Goal: Task Accomplishment & Management: Manage account settings

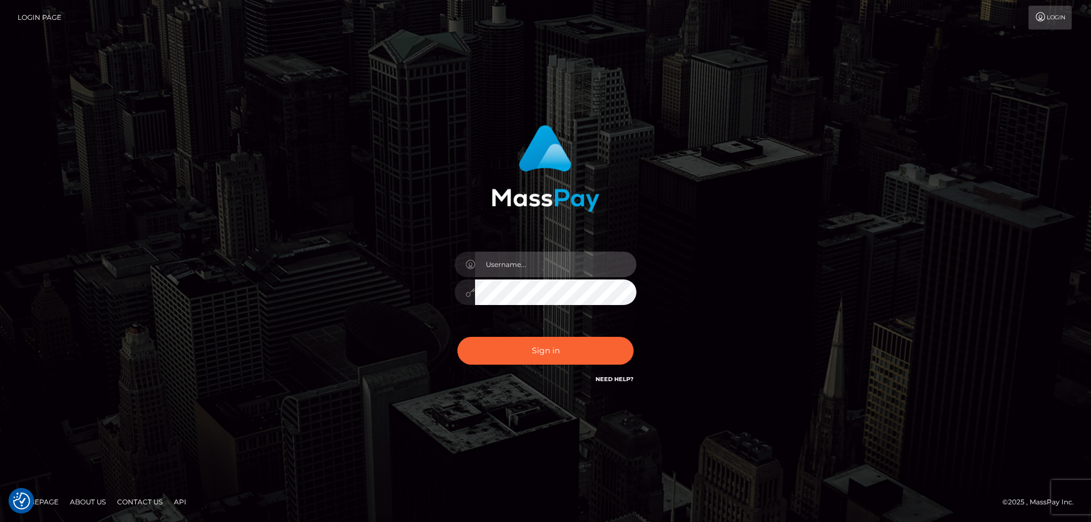
type input "Dan.Cirnat"
click at [625, 334] on div at bounding box center [531, 370] width 233 height 130
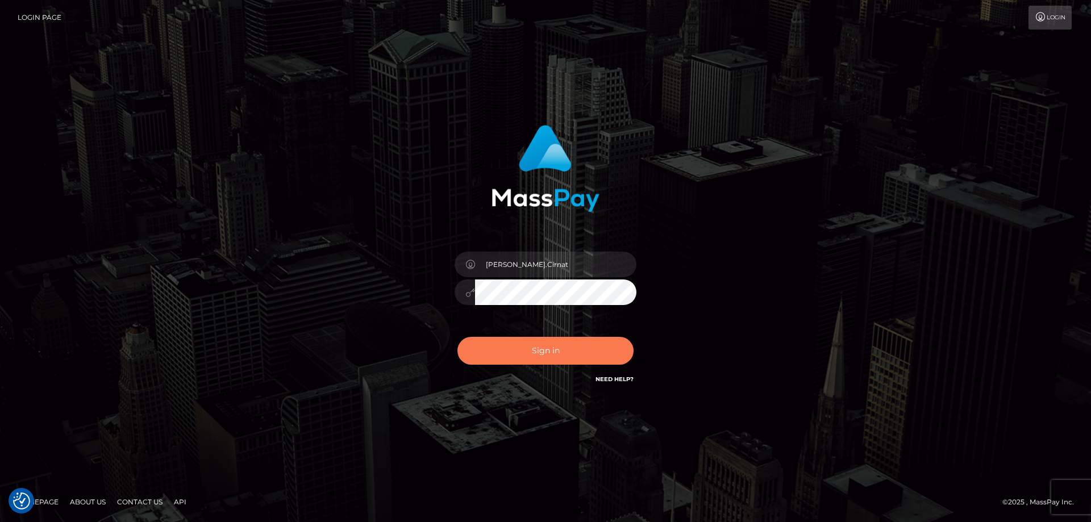
click at [499, 348] on button "Sign in" at bounding box center [545, 351] width 176 height 28
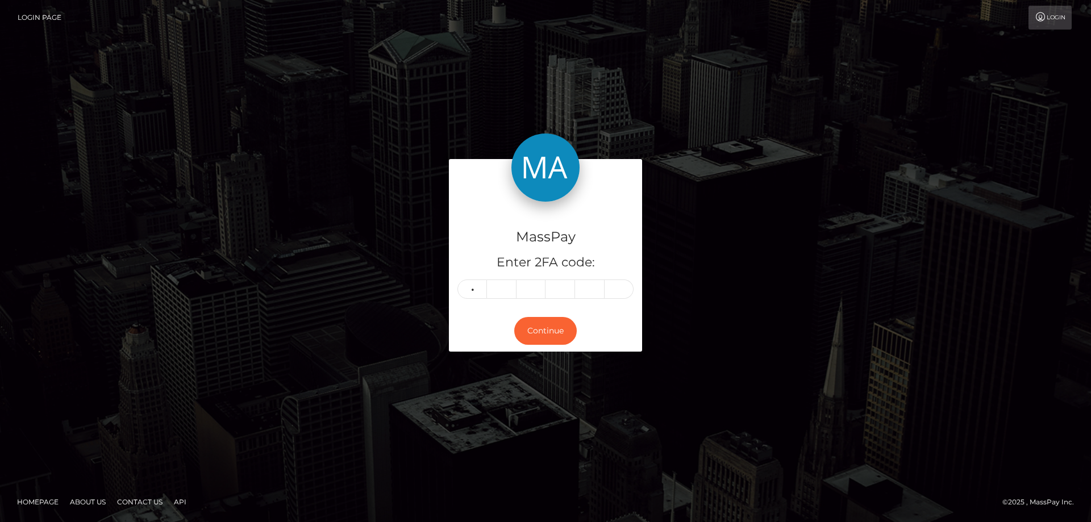
type input "4"
type input "0"
type input "2"
type input "5"
type input "1"
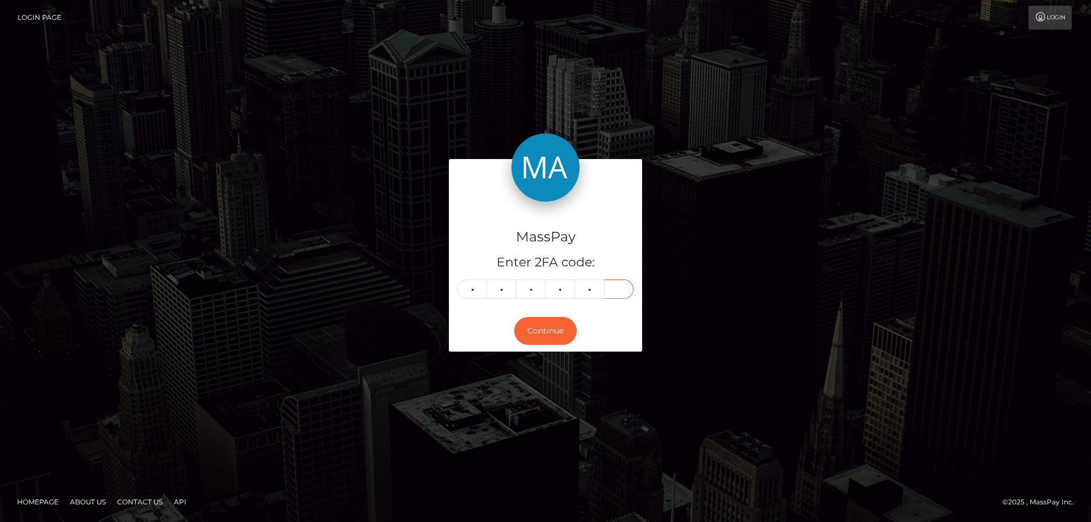
type input "0"
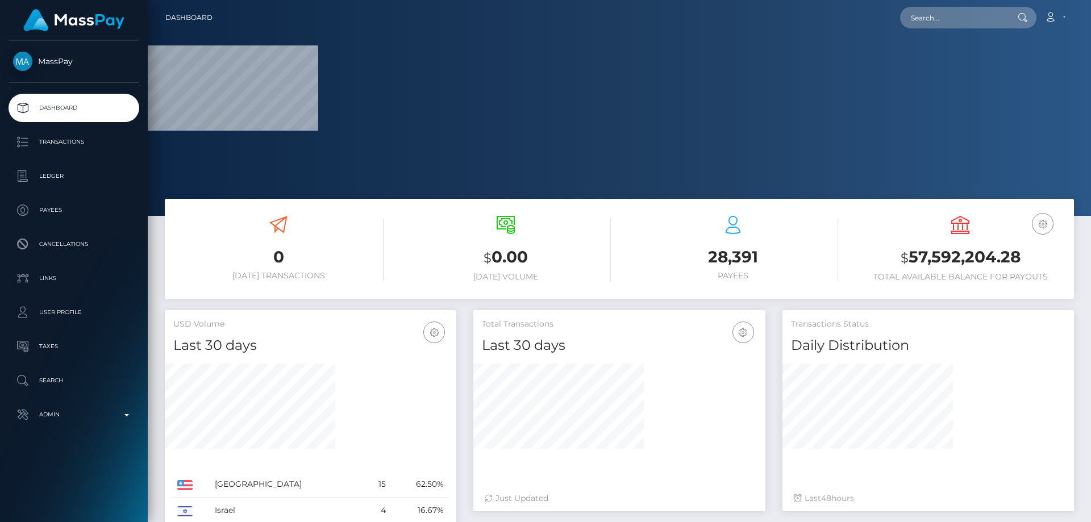
scroll to position [364, 292]
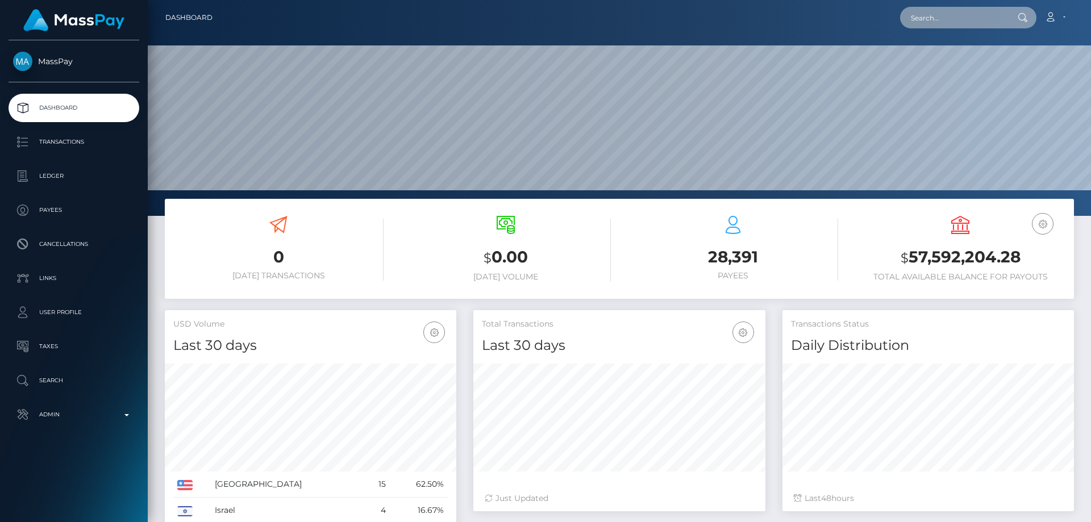
paste input "360150916789186560"
type input "360150916789186560"
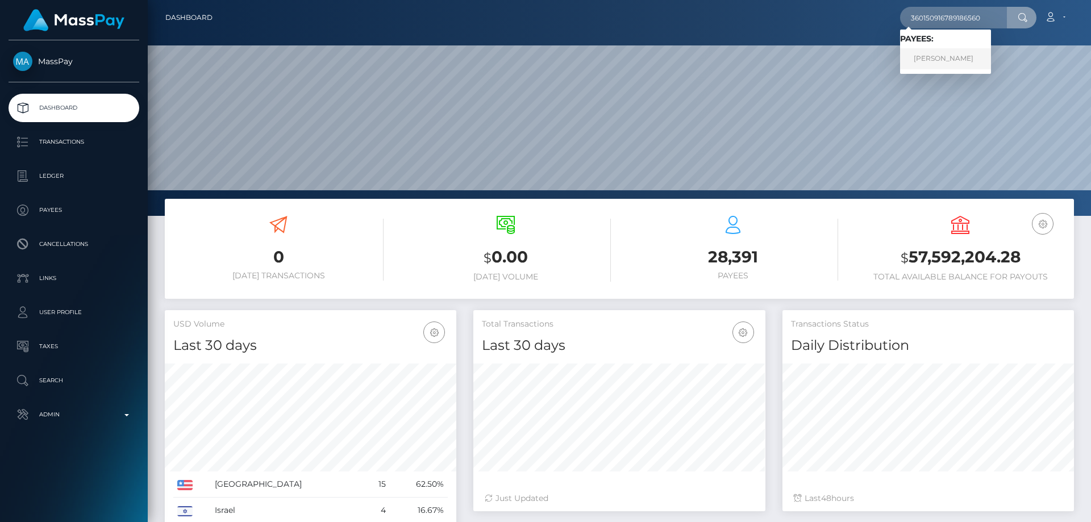
click at [973, 57] on link "Anna Stepanovna Lazareva" at bounding box center [945, 58] width 91 height 21
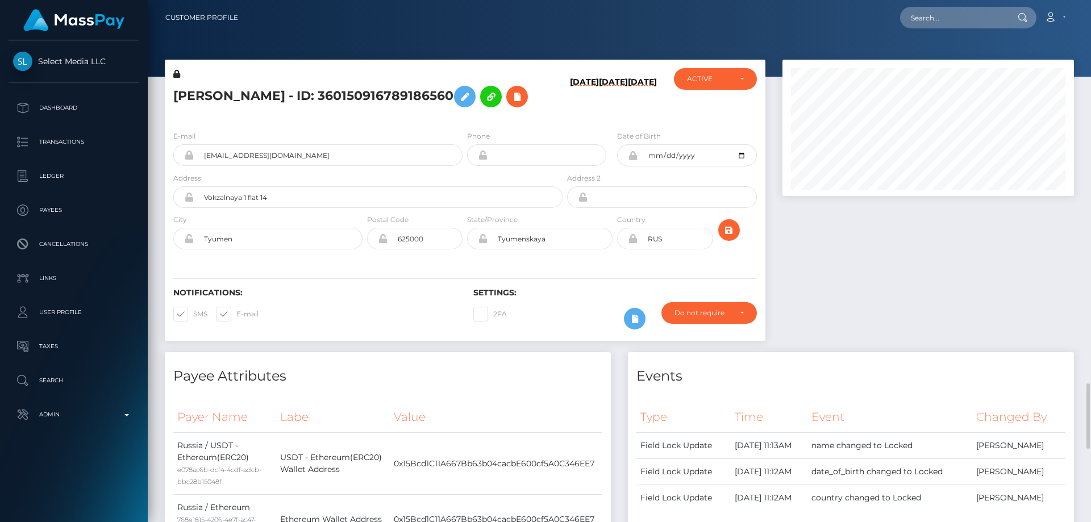
scroll to position [136, 292]
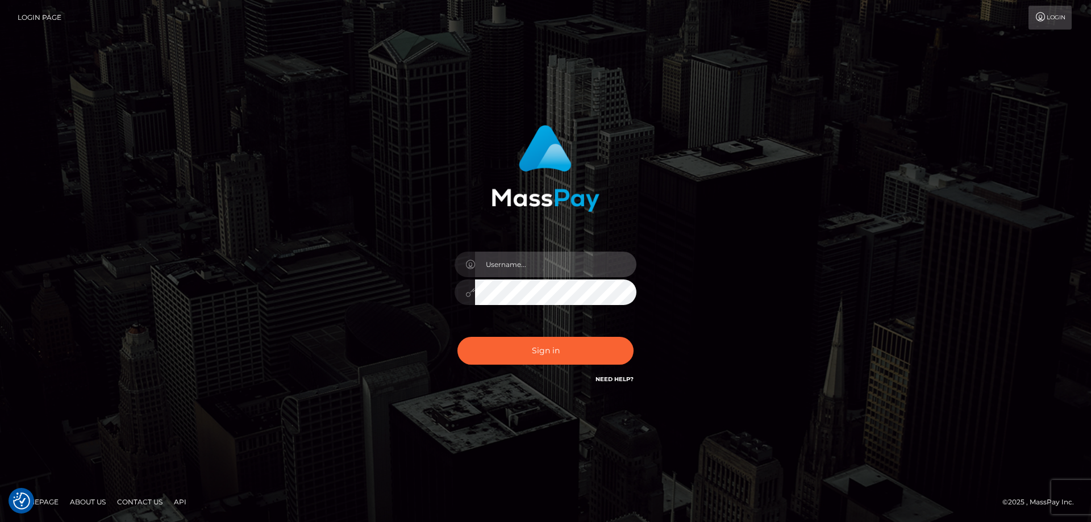
type input "Dan.Cirnat"
click at [635, 334] on div at bounding box center [531, 370] width 233 height 130
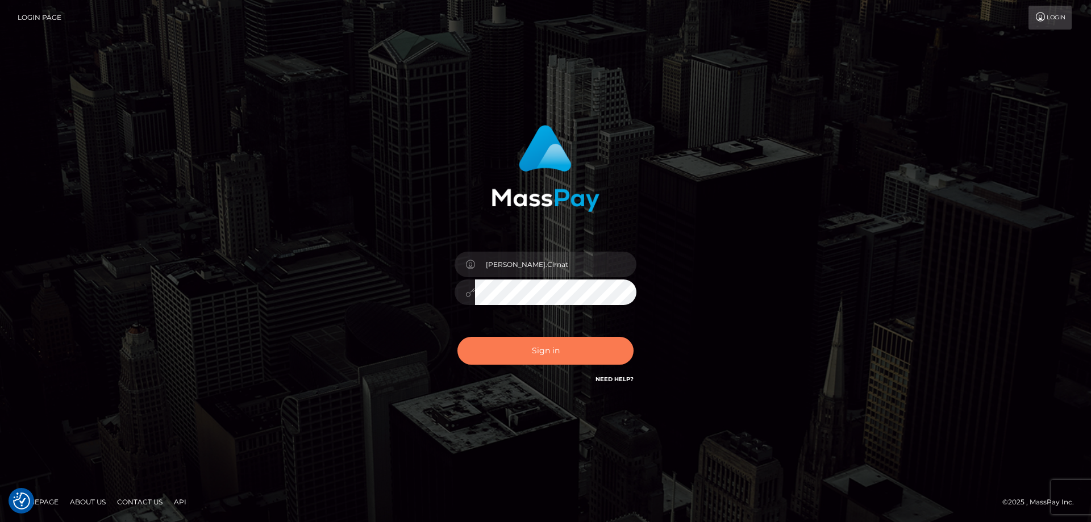
click at [517, 348] on button "Sign in" at bounding box center [545, 351] width 176 height 28
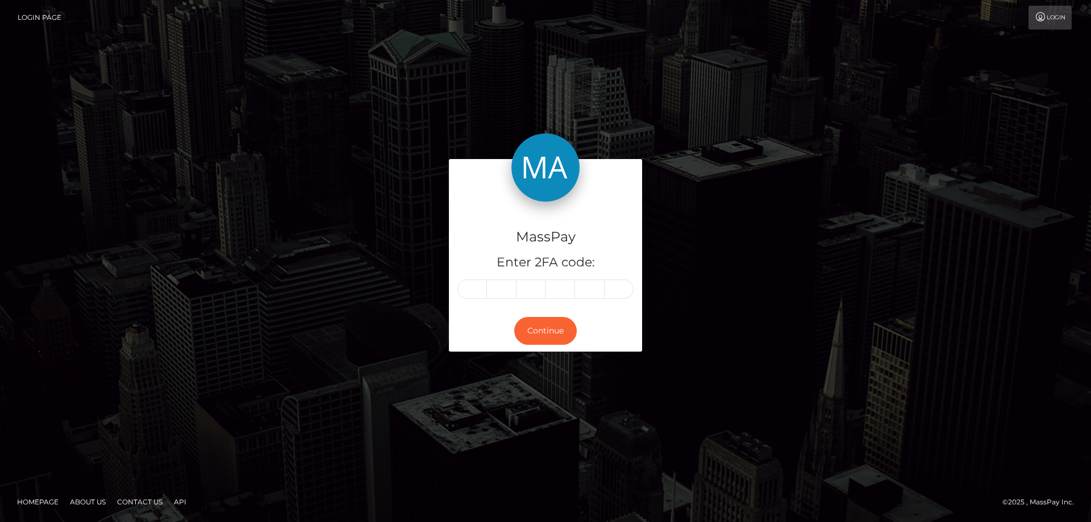
click at [467, 288] on input "text" at bounding box center [472, 288] width 30 height 19
type input "5"
type input "7"
type input "9"
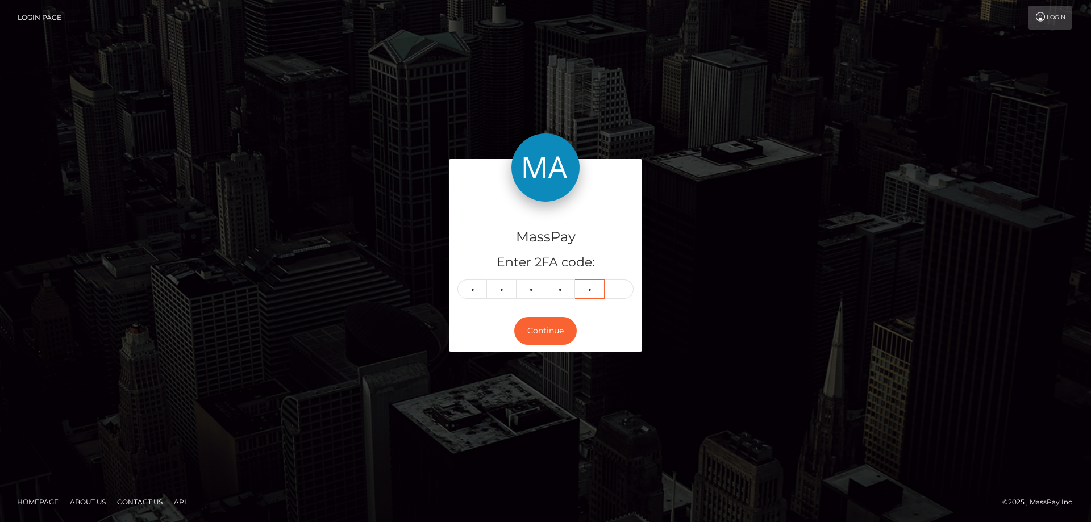
type input "6"
type input "0"
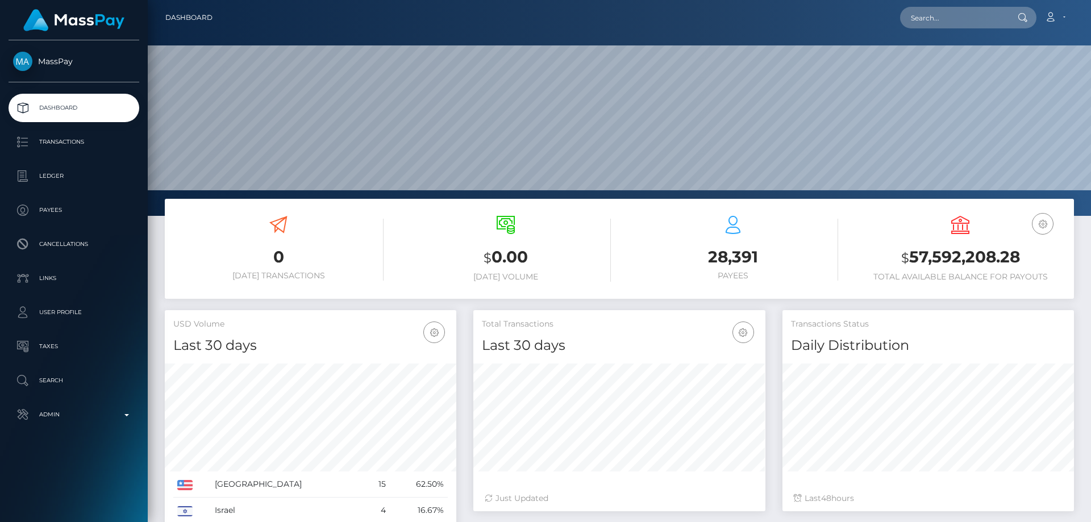
scroll to position [202, 292]
paste input "360150916789186560"
type input "360150916789186560"
click at [934, 55] on link "[PERSON_NAME]" at bounding box center [945, 58] width 91 height 21
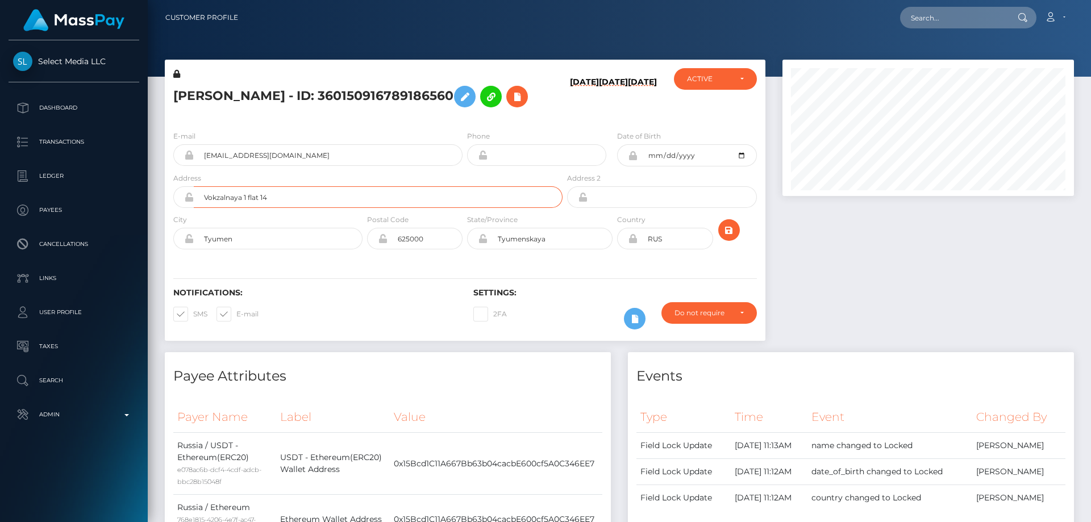
scroll to position [136, 292]
drag, startPoint x: 0, startPoint y: 0, endPoint x: 161, endPoint y: 245, distance: 293.2
click at [161, 245] on div "[PERSON_NAME] - ID: 360150916789186560 [DATE] [DATE] [DATE] CLOSED ACTIVE" at bounding box center [464, 206] width 617 height 293
drag, startPoint x: 570, startPoint y: 267, endPoint x: 428, endPoint y: 294, distance: 144.5
click at [428, 294] on div "[PERSON_NAME] - ID: 360150916789186560 [DATE] [DATE] [DATE]" at bounding box center [465, 200] width 600 height 281
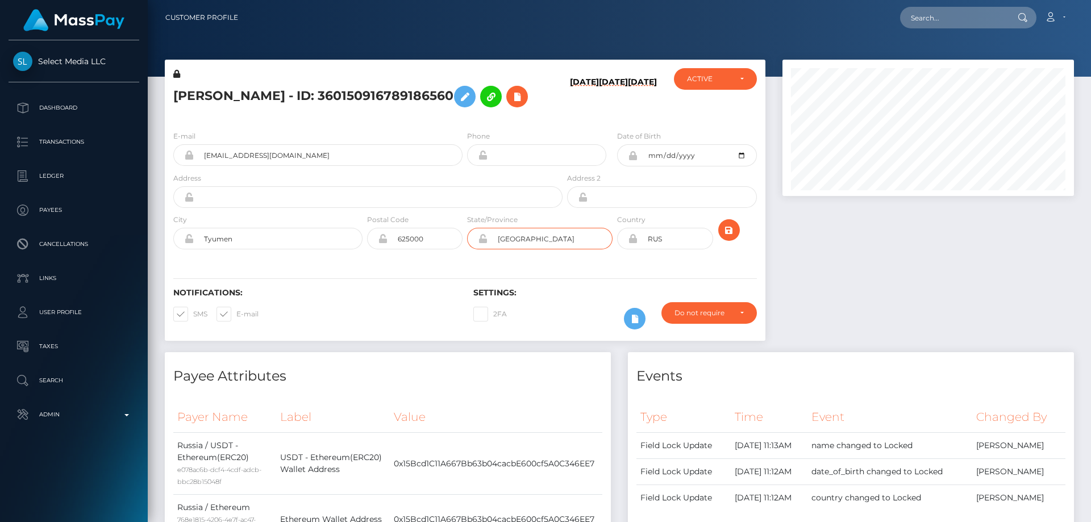
drag, startPoint x: 544, startPoint y: 268, endPoint x: 414, endPoint y: 274, distance: 130.2
click at [410, 255] on div "City [GEOGRAPHIC_DATA] Postal Code 625000 State/Province Country" at bounding box center [465, 234] width 600 height 41
type input "[GEOGRAPHIC_DATA]"
drag, startPoint x: 209, startPoint y: 272, endPoint x: 149, endPoint y: 287, distance: 61.6
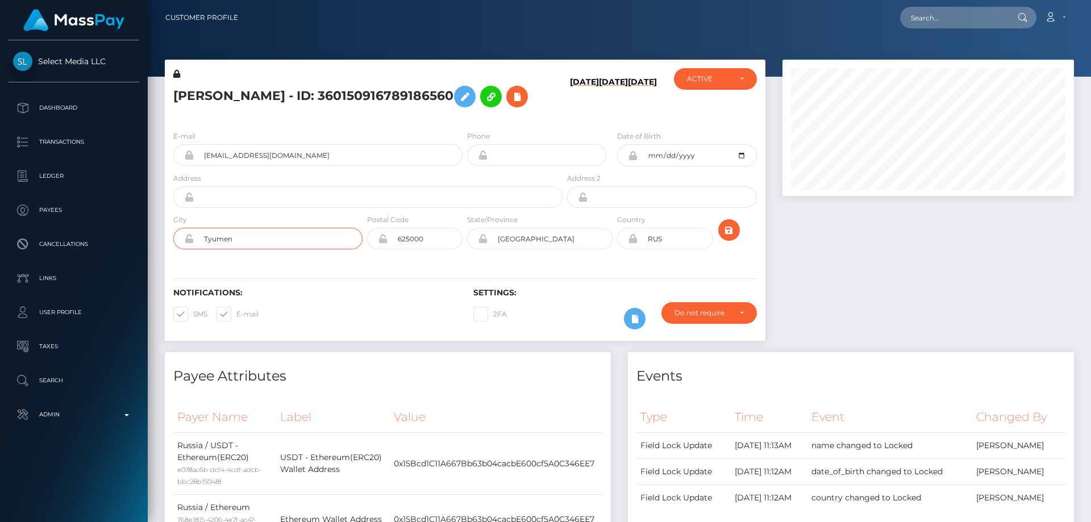
paste input "[GEOGRAPHIC_DATA]"
type input "[GEOGRAPHIC_DATA]"
click at [247, 208] on input "text" at bounding box center [378, 197] width 369 height 22
type input "[STREET_ADDRESS]"
click at [633, 243] on icon at bounding box center [633, 238] width 10 height 9
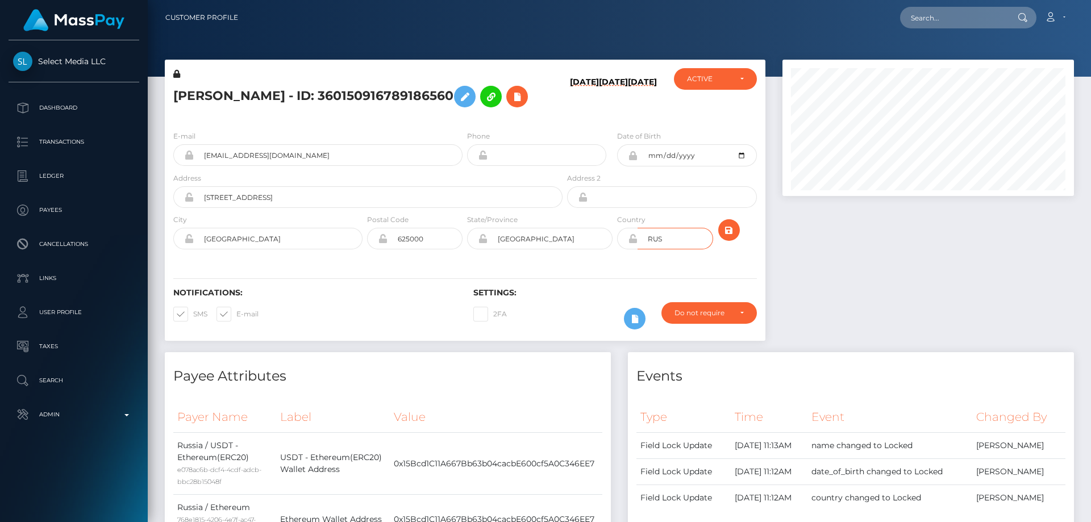
drag, startPoint x: 665, startPoint y: 270, endPoint x: 616, endPoint y: 289, distance: 51.8
click at [616, 261] on div "E-mail annalaz2016@yandex.ru Phone Date of Birth" at bounding box center [465, 191] width 600 height 139
type input "SRB"
click at [730, 237] on icon "submit" at bounding box center [729, 230] width 14 height 14
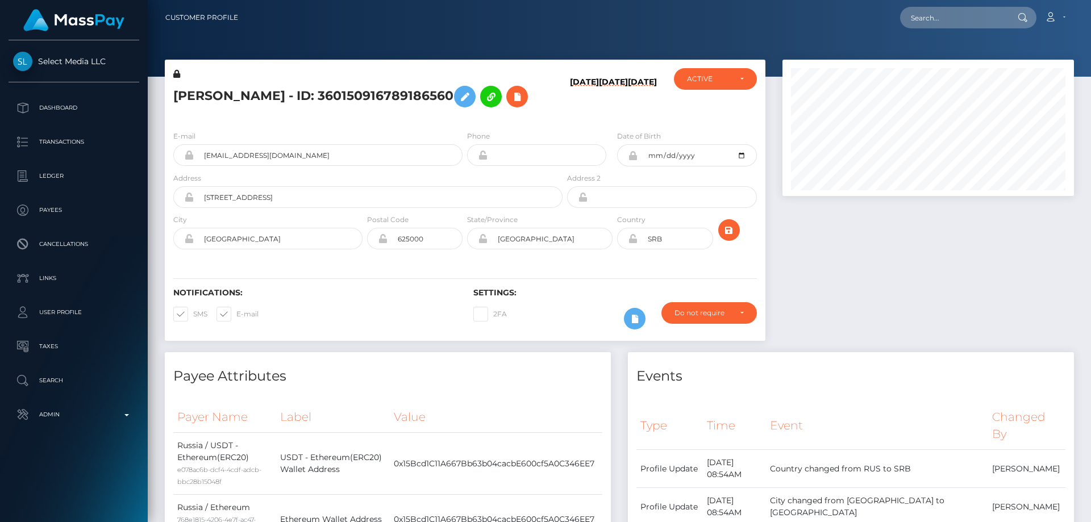
scroll to position [136, 292]
click at [634, 243] on icon at bounding box center [633, 238] width 10 height 9
click at [861, 282] on div at bounding box center [928, 206] width 308 height 293
click at [510, 104] on icon at bounding box center [517, 97] width 14 height 14
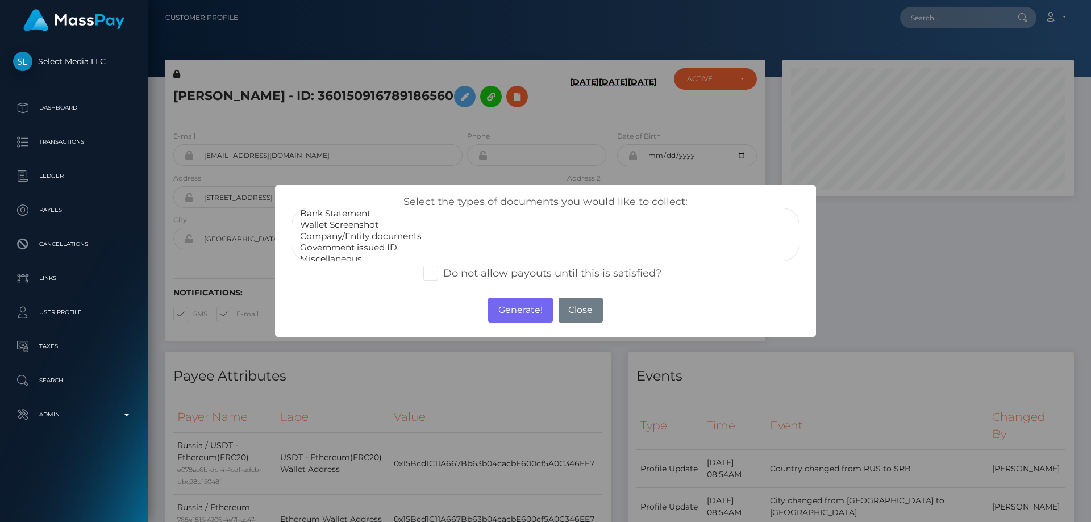
scroll to position [23, 0]
select select "Miscellaneous"
click at [349, 250] on option "Miscellaneous" at bounding box center [545, 251] width 493 height 11
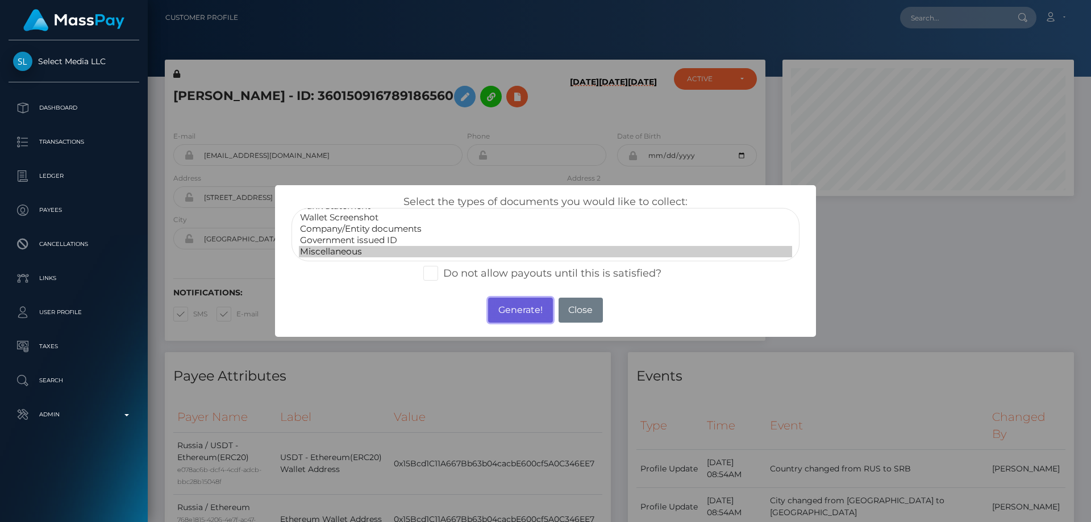
click at [521, 305] on button "Generate!" at bounding box center [520, 310] width 64 height 25
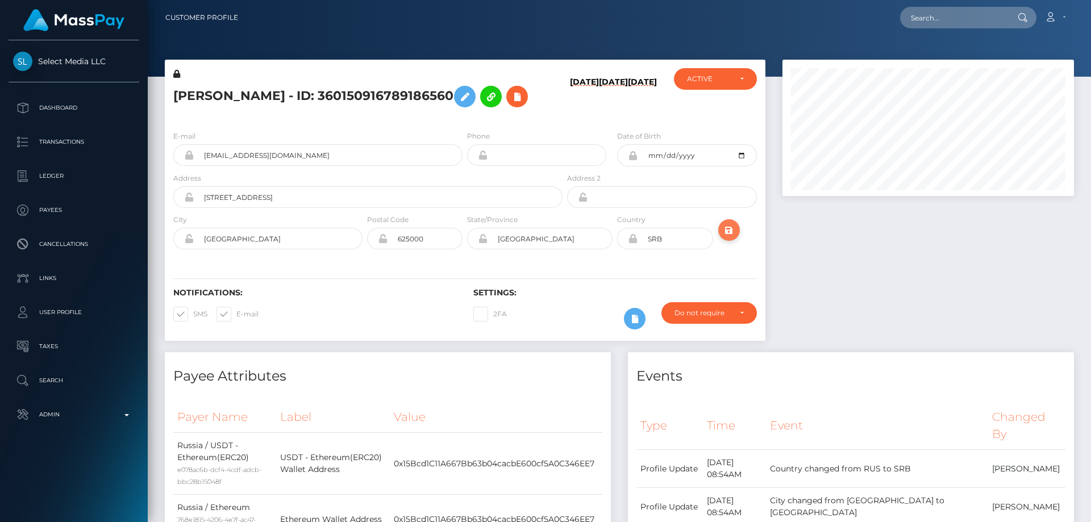
click at [725, 237] on icon "submit" at bounding box center [729, 230] width 14 height 14
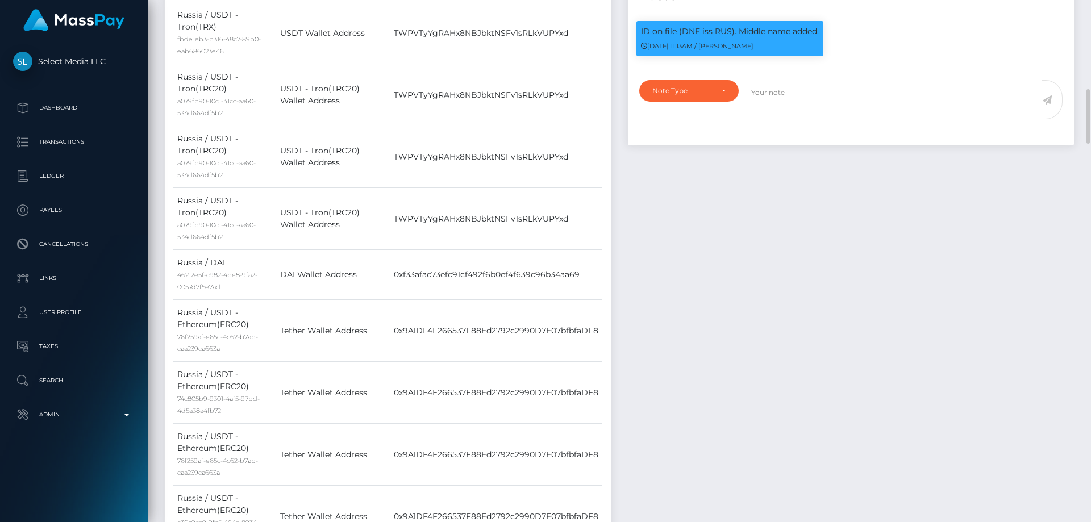
scroll to position [625, 0]
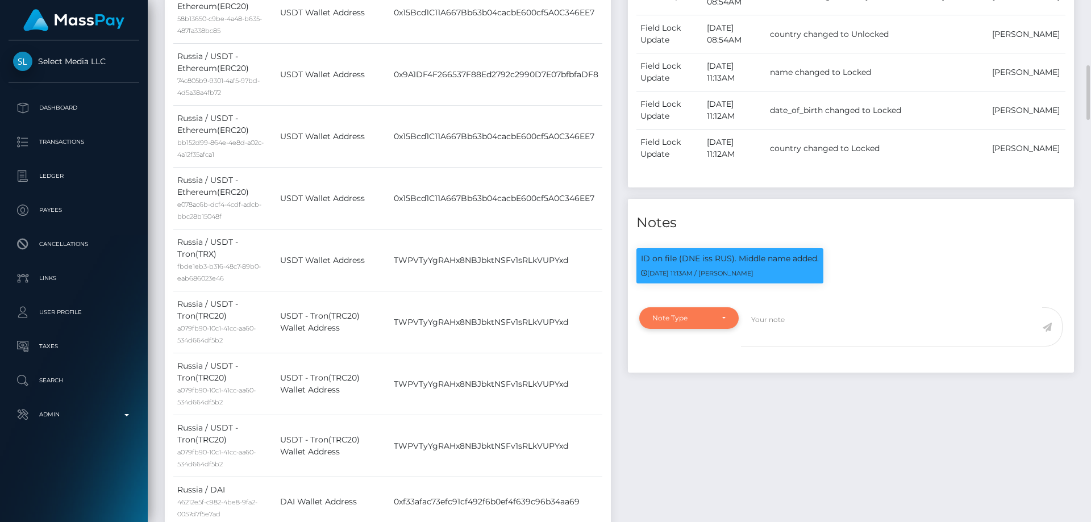
click at [700, 323] on div "Note Type" at bounding box center [682, 318] width 60 height 9
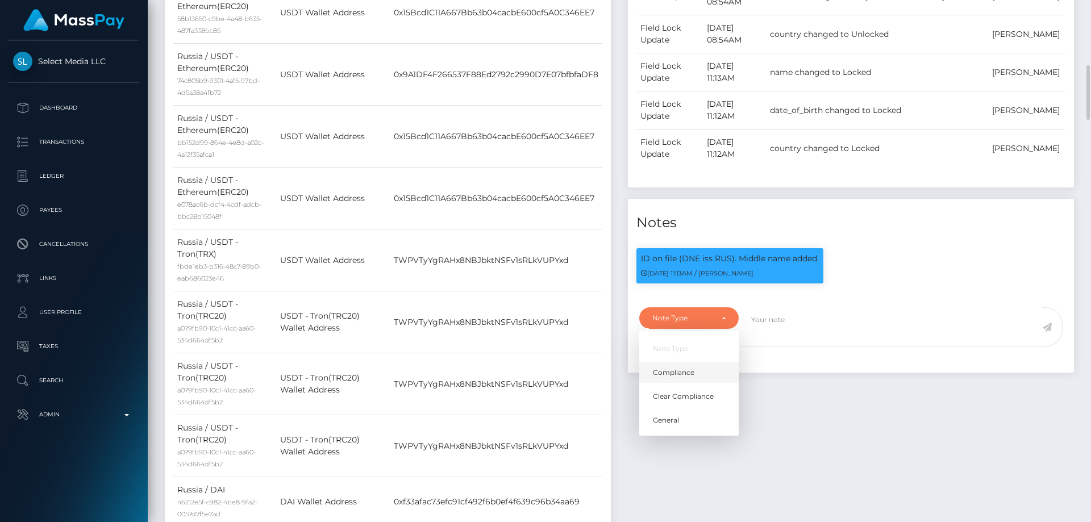
click at [689, 378] on span "Compliance" at bounding box center [673, 373] width 41 height 10
select select "COMPLIANCE"
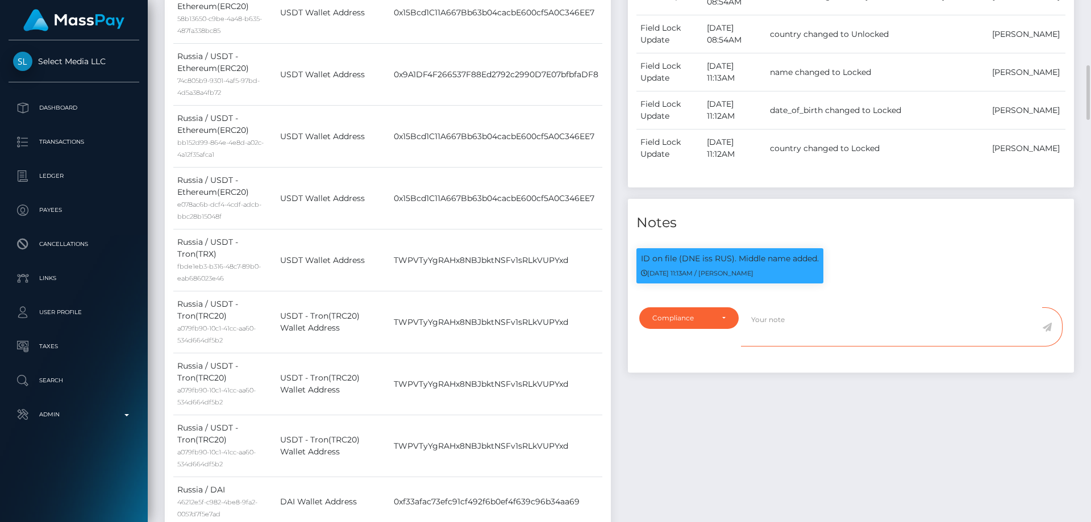
click at [809, 347] on textarea at bounding box center [891, 326] width 301 height 39
type textarea "Address updated as per the provided proof."
click at [1047, 332] on icon at bounding box center [1047, 327] width 10 height 9
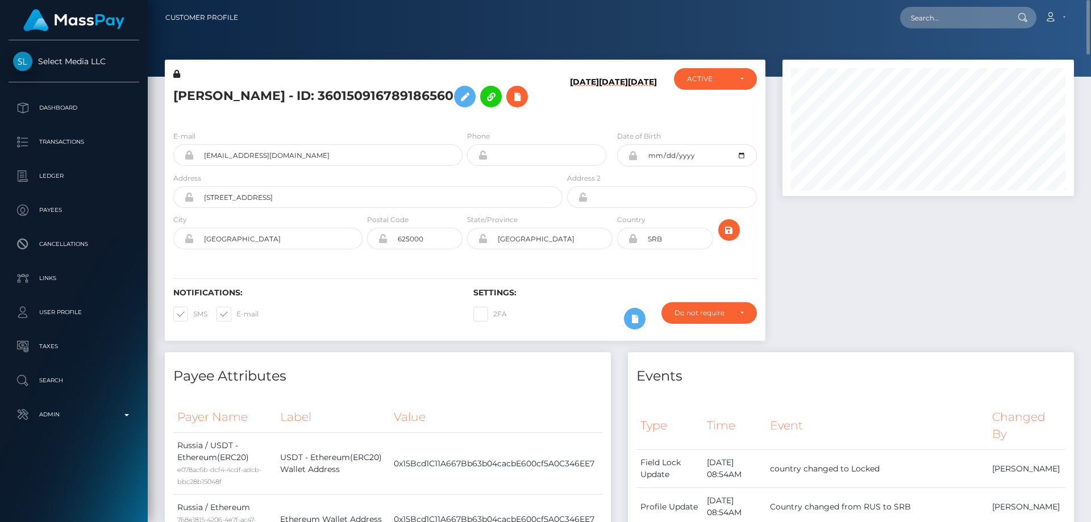
click at [303, 86] on h5 "Anna Stepanovna Lazareva - ID: 360150916789186560" at bounding box center [364, 96] width 383 height 33
click at [303, 86] on h5 "[PERSON_NAME] - ID: 360150916789186560" at bounding box center [364, 96] width 383 height 33
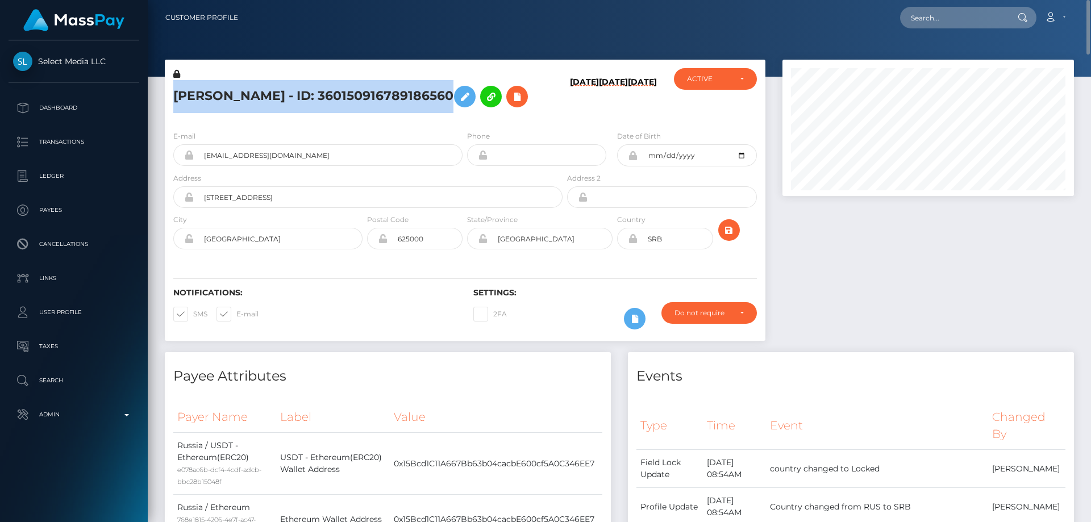
click at [303, 86] on h5 "[PERSON_NAME] - ID: 360150916789186560" at bounding box center [364, 96] width 383 height 33
copy h5 "[PERSON_NAME] - ID: 360150916789186560"
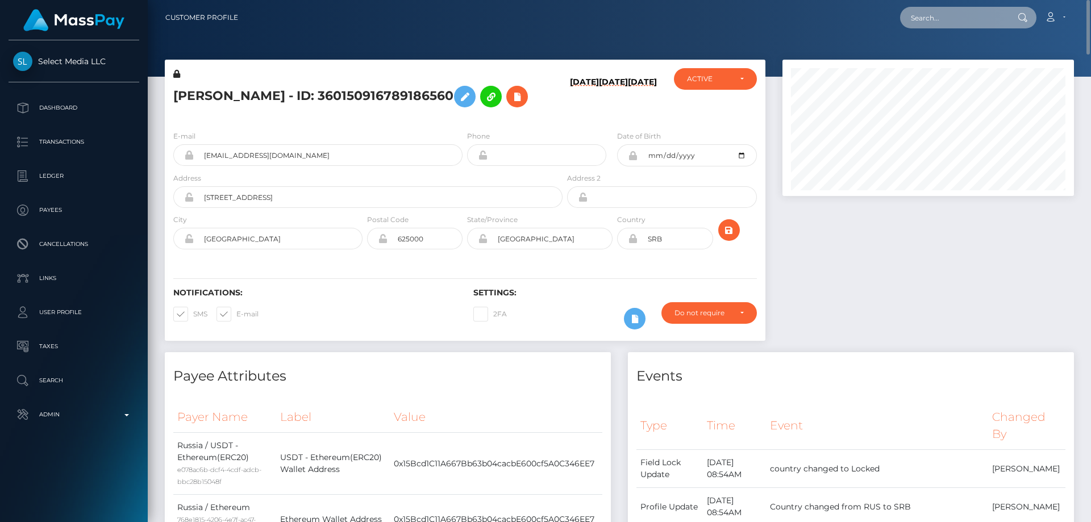
paste input "ISAIIA ROMANOVNA Ziganshina"
type input "ISAIIA ROMANOVNA Ziganshina"
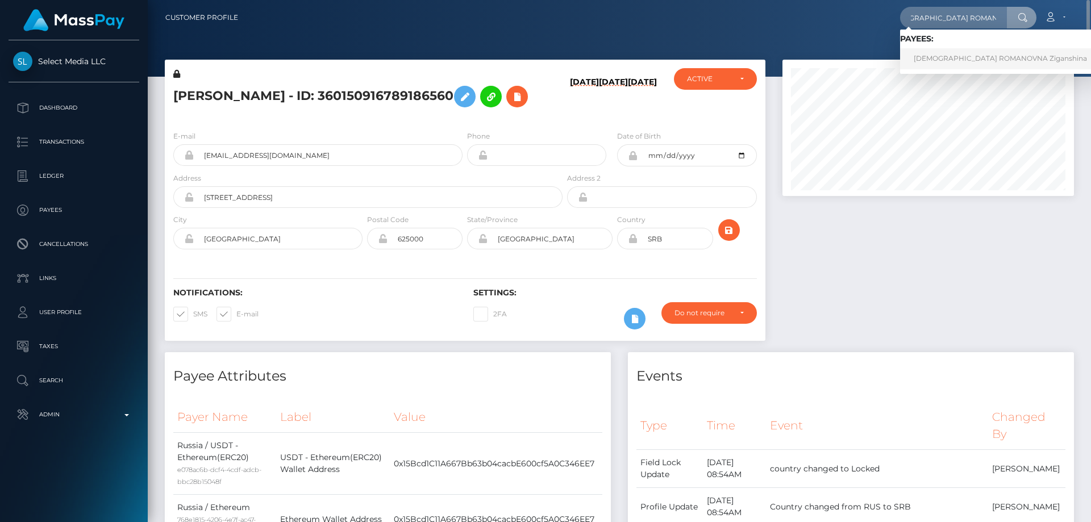
click at [950, 58] on link "ISAIIA ROMANOVNA Ziganshina" at bounding box center [1000, 58] width 201 height 21
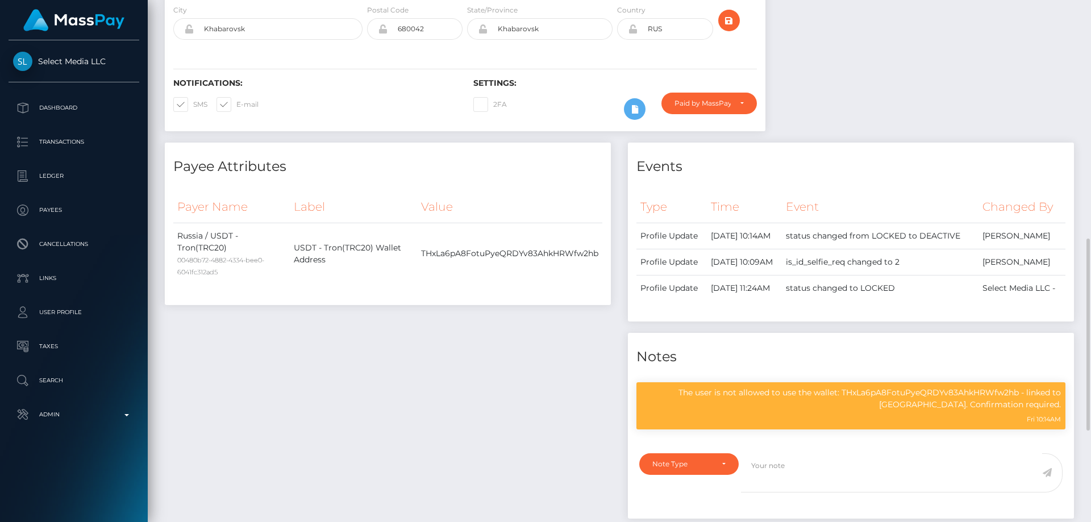
scroll to position [170, 0]
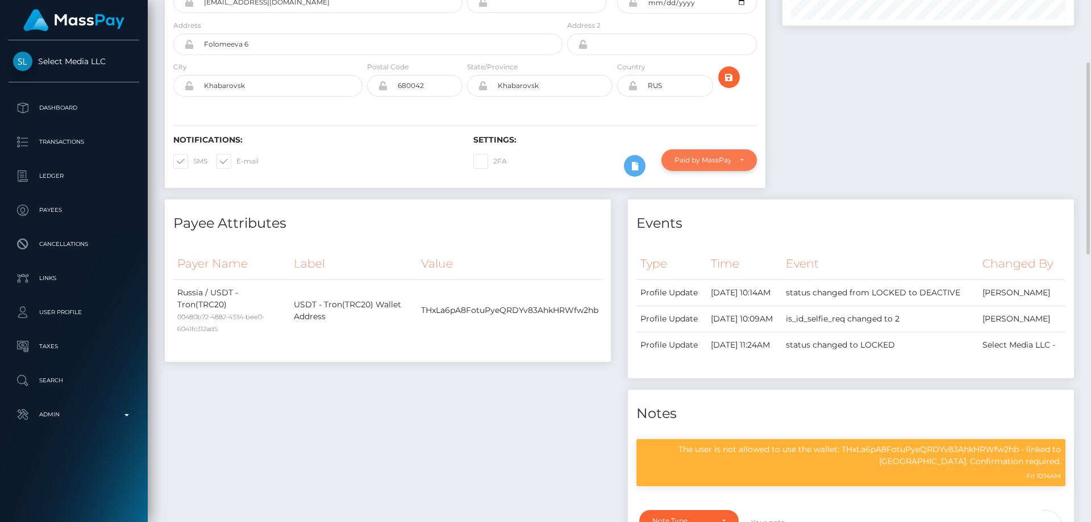
click at [685, 156] on div "Paid by MassPay" at bounding box center [702, 160] width 56 height 9
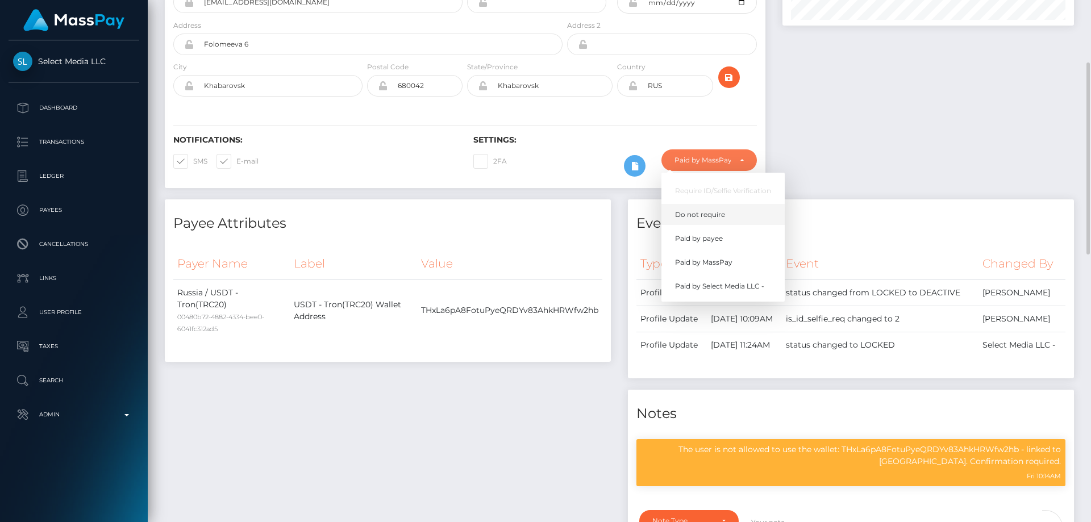
click at [717, 214] on span "Do not require" at bounding box center [700, 215] width 50 height 10
select select "0"
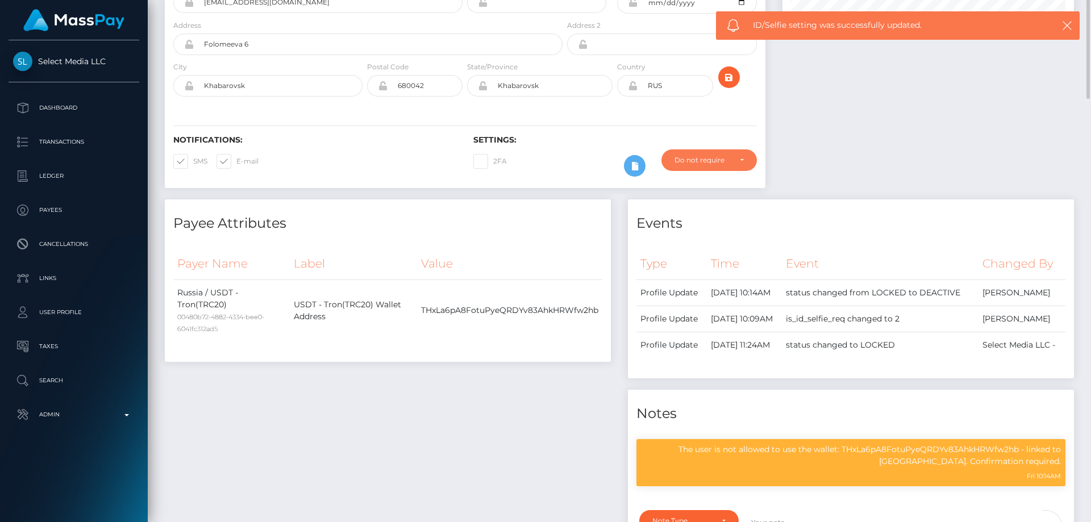
scroll to position [0, 0]
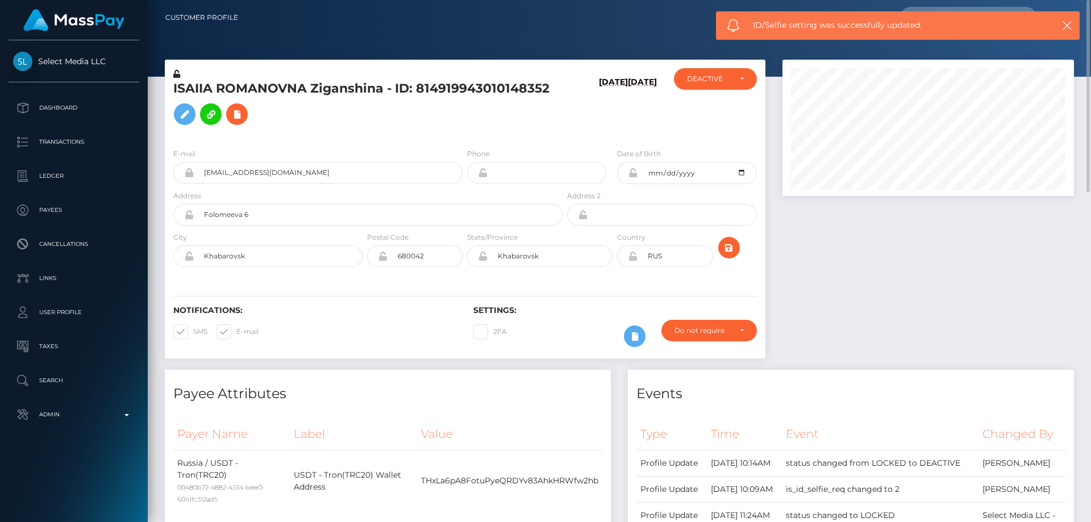
click at [224, 110] on h5 "ISAIIA ROMANOVNA Ziganshina - ID: 814919943010148352" at bounding box center [364, 105] width 383 height 51
click at [235, 113] on icon at bounding box center [237, 114] width 14 height 14
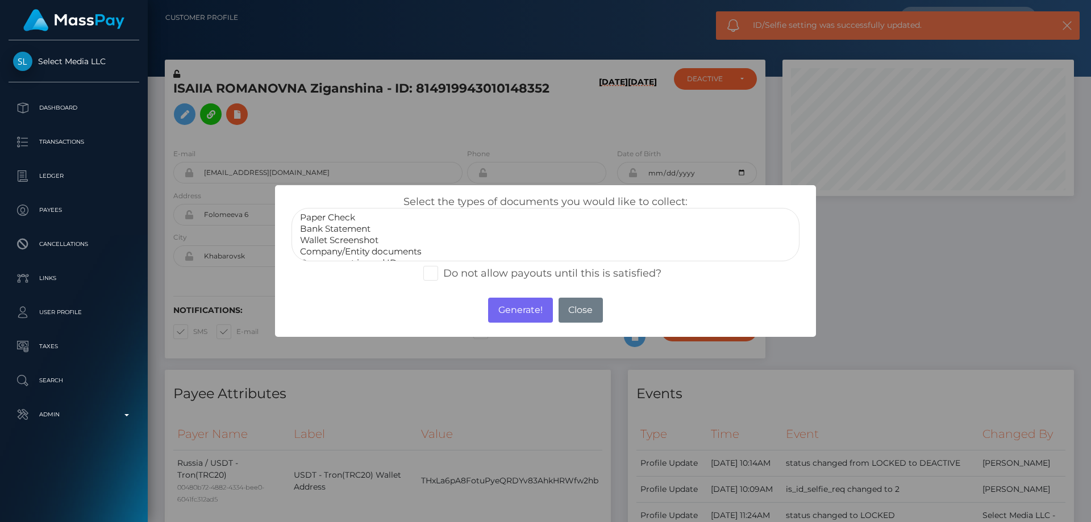
scroll to position [23, 0]
select select "Government issued ID"
click at [348, 240] on option "Government issued ID" at bounding box center [545, 240] width 493 height 11
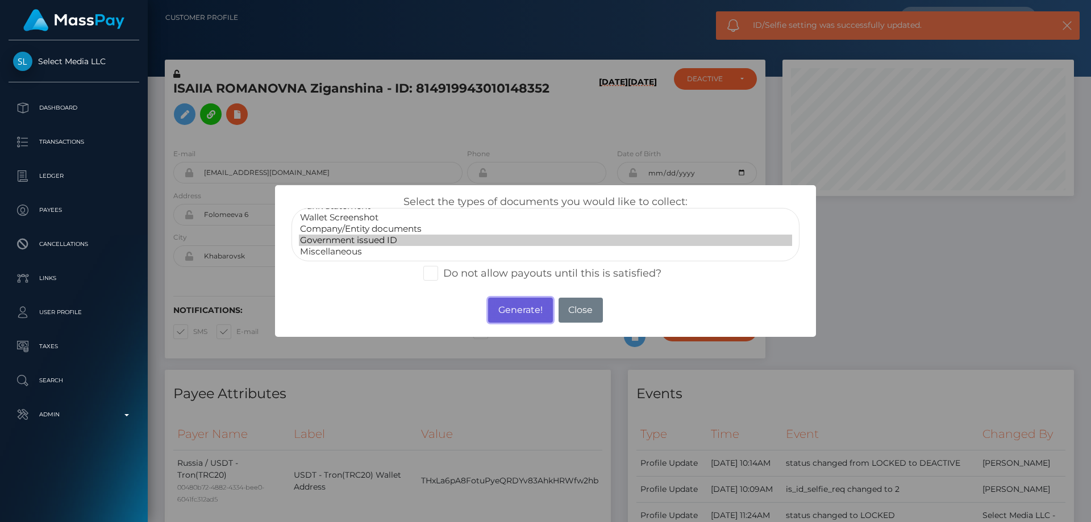
click at [524, 304] on button "Generate!" at bounding box center [520, 310] width 64 height 25
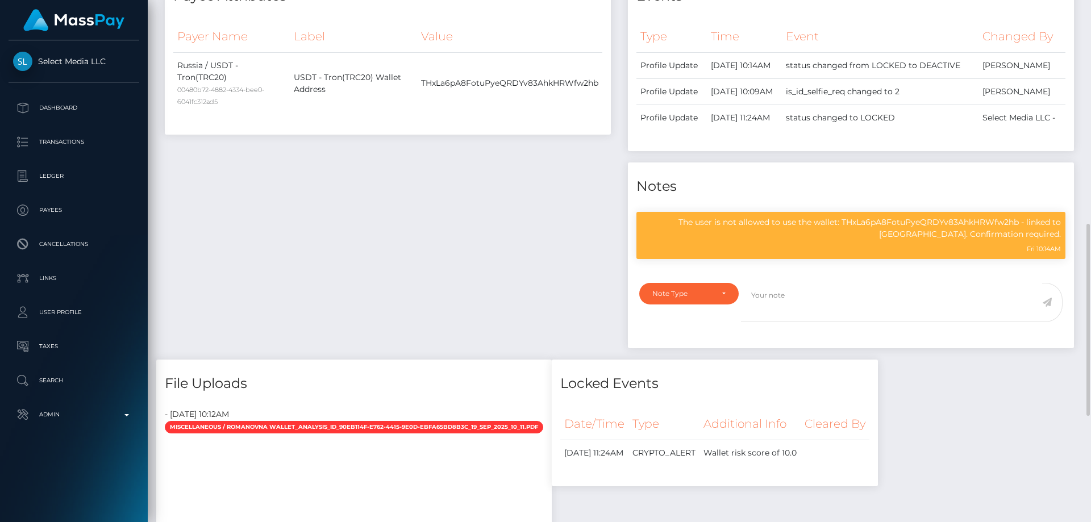
scroll to position [454, 0]
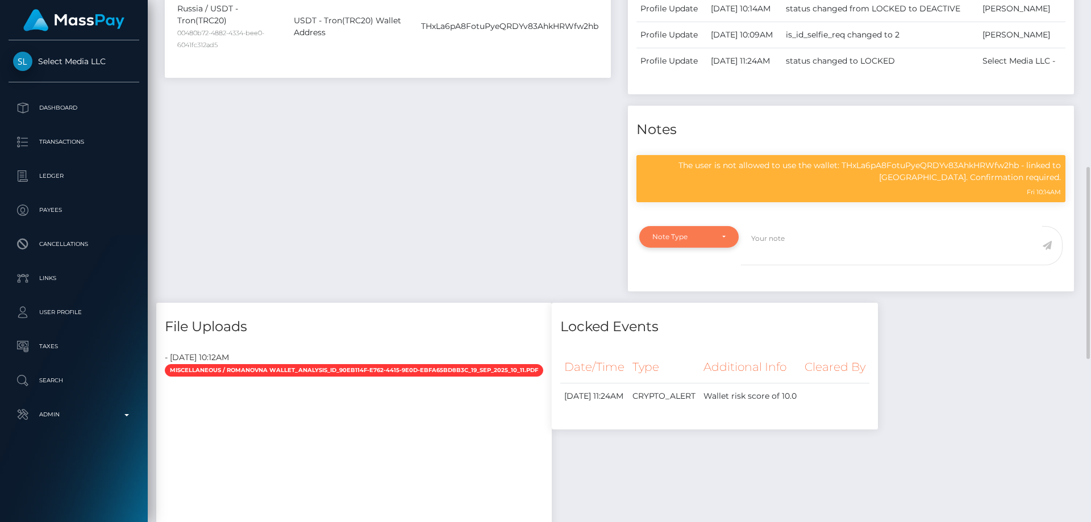
click at [694, 241] on div "Note Type" at bounding box center [682, 236] width 60 height 9
click at [678, 302] on link "Compliance" at bounding box center [688, 291] width 99 height 21
select select "COMPLIANCE"
click at [760, 265] on textarea at bounding box center [891, 245] width 301 height 39
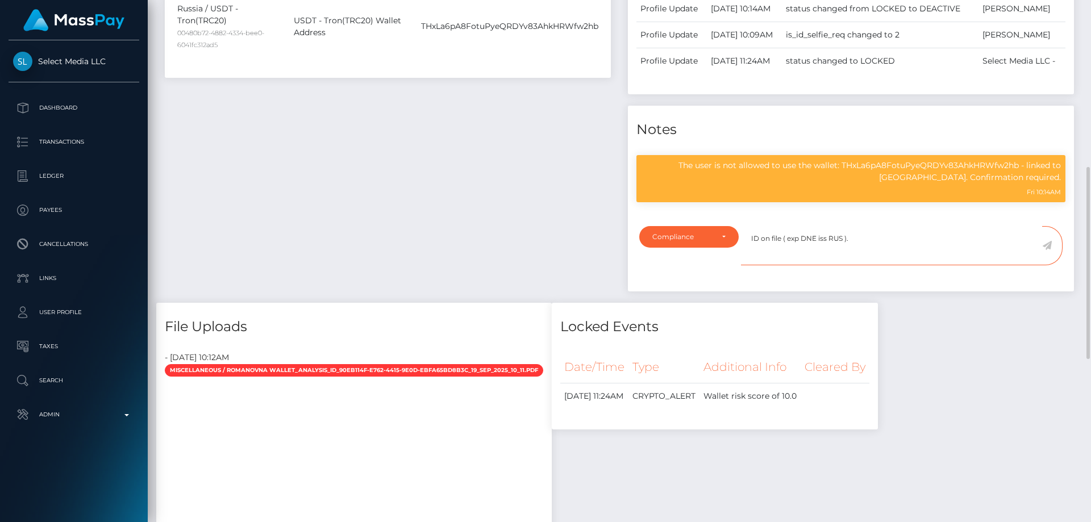
type textarea "ID on file ( exp DNE iss RUS )."
drag, startPoint x: 1045, startPoint y: 281, endPoint x: 1038, endPoint y: 293, distance: 13.2
click at [1045, 250] on icon at bounding box center [1047, 245] width 10 height 9
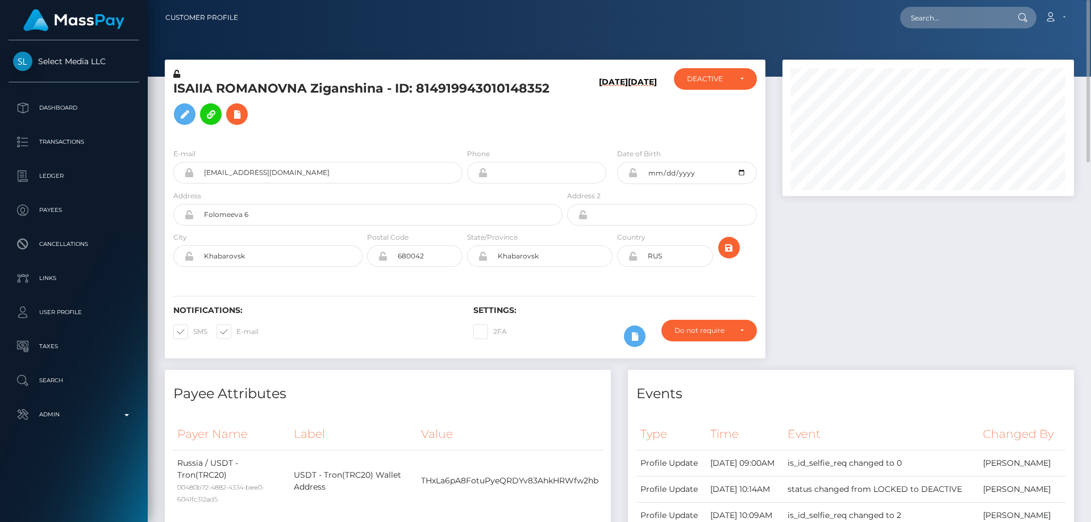
click at [177, 74] on icon at bounding box center [176, 74] width 7 height 8
click at [631, 170] on icon at bounding box center [633, 172] width 10 height 9
click at [633, 260] on icon at bounding box center [633, 256] width 10 height 9
click at [276, 88] on h5 "ISAIIA ROMANOVNA Ziganshina - ID: 814919943010148352" at bounding box center [364, 105] width 383 height 51
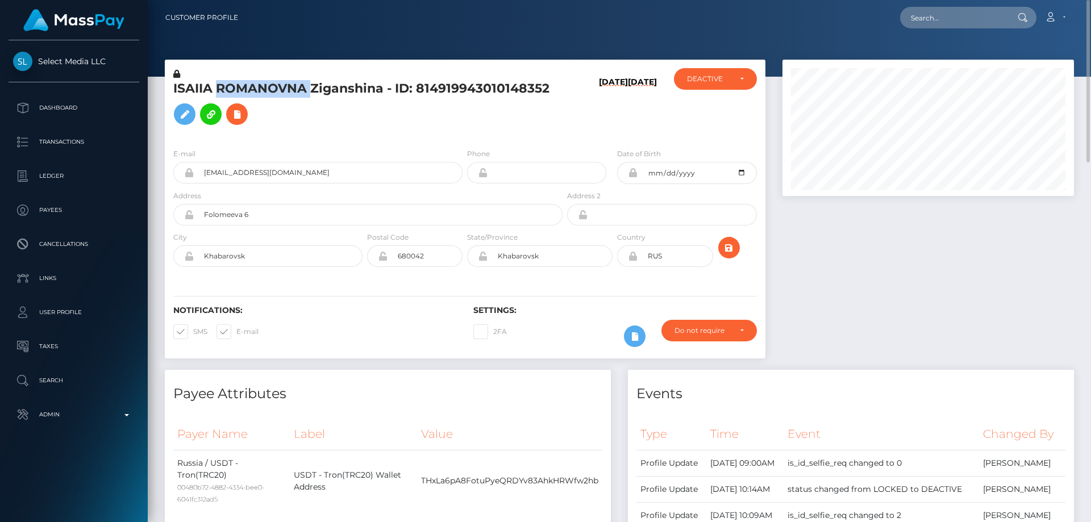
click at [276, 88] on h5 "ISAIIA ROMANOVNA Ziganshina - ID: 814919943010148352" at bounding box center [364, 105] width 383 height 51
copy h5 "ISAIIA ROMANOVNA Ziganshina - ID: 814919943010148352"
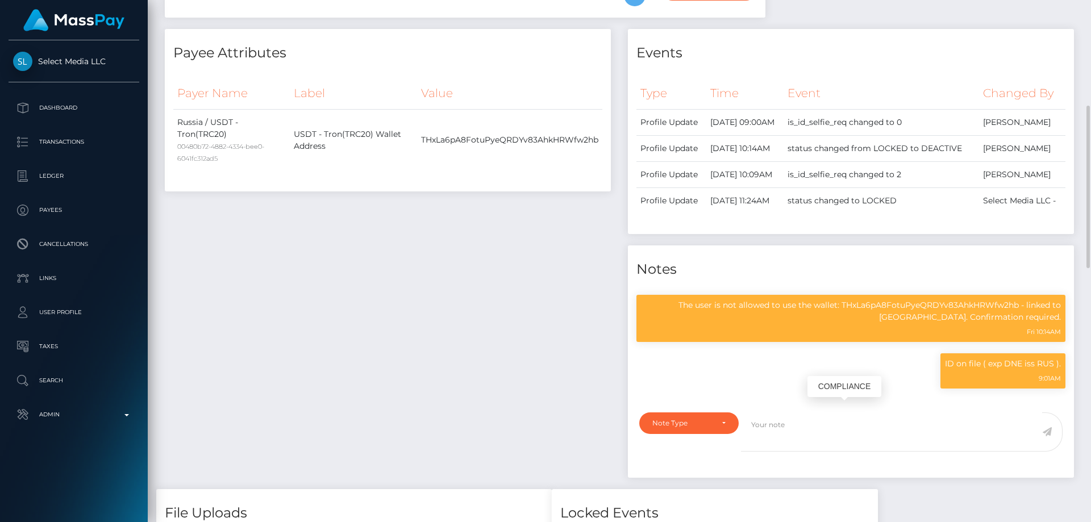
scroll to position [136, 292]
click at [866, 323] on p "The user is not allowed to use the wallet: THxLa6pA8FotuPyeQRDYv83AhkHRWfw2hb -…" at bounding box center [851, 311] width 420 height 24
copy p "THxLa6pA8FotuPyeQRDYv83AhkHRWfw2hb"
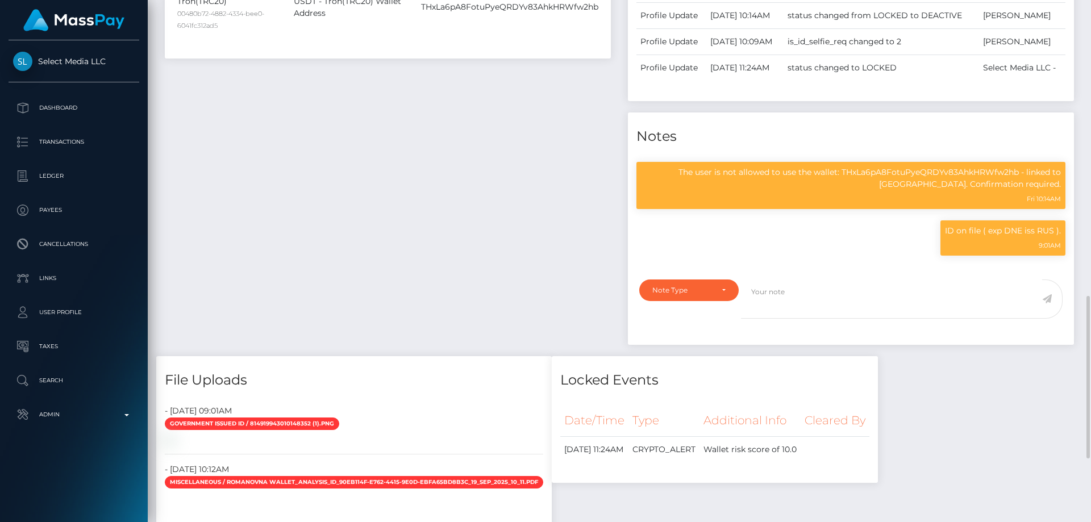
scroll to position [417, 0]
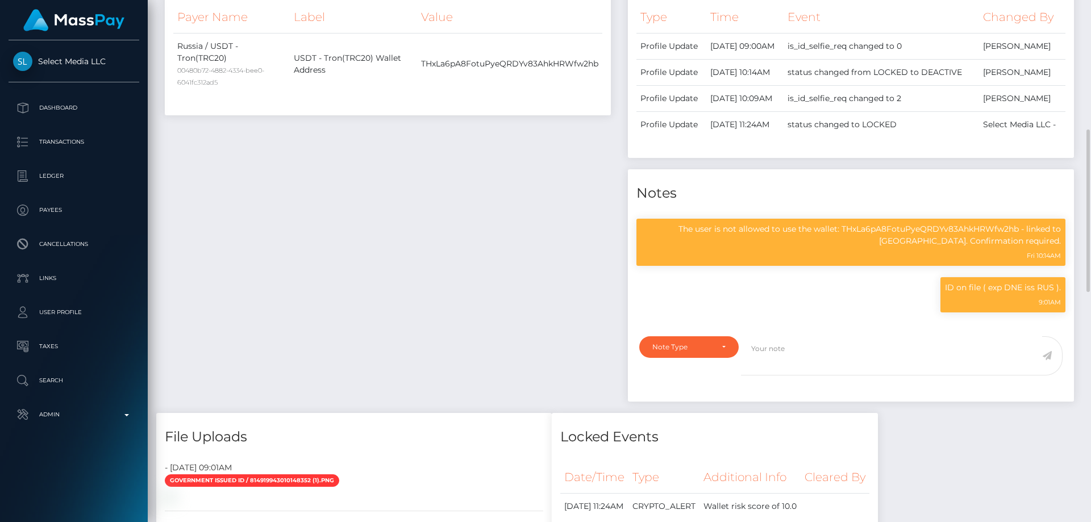
click at [397, 189] on div "Payee Attributes Payer Name Label Value Russia / USDT - Tron(TRC20) 00480b72-48…" at bounding box center [387, 183] width 463 height 460
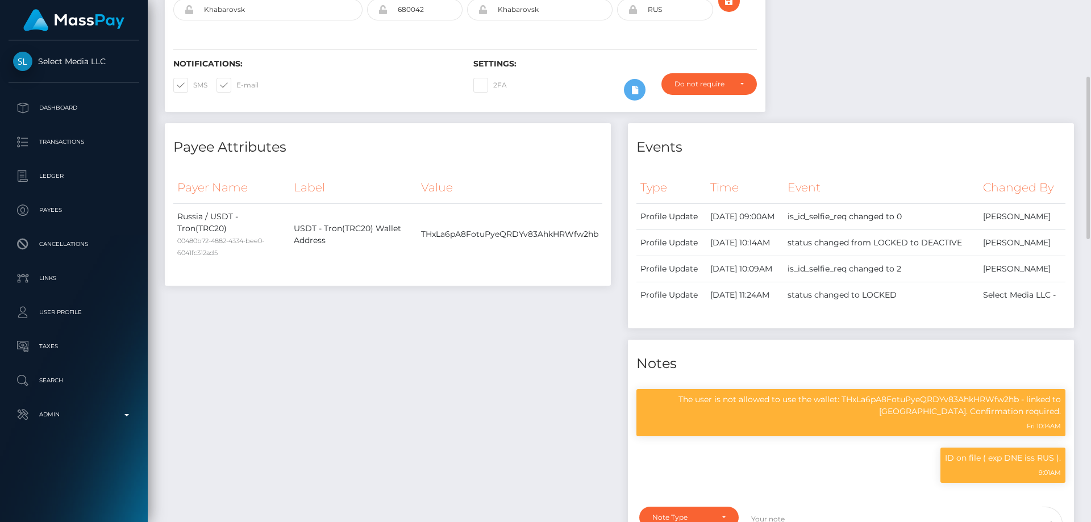
scroll to position [0, 0]
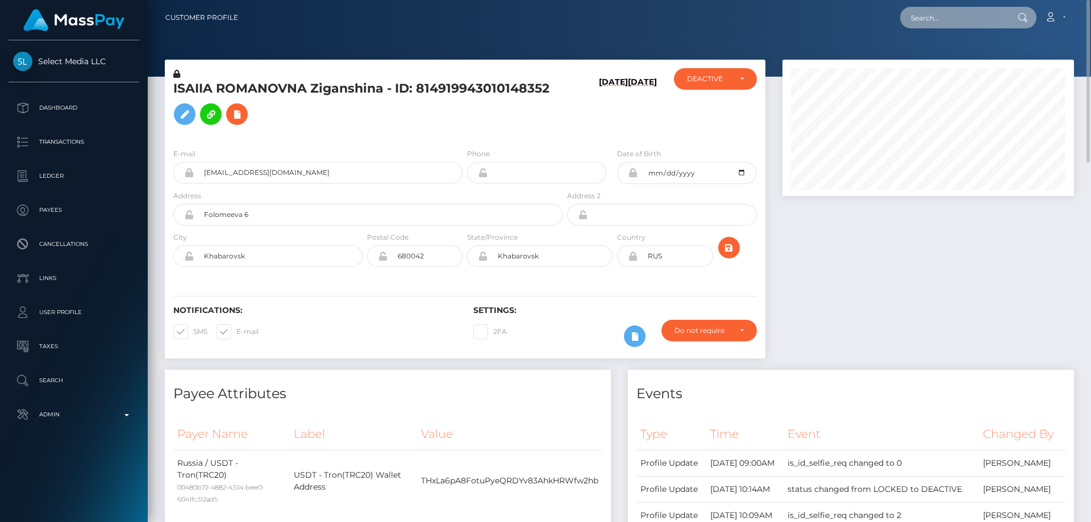
paste input "386930841369980928"
type input "386930841369980928"
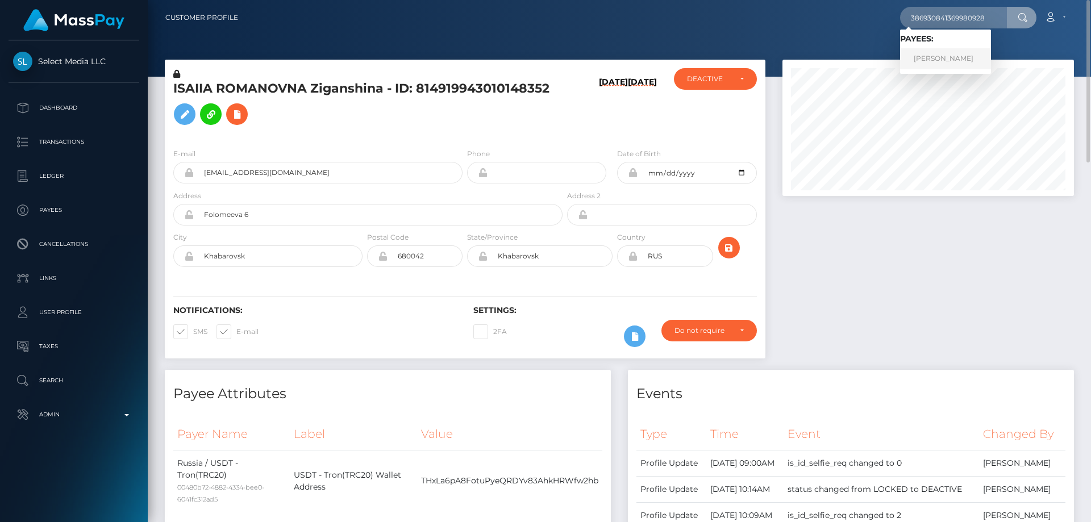
click at [963, 57] on link "RINAT RIMOVICH AKHMETZYANOV" at bounding box center [945, 58] width 91 height 21
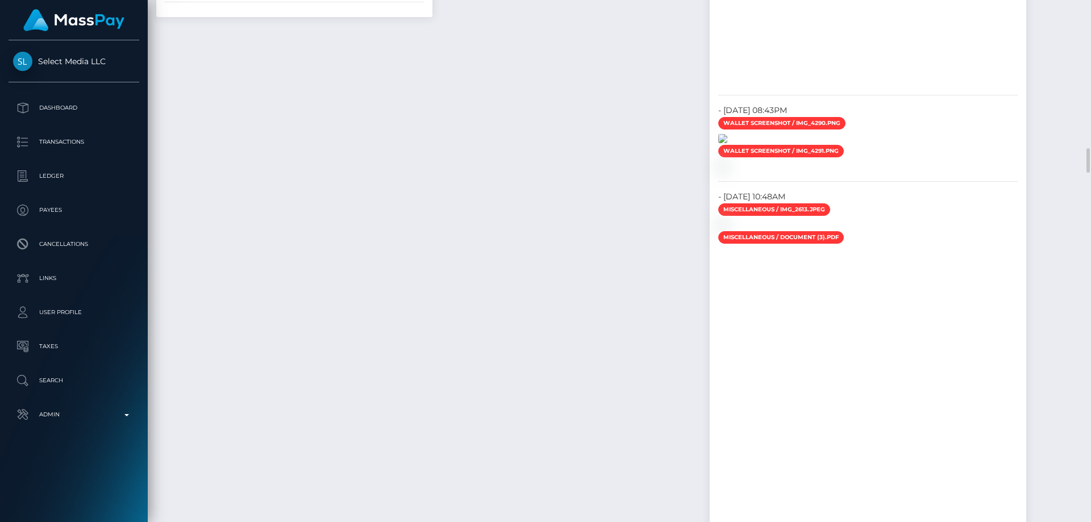
scroll to position [2954, 0]
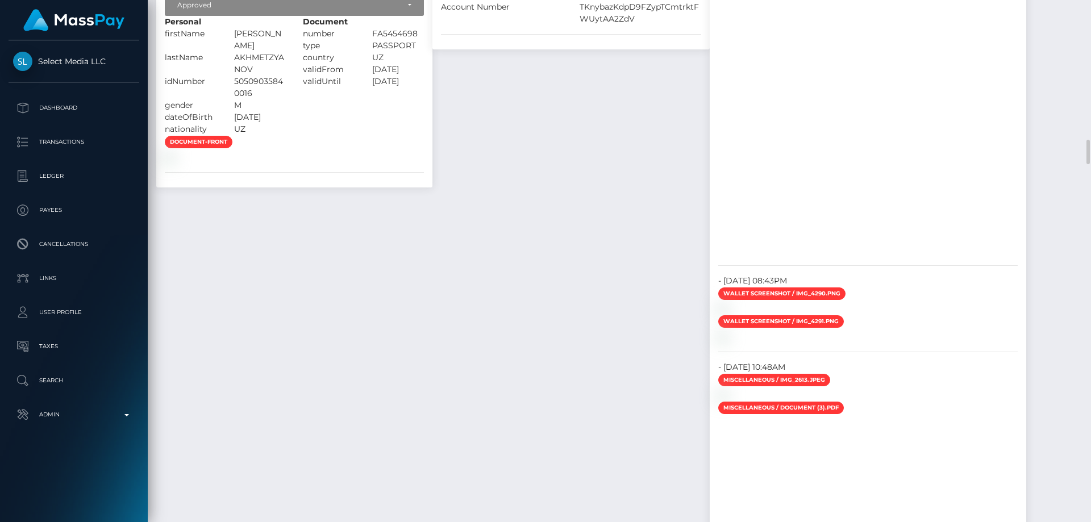
checkbox input "true"
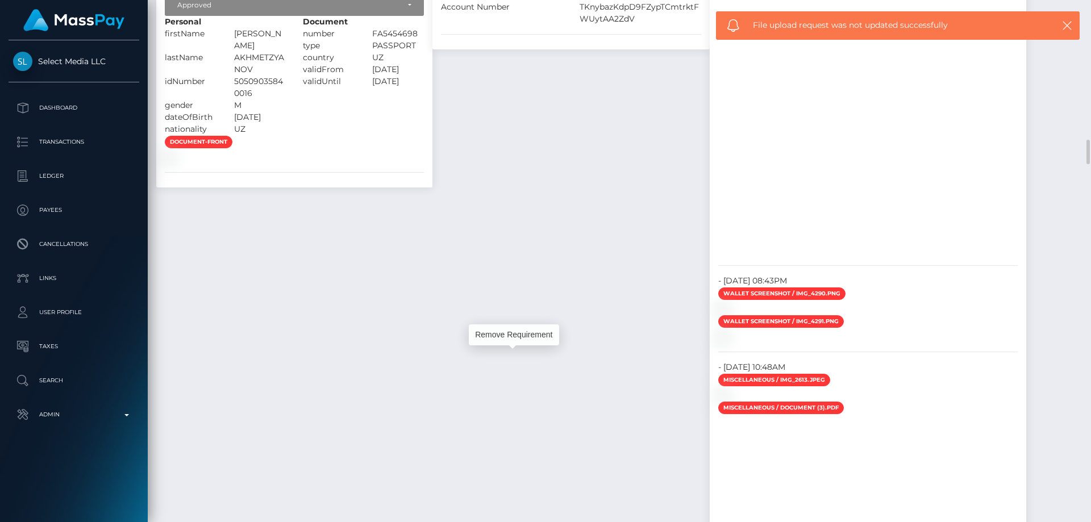
scroll to position [136, 292]
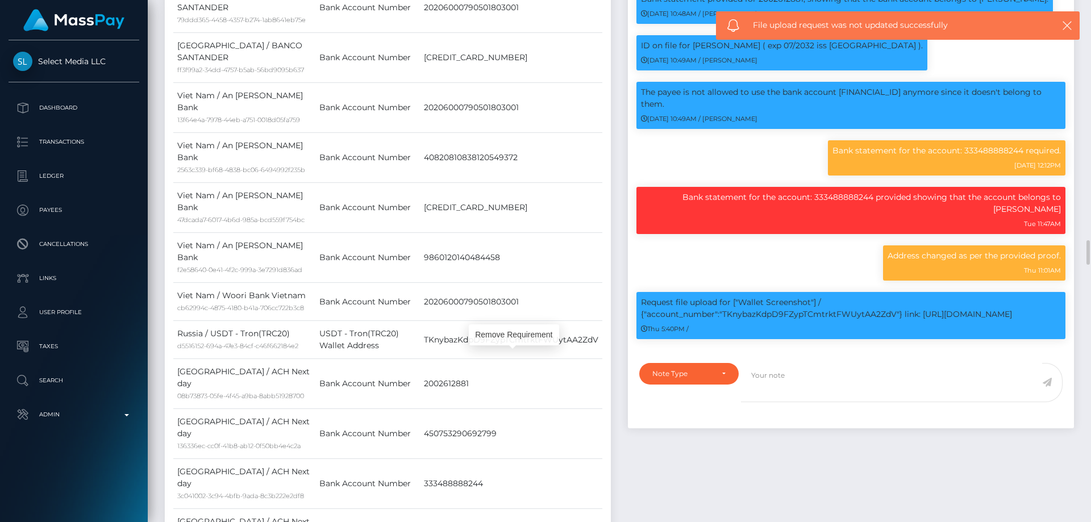
scroll to position [1534, 0]
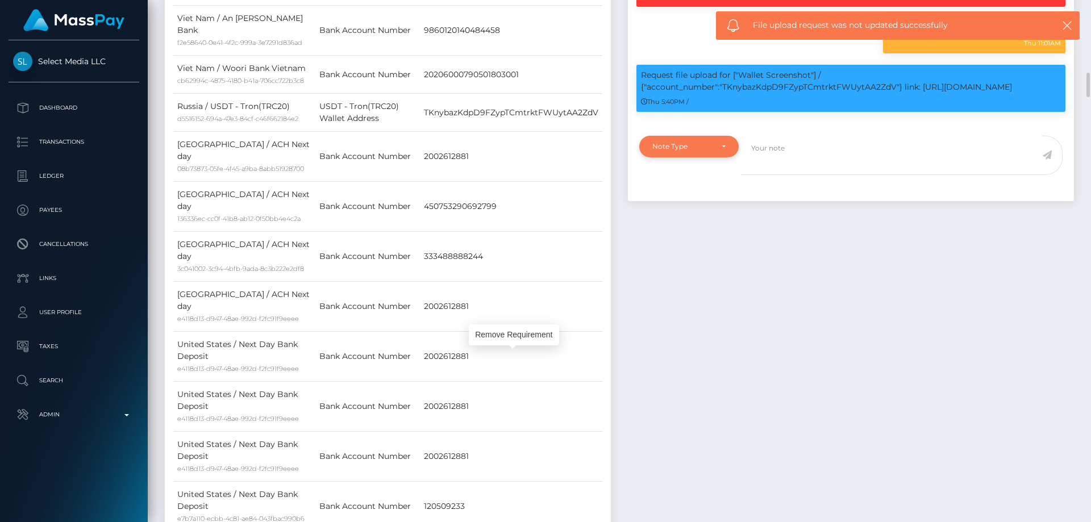
click at [682, 157] on div "Note Type" at bounding box center [688, 147] width 99 height 22
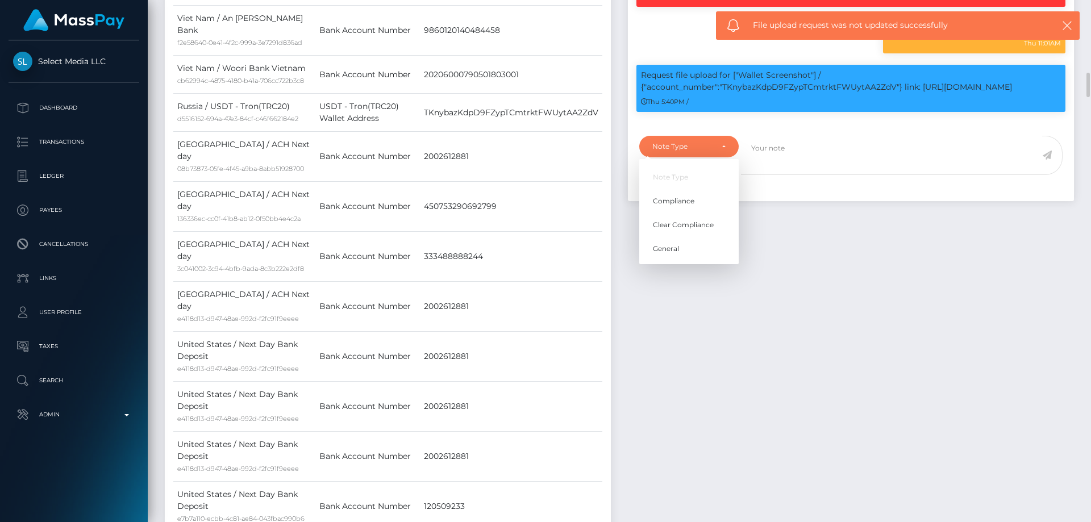
scroll to position [136, 292]
click at [688, 206] on span "Compliance" at bounding box center [673, 201] width 41 height 10
select select "COMPLIANCE"
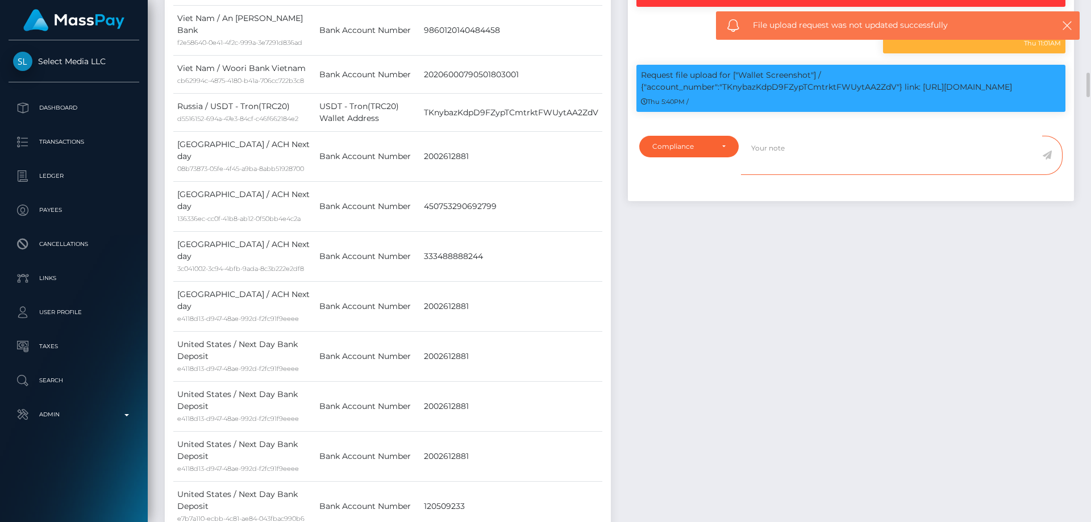
drag, startPoint x: 789, startPoint y: 178, endPoint x: 821, endPoint y: 152, distance: 41.2
click at [789, 175] on textarea at bounding box center [891, 155] width 301 height 39
click at [841, 93] on p "Request file upload for ["Wallet Screenshot"] / {"account_number":"TKnybazKdpD9…" at bounding box center [851, 81] width 420 height 24
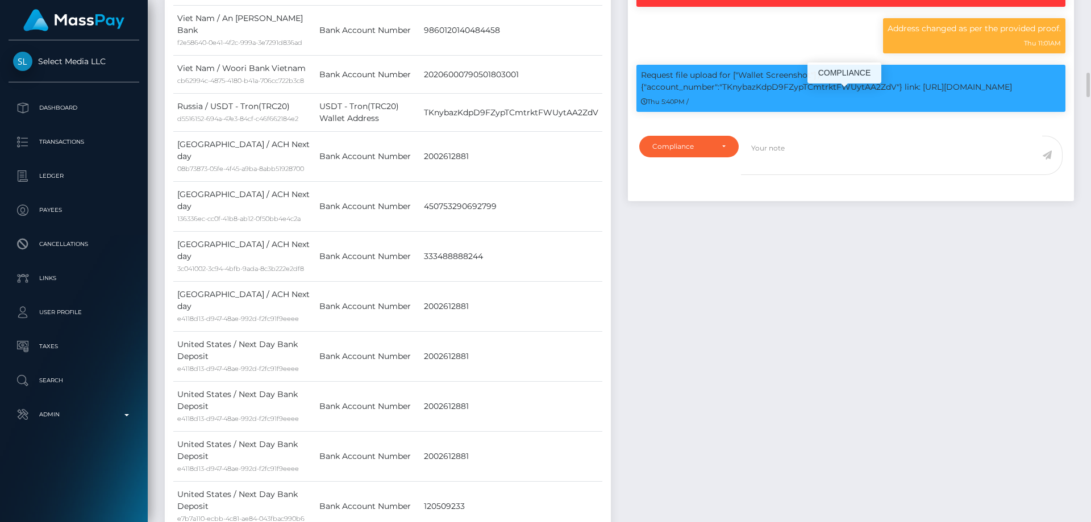
copy p "TKnybazKdpD9FZypTCmtrktFWUytAA2ZdV"
click at [788, 175] on textarea at bounding box center [891, 155] width 301 height 39
paste textarea "TKnybazKdpD9FZypTCmtrktFWUytAA2ZdV"
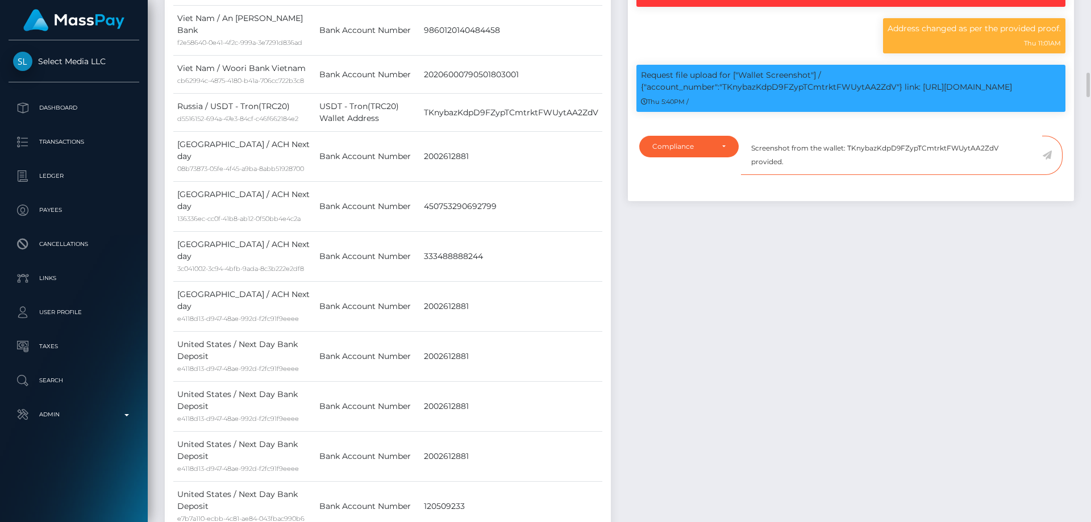
type textarea "Screenshot from the wallet: TKnybazKdpD9FZypTCmtrktFWUytAA2ZdV provided."
click at [1046, 160] on icon at bounding box center [1047, 155] width 10 height 9
click at [843, 261] on div "Events Type Time Event Changed By" at bounding box center [850, 66] width 463 height 2497
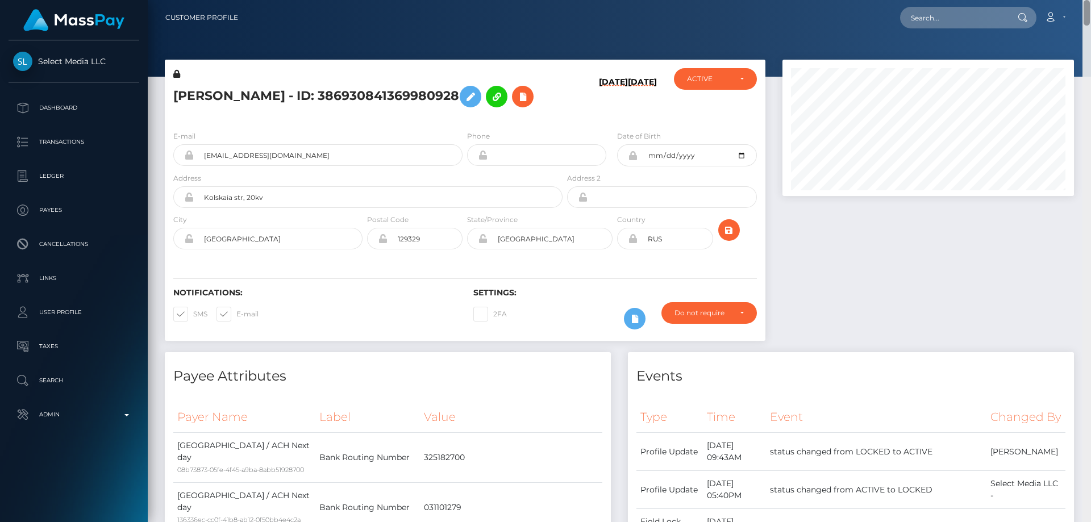
drag, startPoint x: 1083, startPoint y: 257, endPoint x: 1090, endPoint y: -18, distance: 275.6
click at [1090, 0] on html "Select Media LLC Dashboard Transactions Ledger Payees Links Taxes" at bounding box center [545, 261] width 1091 height 522
click at [270, 108] on h5 "[PERSON_NAME] - ID: 386930841369980928" at bounding box center [364, 96] width 383 height 33
click at [269, 108] on h5 "RINAT RIMOVICH AKHMETZYANOV - ID: 386930841369980928" at bounding box center [364, 96] width 383 height 33
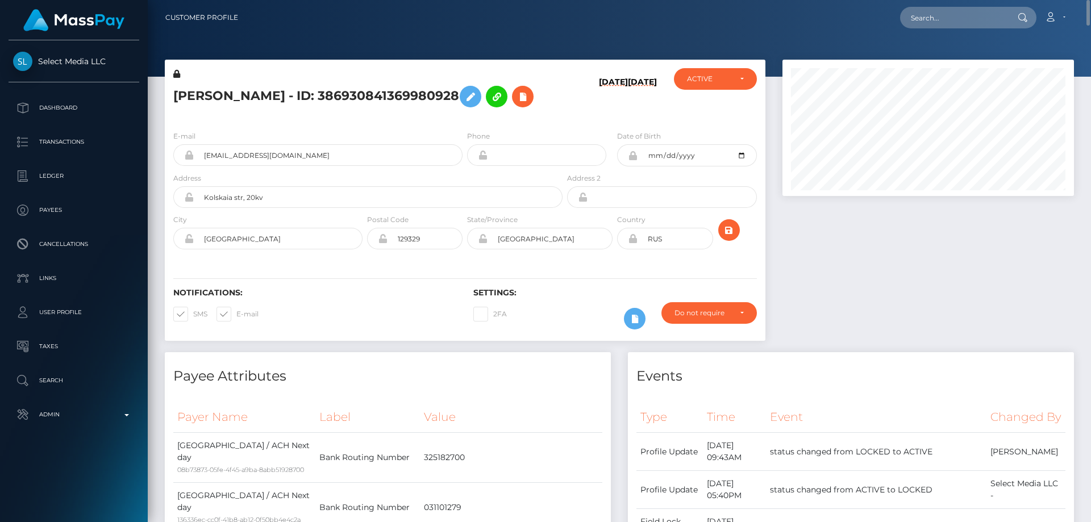
copy h5 "RINAT RIMOVICH AKHMETZYANOV - ID: 386930841369980928"
paste input "776980349895847936"
type input "776980349895847936"
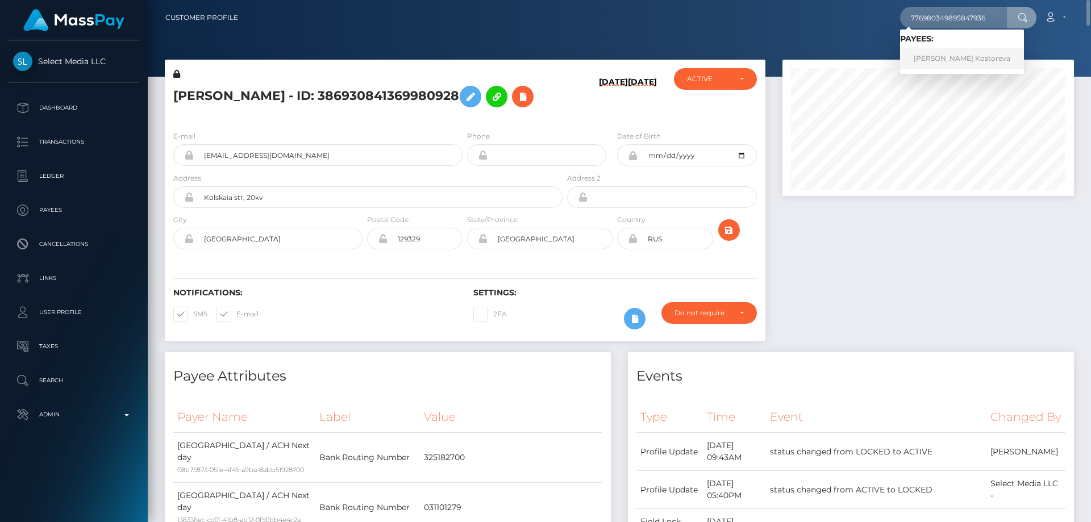
click at [948, 60] on link "Polina Kostoreva" at bounding box center [962, 58] width 124 height 21
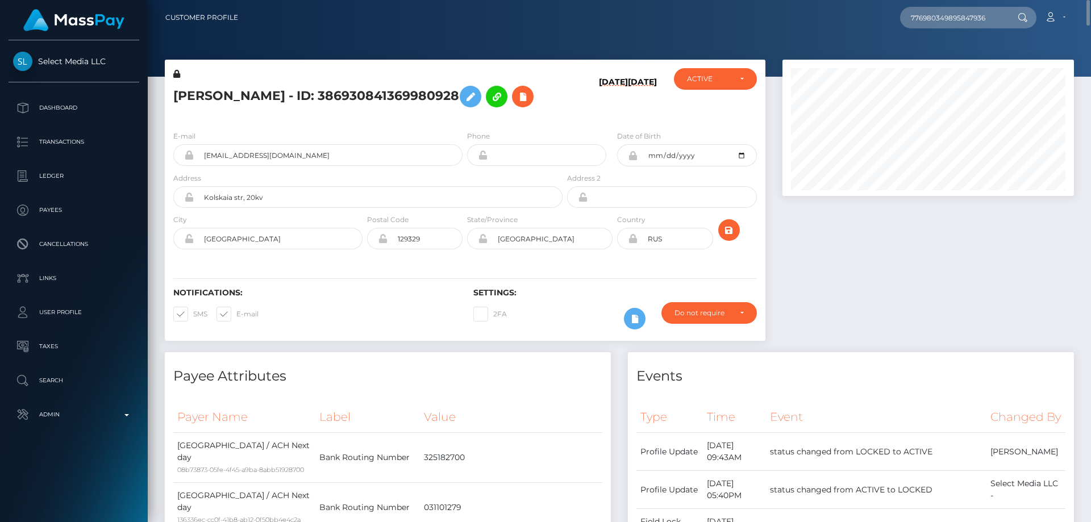
click at [911, 192] on div at bounding box center [927, 128] width 291 height 136
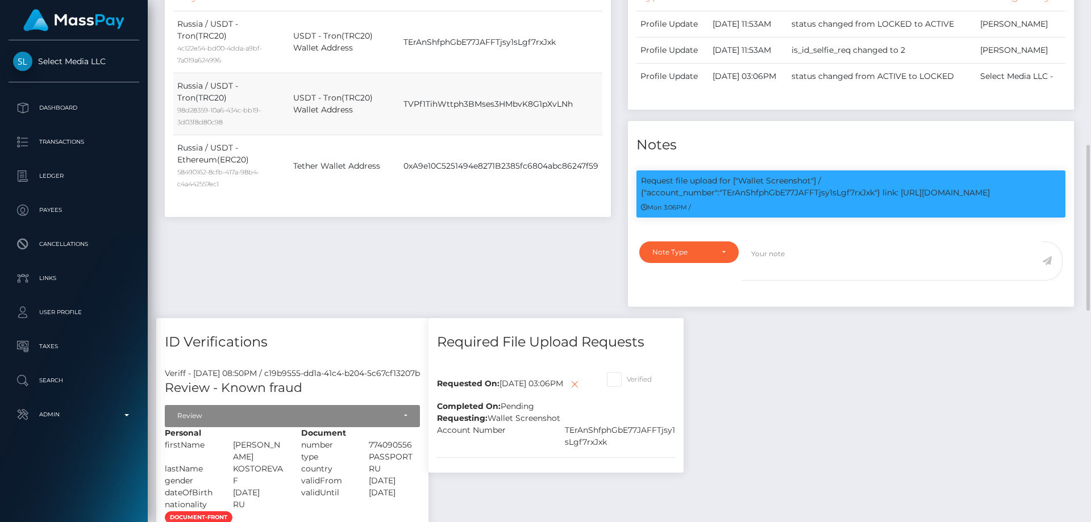
scroll to position [682, 0]
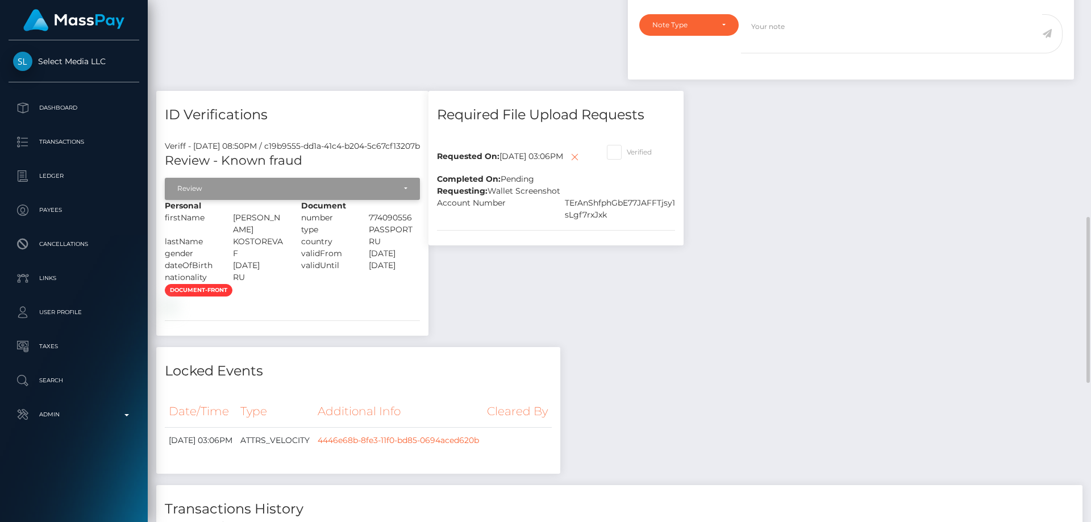
click at [252, 199] on div "Review" at bounding box center [292, 189] width 255 height 22
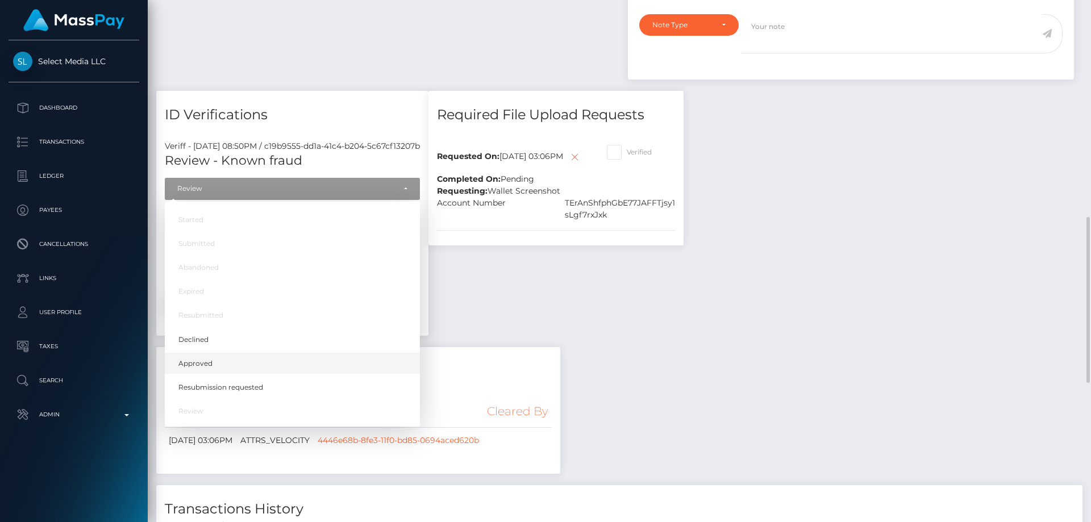
click at [244, 372] on link "Approved" at bounding box center [292, 363] width 255 height 21
select select "Approved"
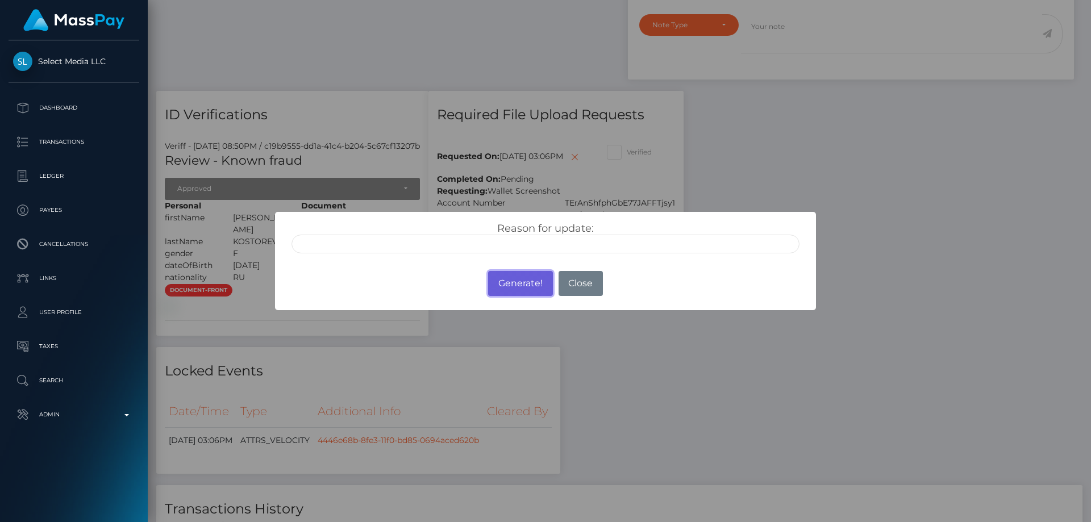
click at [529, 278] on button "Generate!" at bounding box center [520, 283] width 64 height 25
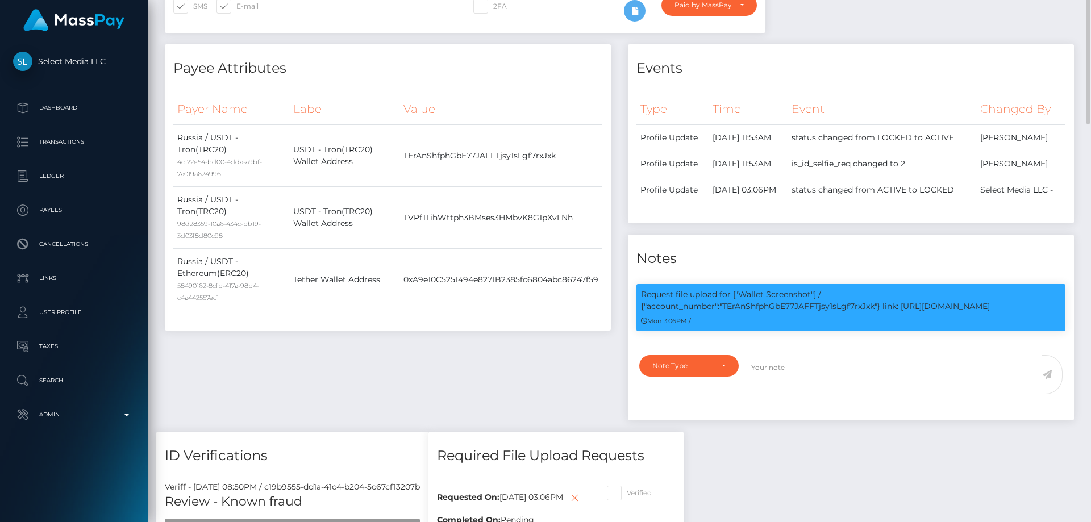
scroll to position [114, 0]
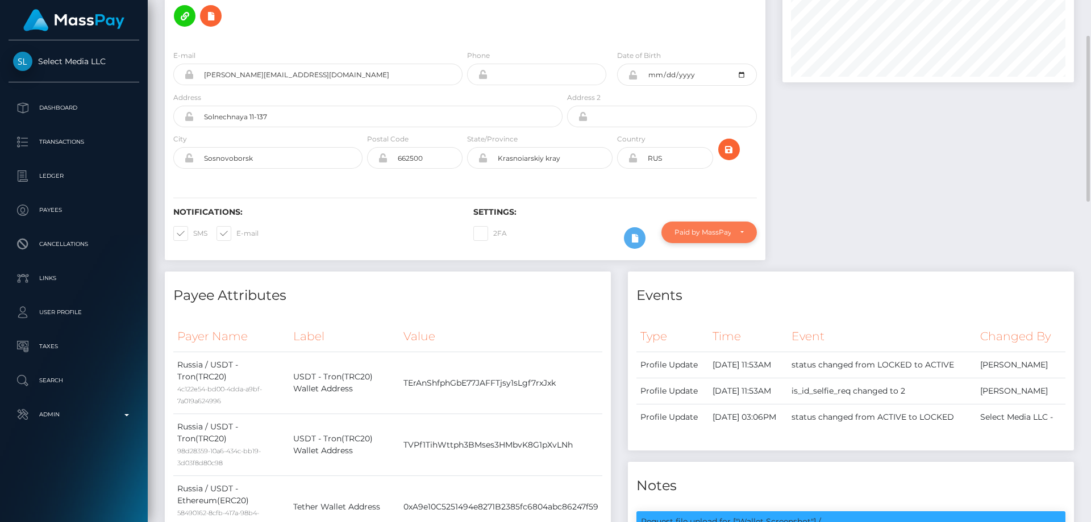
click at [712, 228] on div "Paid by MassPay" at bounding box center [702, 232] width 56 height 9
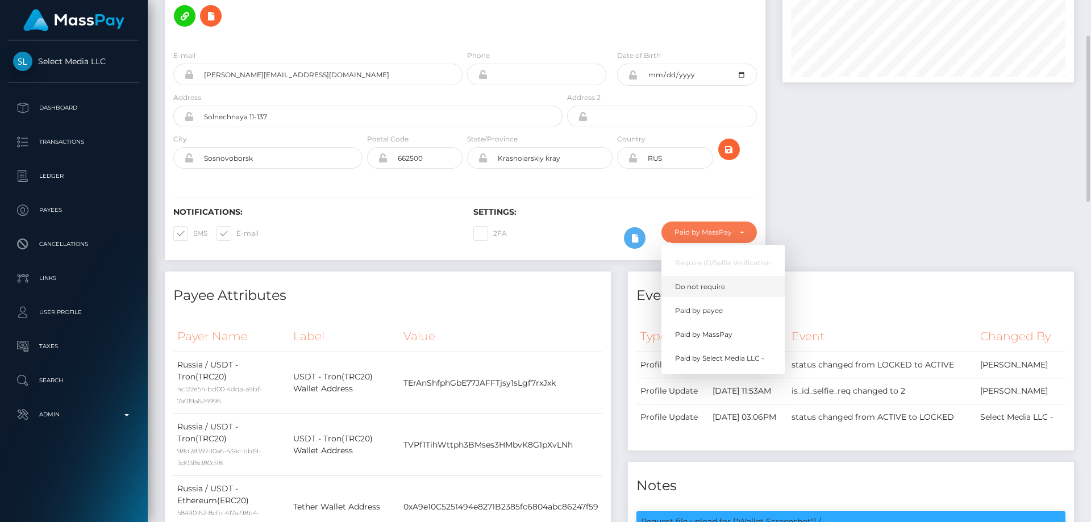
click at [697, 282] on span "Do not require" at bounding box center [700, 287] width 50 height 10
select select "0"
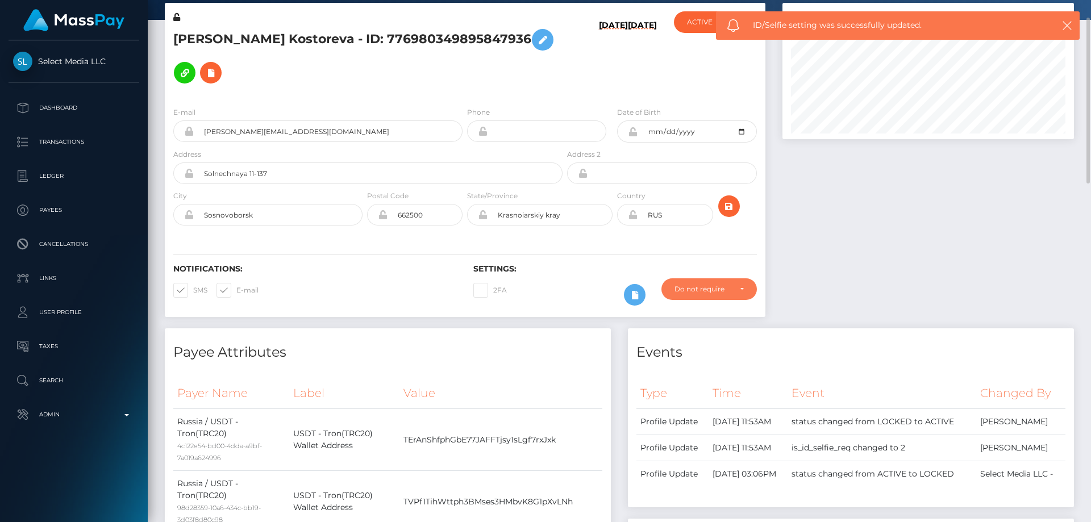
scroll to position [0, 0]
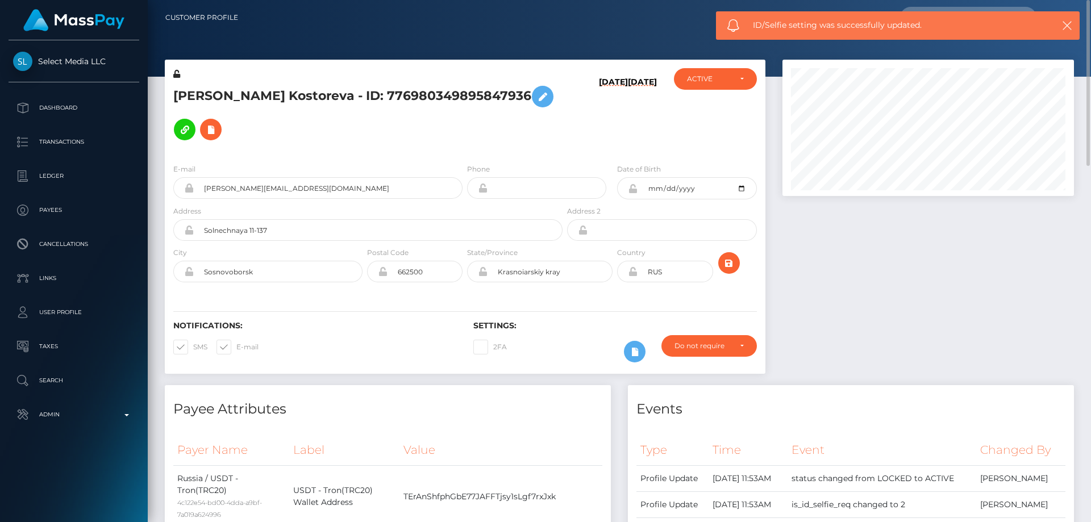
click at [177, 75] on icon at bounding box center [176, 74] width 7 height 8
click at [633, 184] on icon at bounding box center [633, 188] width 10 height 9
click at [634, 267] on icon at bounding box center [633, 271] width 10 height 9
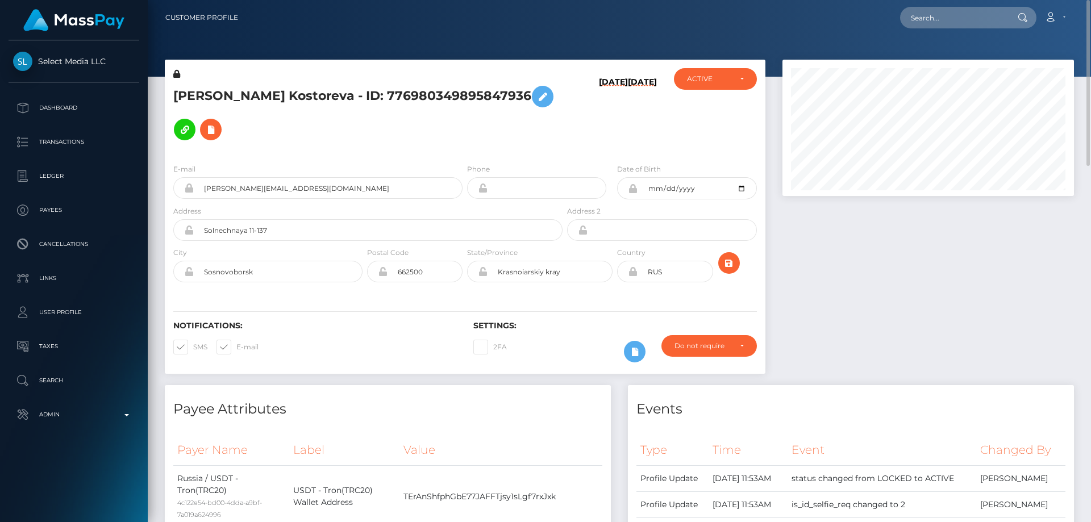
click at [220, 99] on h5 "[PERSON_NAME] Kostoreva - ID: 776980349895847936" at bounding box center [364, 113] width 383 height 66
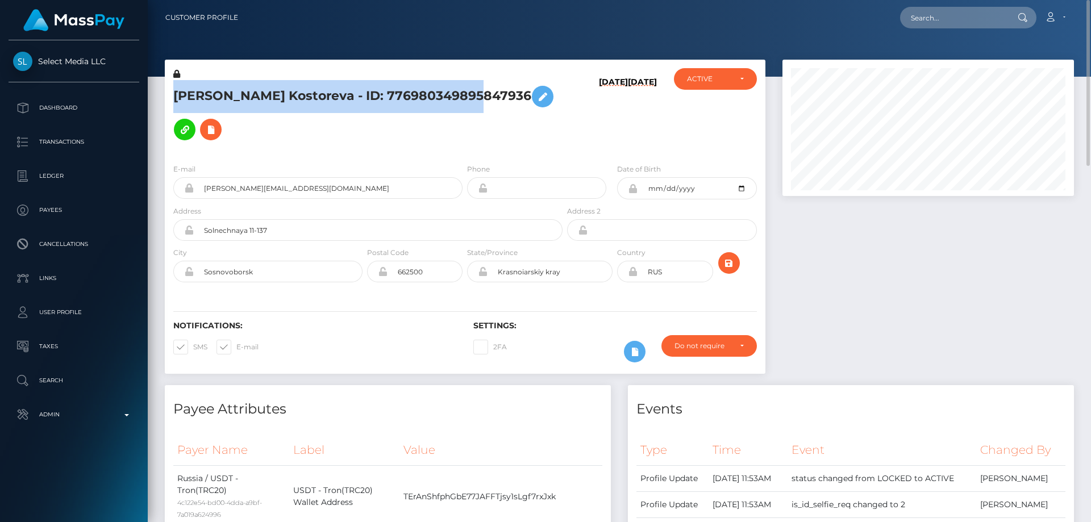
click at [220, 99] on h5 "[PERSON_NAME] Kostoreva - ID: 776980349895847936" at bounding box center [364, 113] width 383 height 66
copy h5 "[PERSON_NAME] Kostoreva - ID: 776980349895847936"
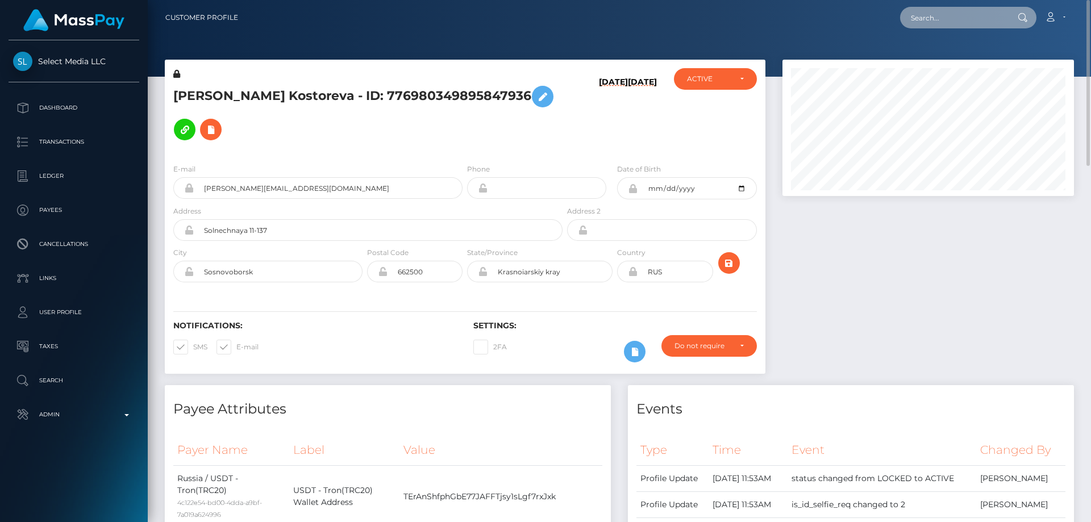
paste input "[EMAIL_ADDRESS][DOMAIN_NAME]"
type input "[EMAIL_ADDRESS][DOMAIN_NAME]"
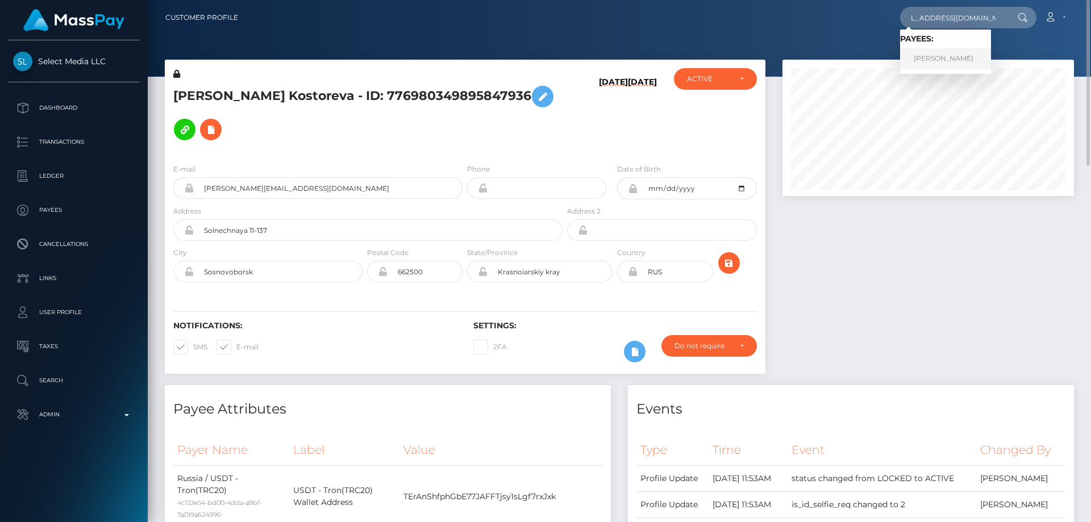
click at [933, 62] on link "[PERSON_NAME]" at bounding box center [945, 58] width 91 height 21
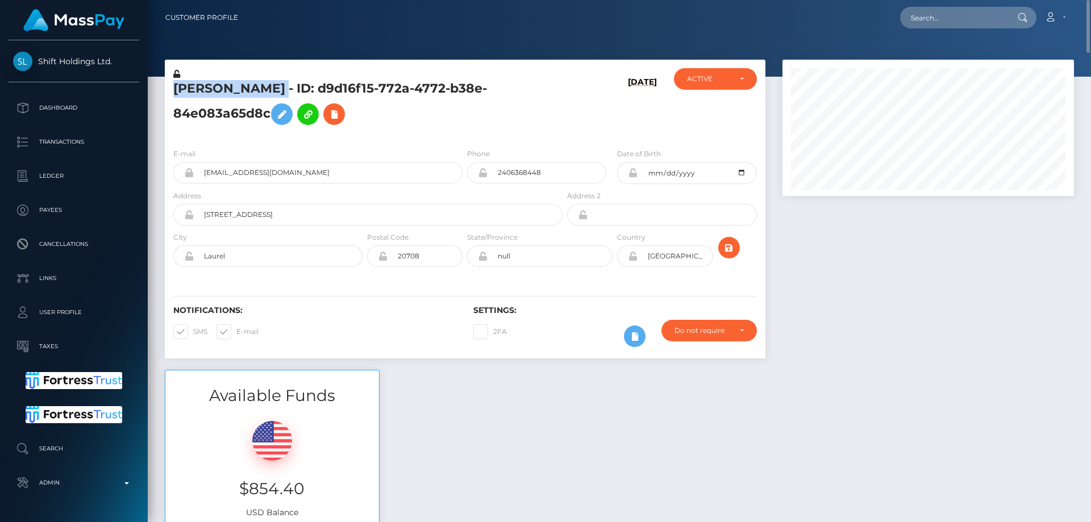
drag, startPoint x: 297, startPoint y: 86, endPoint x: 176, endPoint y: 78, distance: 121.3
click at [176, 77] on div "ROSEMOND ARYEE - ID: d9d16f15-772a-4772-b38e-84e083a65d8c" at bounding box center [365, 103] width 400 height 71
copy div "ROSEMOND ARYEE"
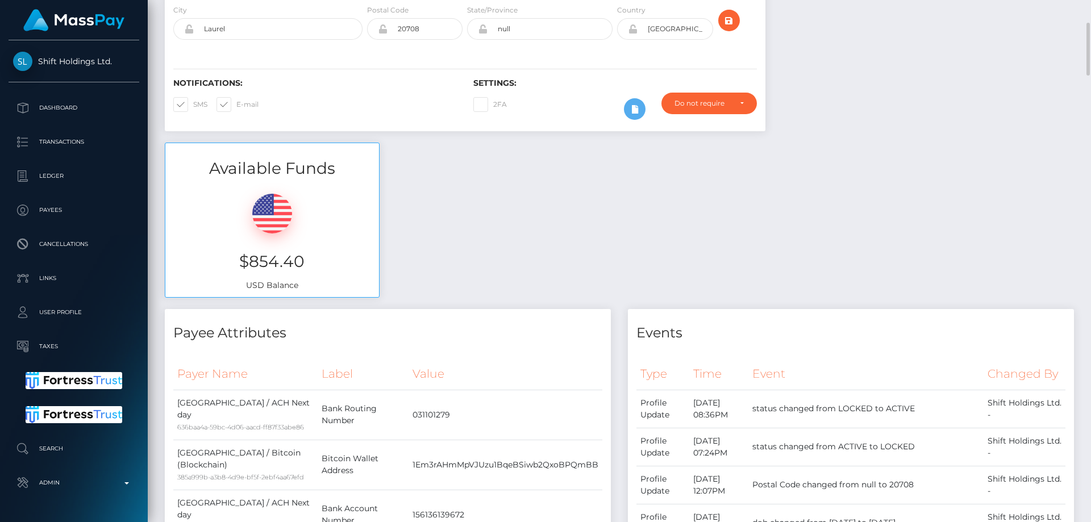
scroll to position [454, 0]
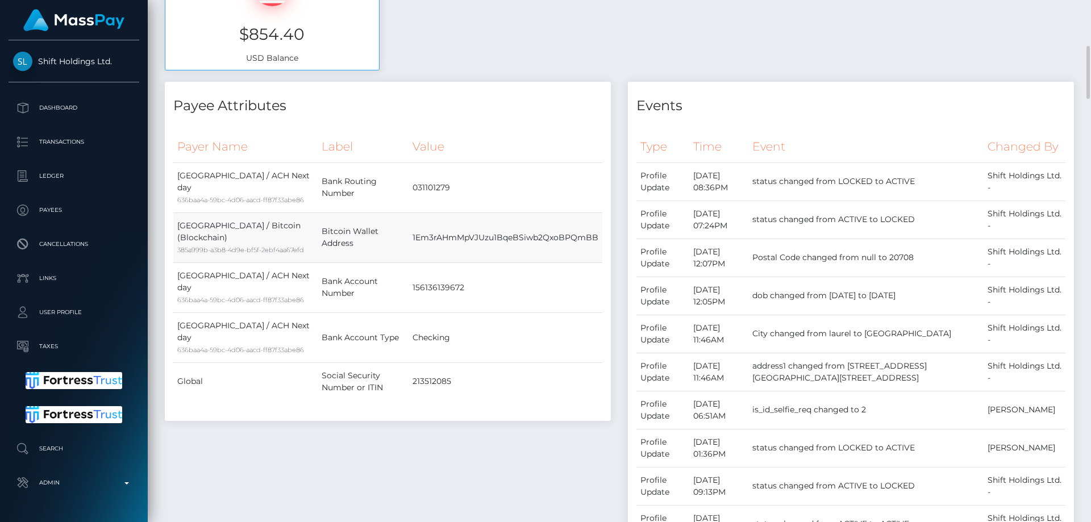
click at [451, 245] on td "1Em3rAHmMpVJUzu1BqeBSiwb2QxoBPQmBB" at bounding box center [505, 237] width 194 height 50
copy td "1Em3rAHmMpVJUzu1BqeBSiwb2QxoBPQmBB"
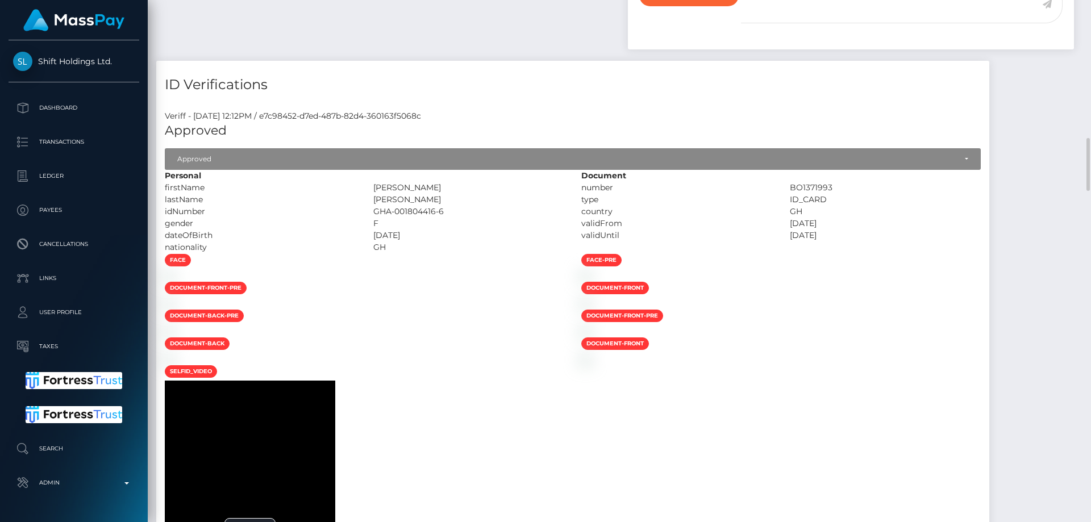
scroll to position [1193, 0]
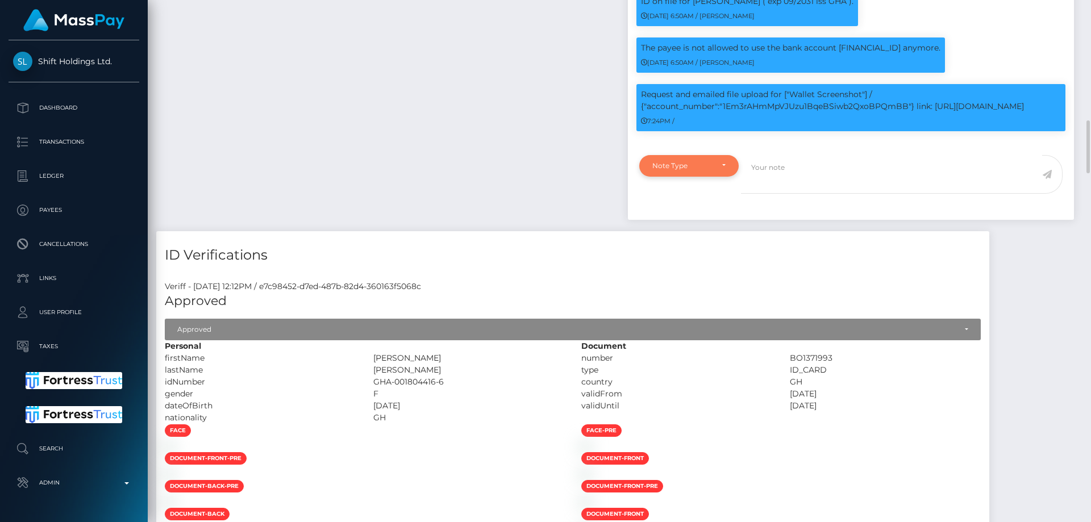
click at [705, 170] on div "Note Type" at bounding box center [682, 165] width 60 height 9
drag, startPoint x: 675, startPoint y: 230, endPoint x: 699, endPoint y: 225, distance: 24.4
click at [676, 231] on link "Compliance" at bounding box center [688, 220] width 99 height 21
select select "COMPLIANCE"
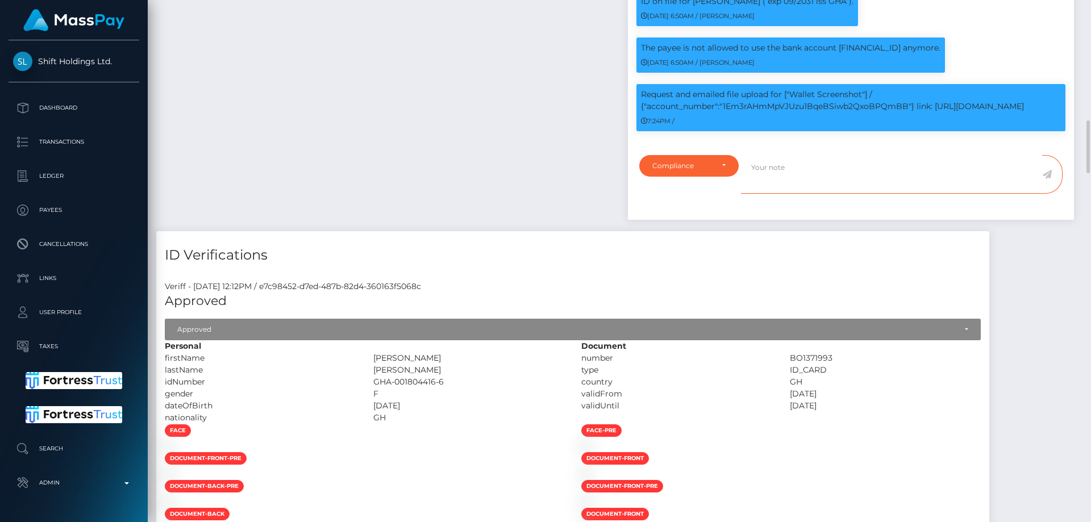
click at [770, 190] on textarea at bounding box center [891, 174] width 301 height 39
type textarea "Proof of address required."
click at [1048, 179] on icon at bounding box center [1047, 174] width 10 height 9
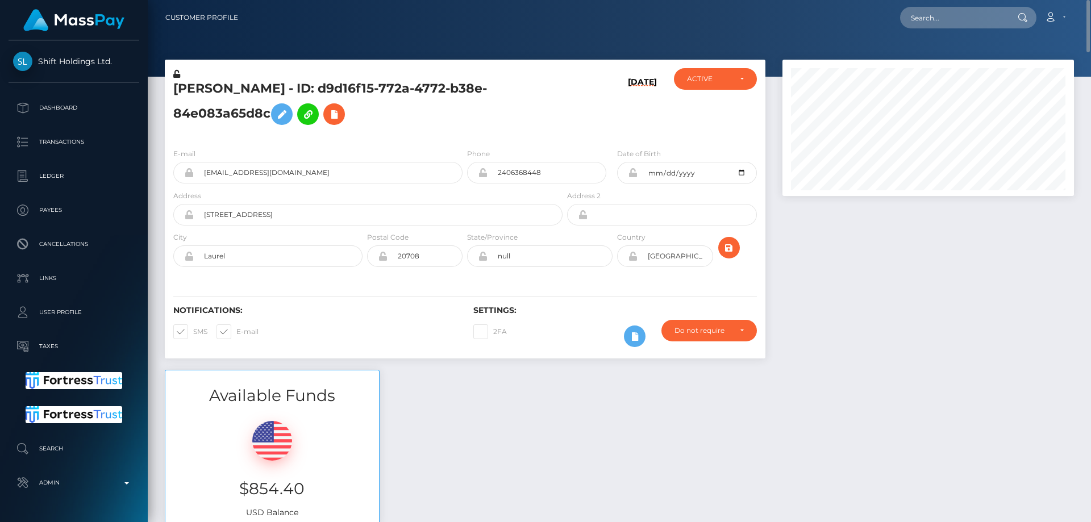
click at [177, 74] on icon at bounding box center [176, 74] width 7 height 8
click at [631, 174] on icon at bounding box center [633, 172] width 10 height 9
paste input "68496a2c20fc090a1cf89505"
type input "68496a2c20fc090a1cf89505"
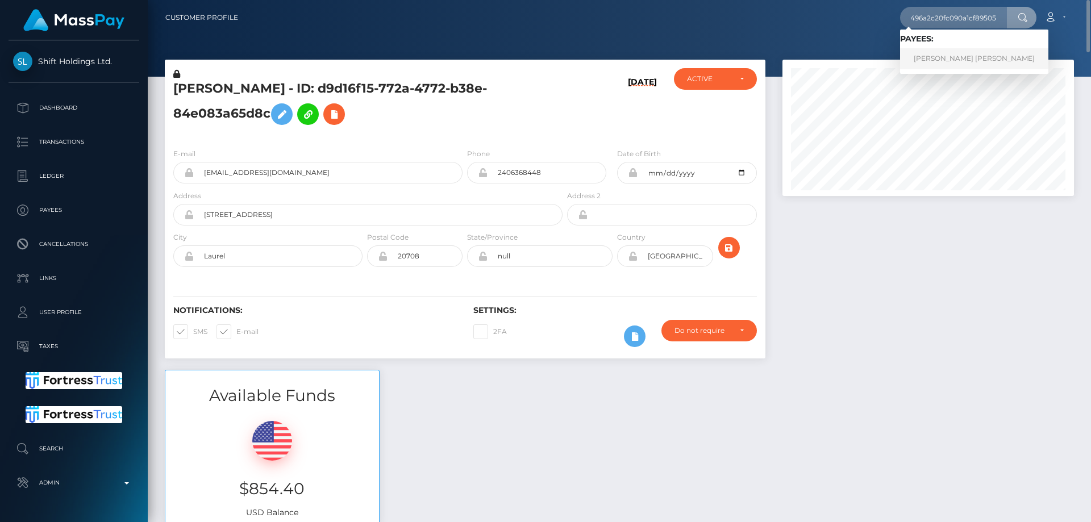
click at [942, 56] on link "VICTORIA MARIE HERNANDEZ" at bounding box center [974, 58] width 148 height 21
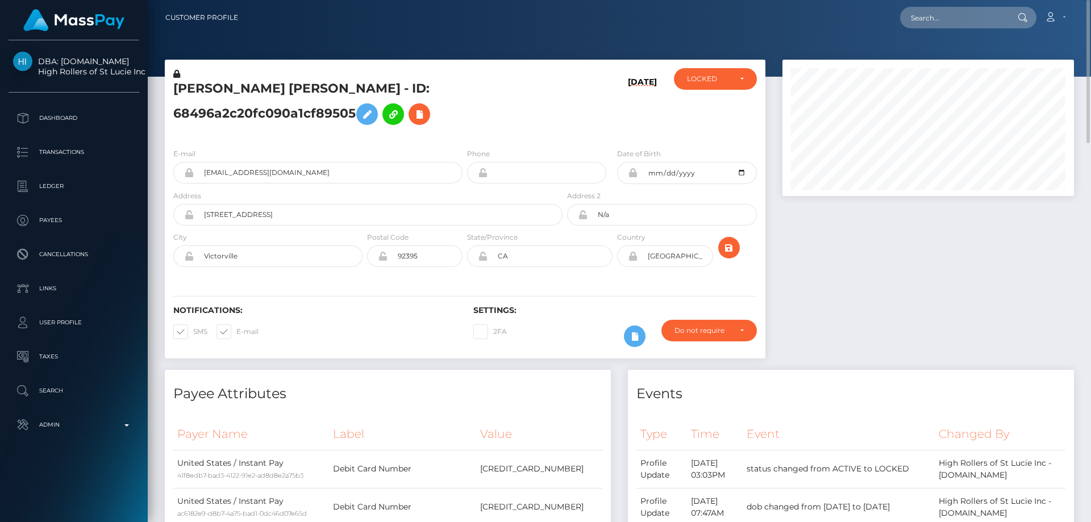
click at [314, 119] on h5 "VICTORIA MARIE HERNANDEZ - ID: 68496a2c20fc090a1cf89505" at bounding box center [364, 105] width 383 height 51
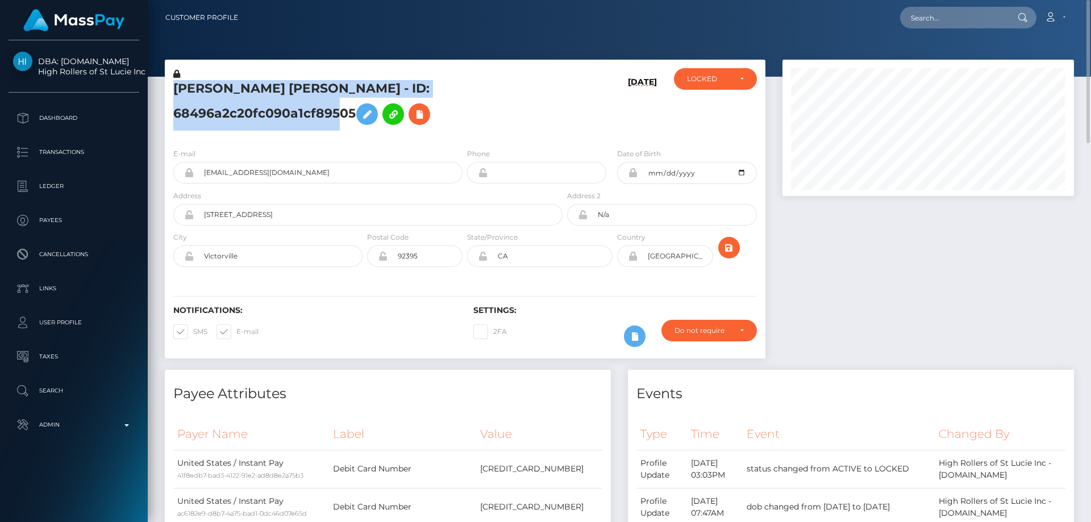
click at [314, 119] on h5 "VICTORIA MARIE HERNANDEZ - ID: 68496a2c20fc090a1cf89505" at bounding box center [364, 105] width 383 height 51
copy h5 "VICTORIA MARIE HERNANDEZ - ID: 68496a2c20fc090a1cf89505"
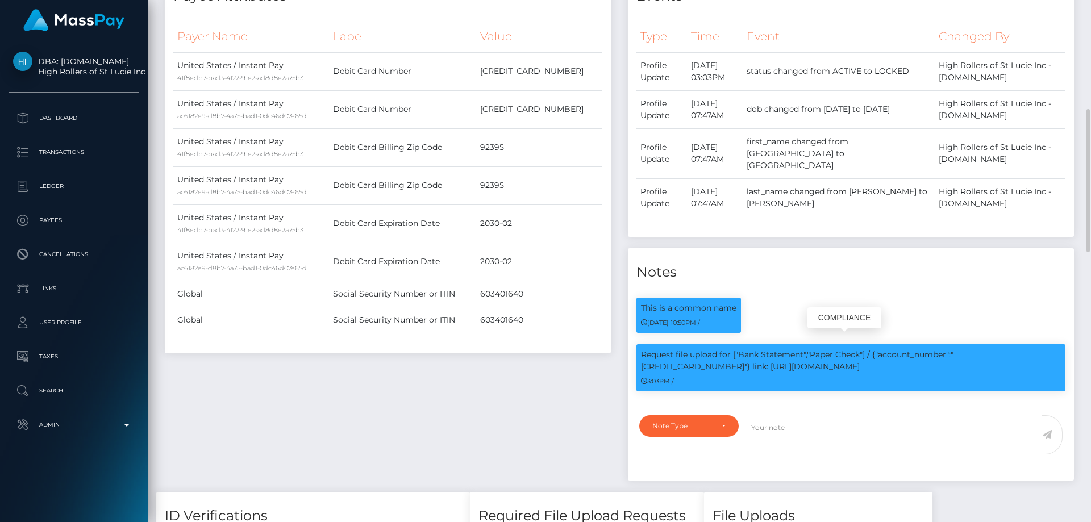
scroll to position [136, 292]
click at [992, 349] on p "Request file upload for ["Bank Statement","Paper Check"] / {"account_number":"4…" at bounding box center [851, 361] width 420 height 24
copy p "4031630253695950"
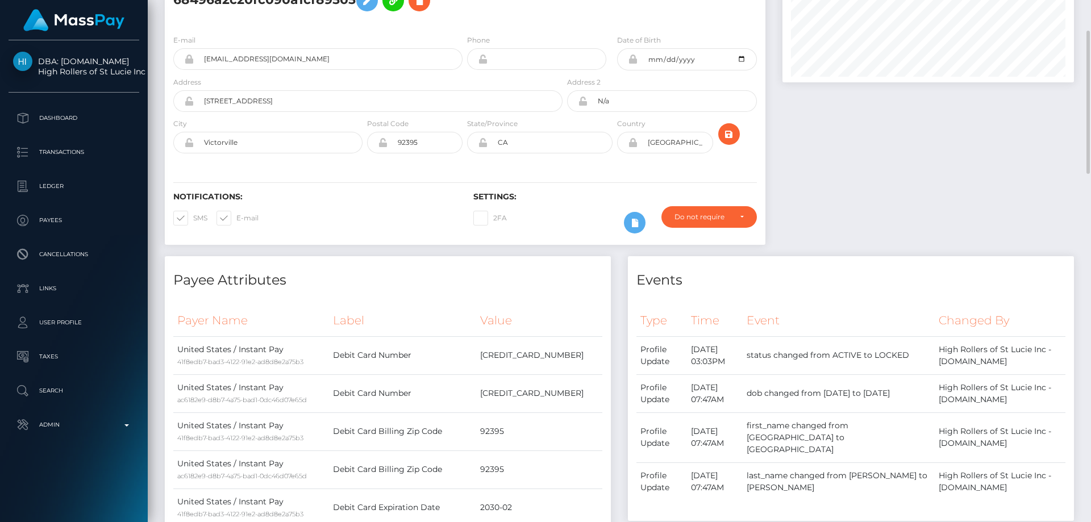
scroll to position [0, 0]
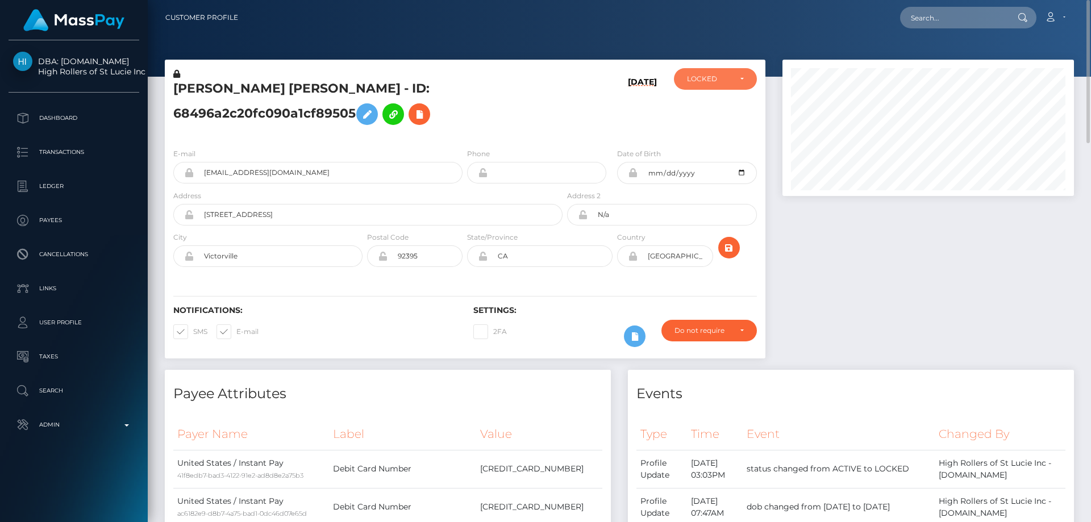
click at [722, 85] on div "LOCKED" at bounding box center [715, 79] width 83 height 22
click at [706, 111] on span "ACTIVE" at bounding box center [700, 110] width 26 height 10
select select "ACTIVE"
drag, startPoint x: 281, startPoint y: 168, endPoint x: 201, endPoint y: 168, distance: 80.7
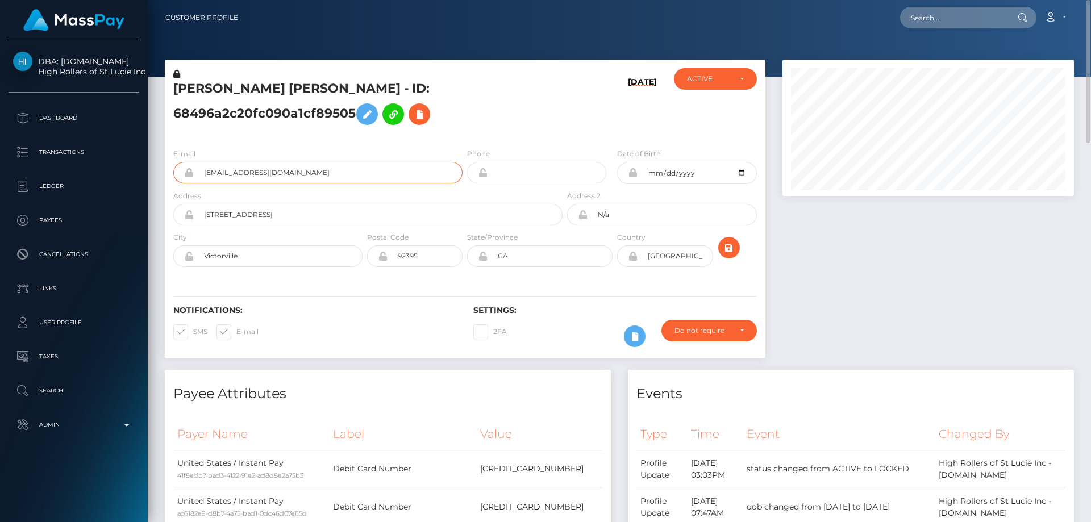
click at [201, 168] on input "5688crclark@gmail.com" at bounding box center [328, 173] width 269 height 22
paste input "5688crclark@gmail.com"
type input "5688crclark@gmail.com"
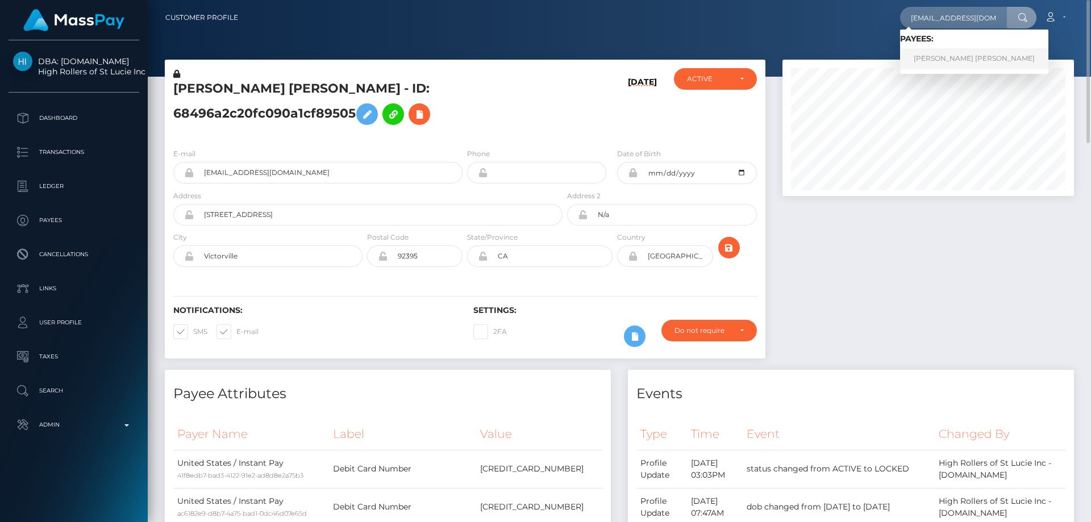
drag, startPoint x: 950, startPoint y: 56, endPoint x: 935, endPoint y: 61, distance: 15.5
click at [950, 55] on link "VICTORIA MARIE HERNANDEZ" at bounding box center [974, 58] width 148 height 21
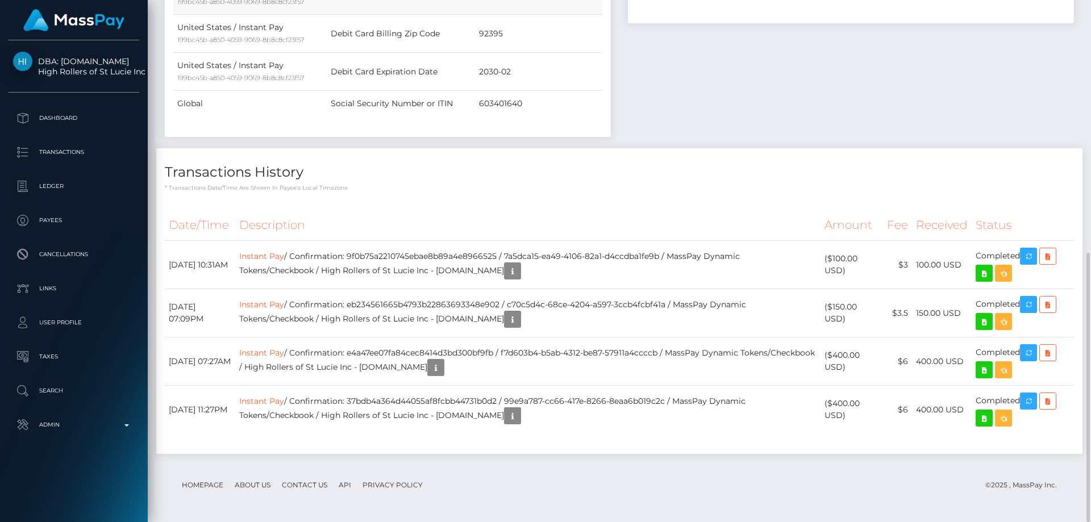
scroll to position [205, 0]
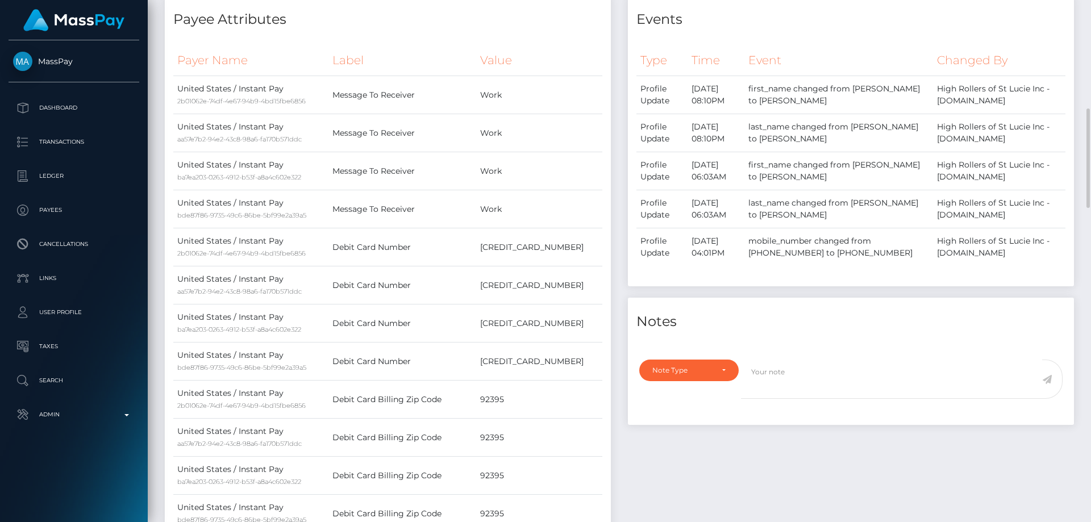
scroll to position [795, 0]
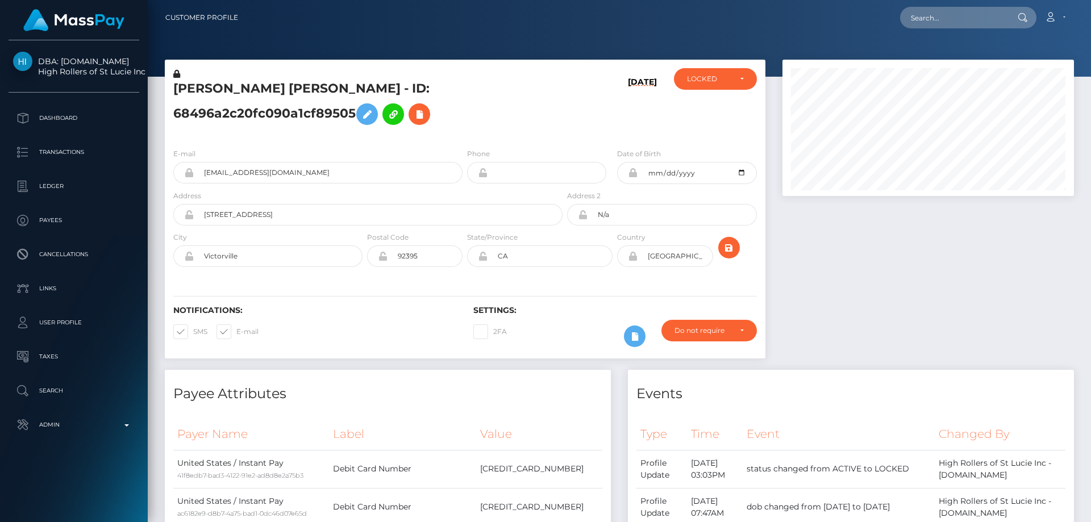
scroll to position [567915, 567760]
click at [743, 70] on div "LOCKED" at bounding box center [715, 79] width 83 height 22
click at [727, 106] on link "ACTIVE" at bounding box center [715, 109] width 83 height 21
select select "ACTIVE"
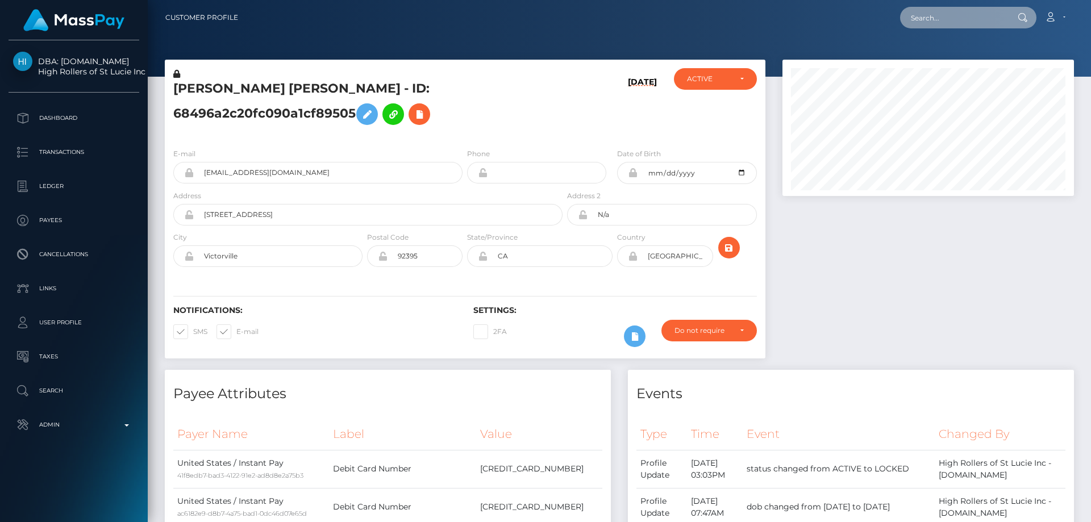
paste input "819989880749699072"
type input "819989880749699072"
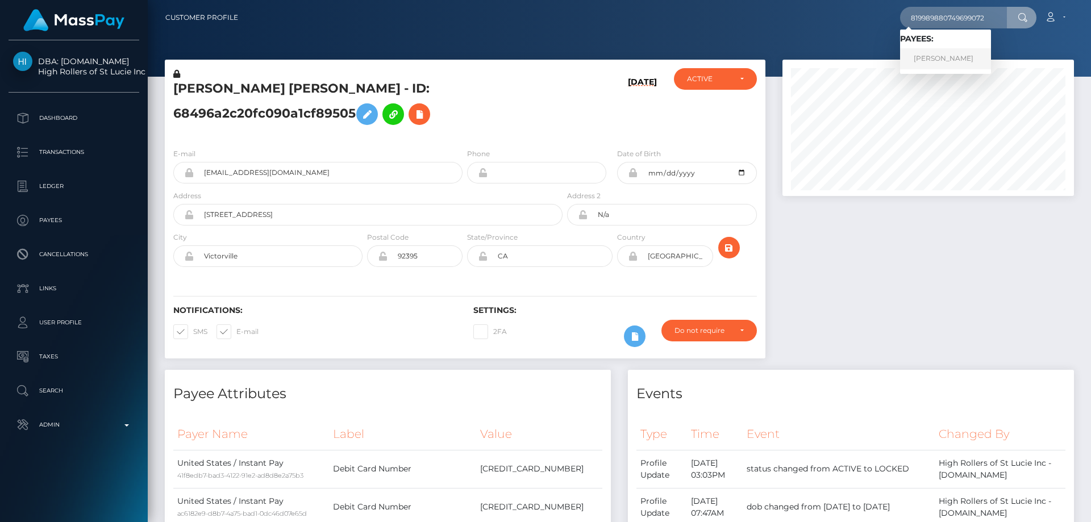
click at [937, 55] on link "ARLENE YVETTE Suarez" at bounding box center [945, 58] width 91 height 21
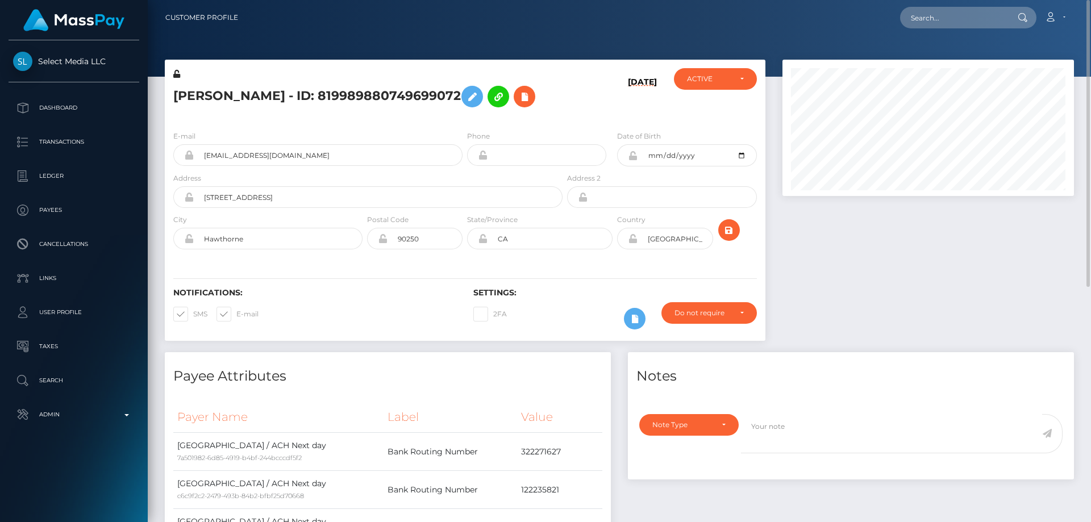
click at [270, 109] on h5 "ARLENE YVETTE Suarez - ID: 819989880749699072" at bounding box center [364, 96] width 383 height 33
click at [635, 326] on icon at bounding box center [635, 319] width 14 height 14
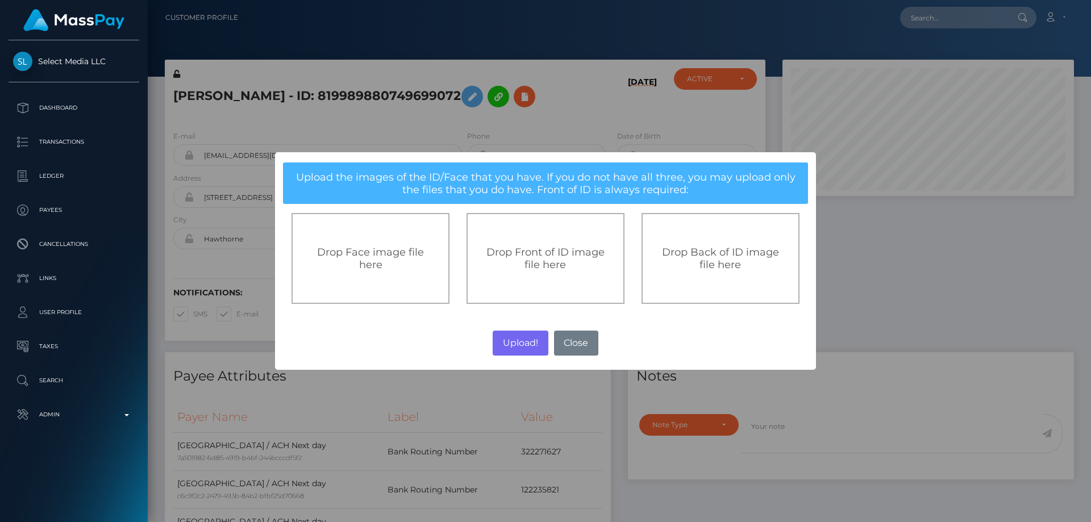
click at [554, 258] on span "Drop Front of ID image file here" at bounding box center [545, 258] width 118 height 25
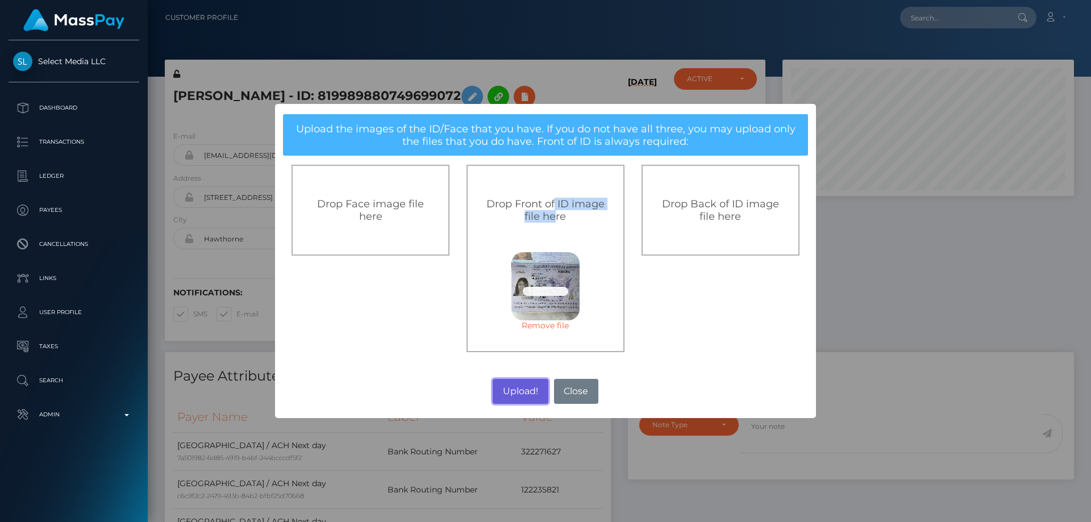
click at [514, 390] on button "Upload!" at bounding box center [520, 391] width 55 height 25
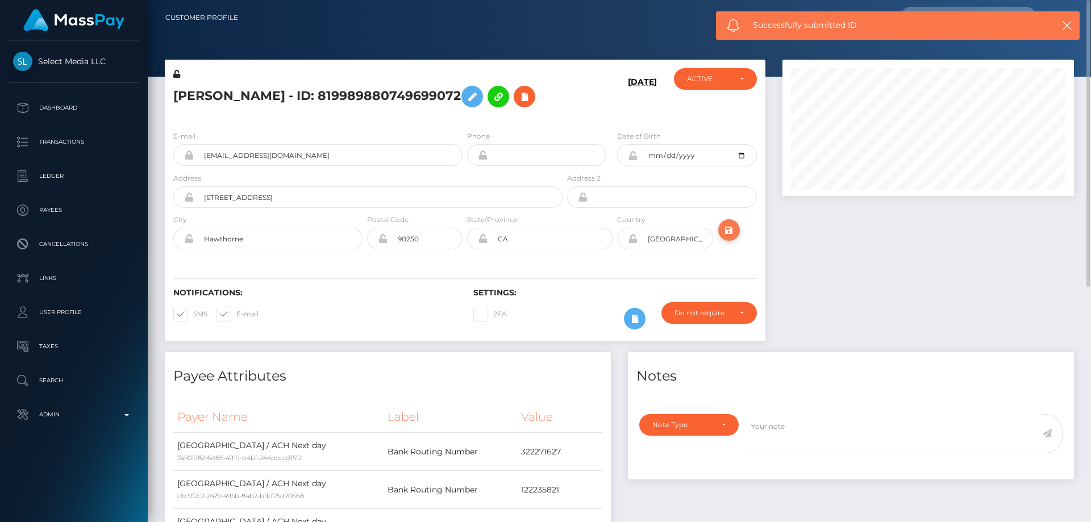
click at [728, 237] on icon "submit" at bounding box center [729, 230] width 14 height 14
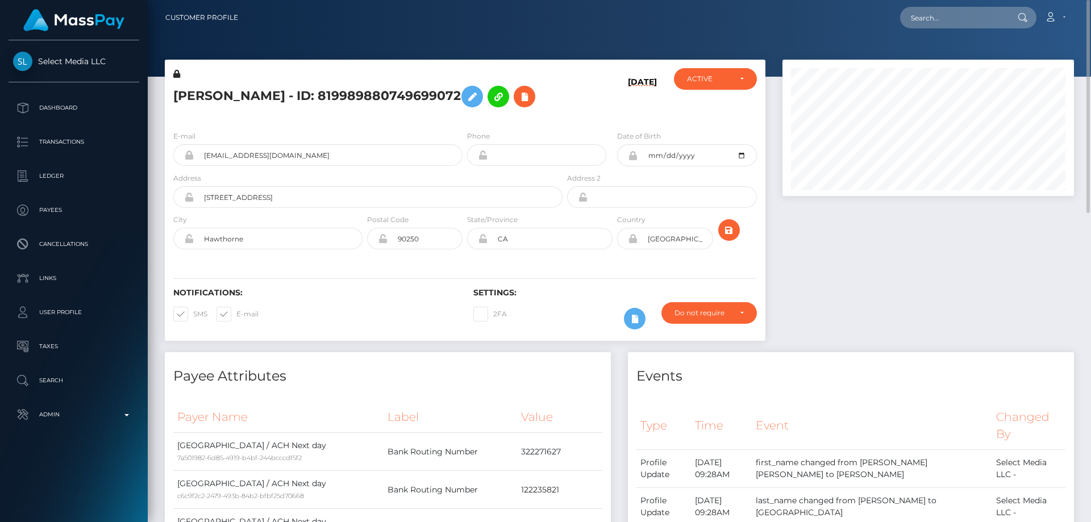
click at [176, 74] on icon at bounding box center [176, 74] width 7 height 8
click at [479, 98] on icon at bounding box center [472, 97] width 14 height 14
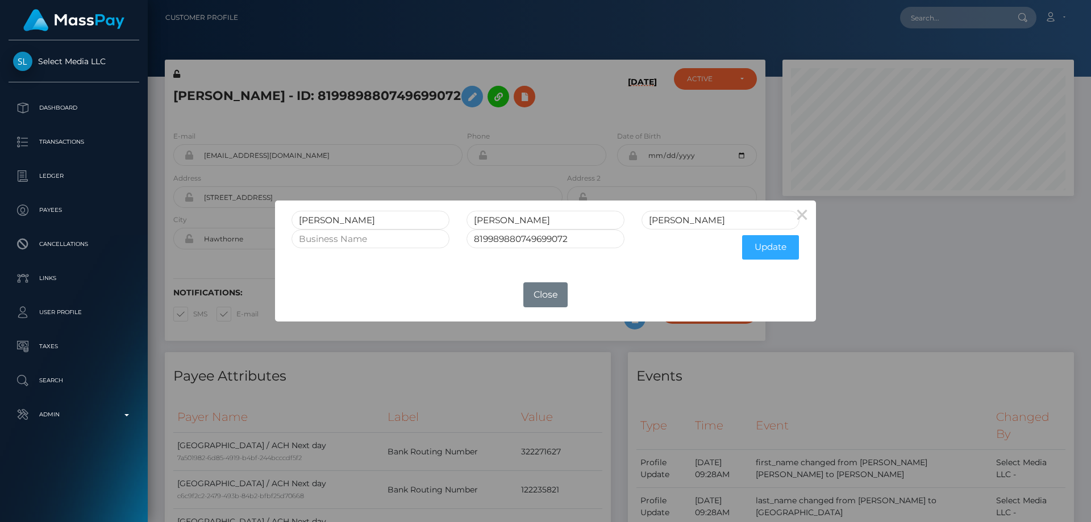
click at [773, 288] on div "OK No Close" at bounding box center [545, 294] width 540 height 31
paste input "EASY MEDIA MANAGEMENT INC."
type input "EASY MEDIA MANAGEMENT INC."
click at [765, 251] on button "Update" at bounding box center [770, 247] width 57 height 24
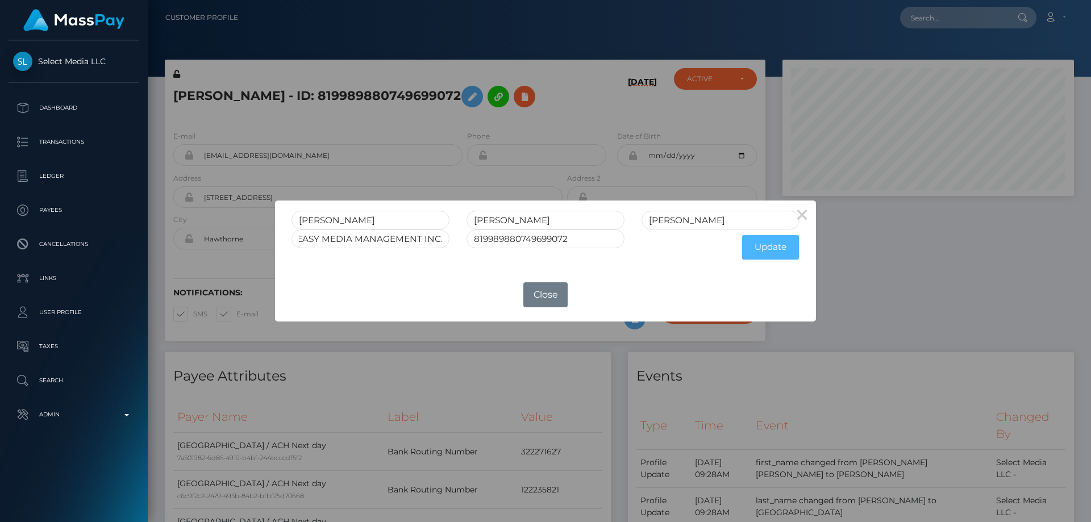
scroll to position [0, 0]
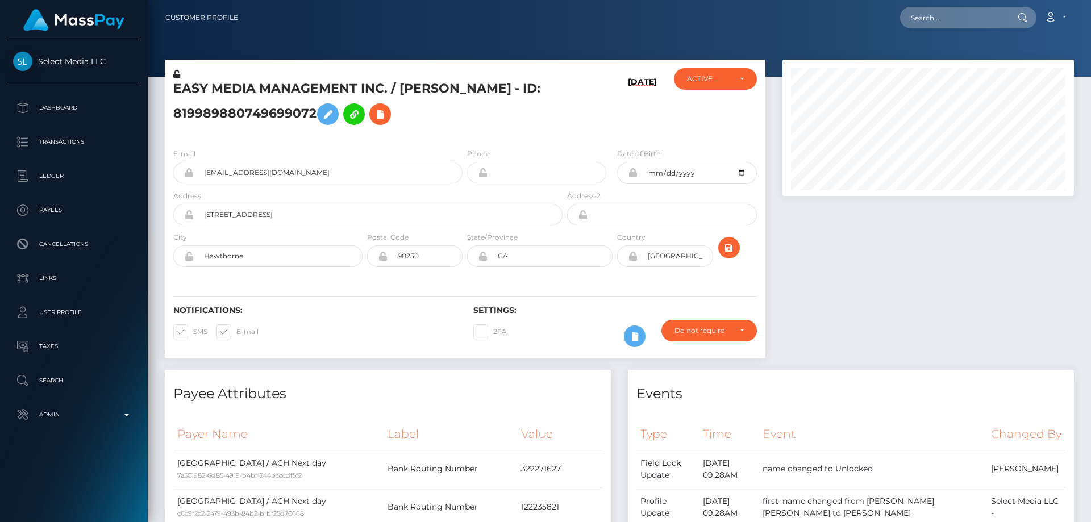
scroll to position [136, 292]
click at [969, 316] on div at bounding box center [928, 215] width 308 height 310
click at [176, 74] on icon at bounding box center [176, 74] width 7 height 8
click at [904, 343] on div at bounding box center [928, 215] width 308 height 310
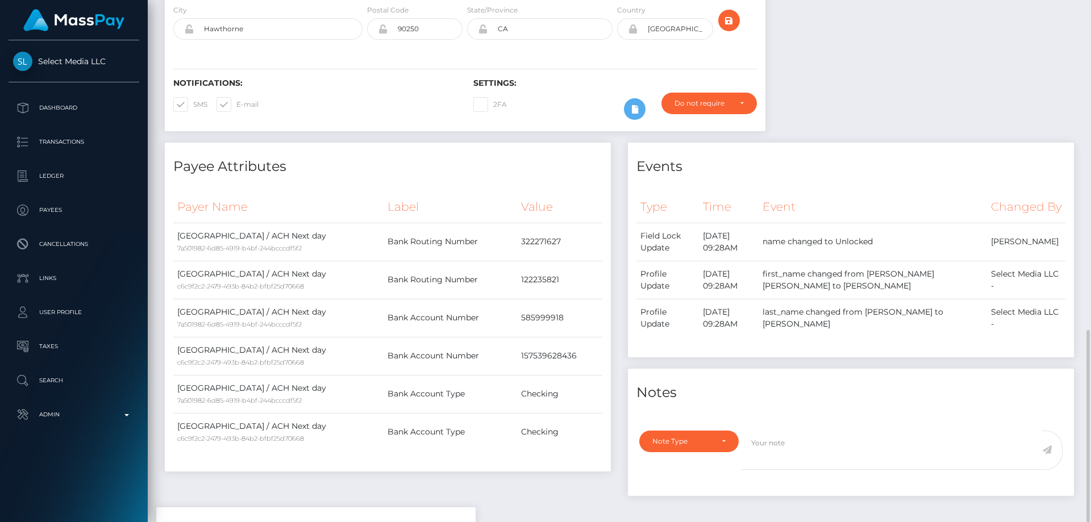
scroll to position [398, 0]
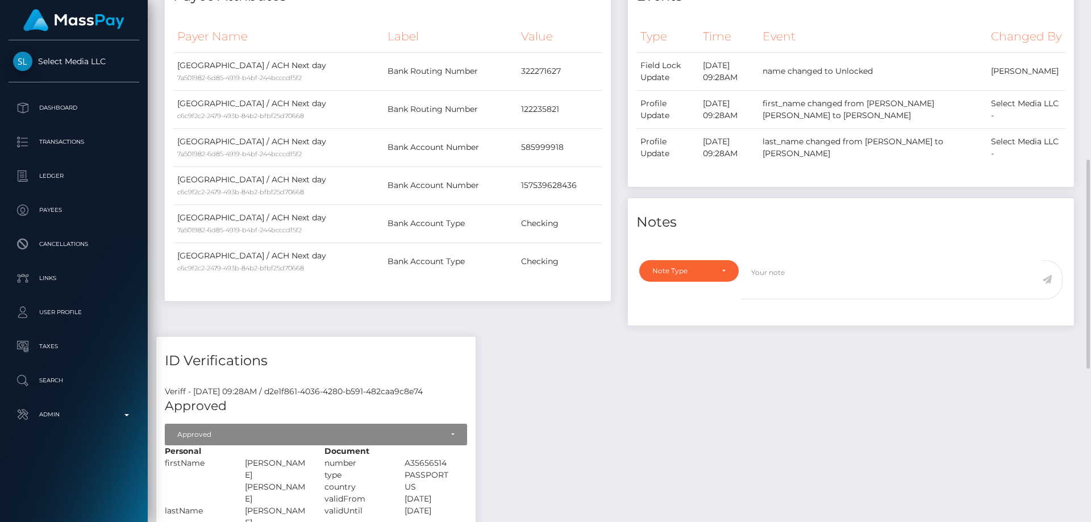
click at [706, 276] on div "Note Type Compliance Clear Compliance General Note Type" at bounding box center [851, 289] width 446 height 72
click at [700, 276] on div "Note Type" at bounding box center [682, 270] width 60 height 9
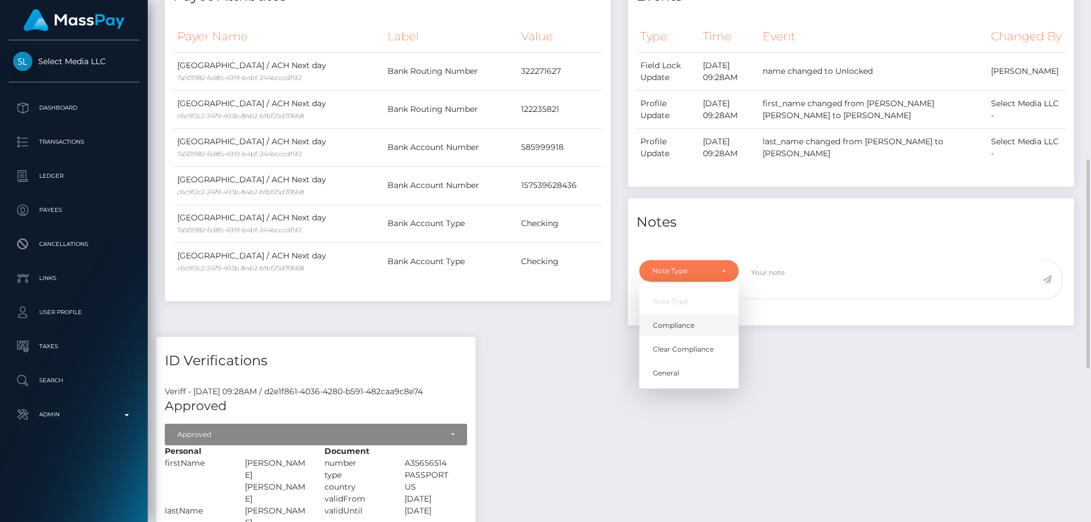
click at [683, 331] on span "Compliance" at bounding box center [673, 325] width 41 height 10
select select "COMPLIANCE"
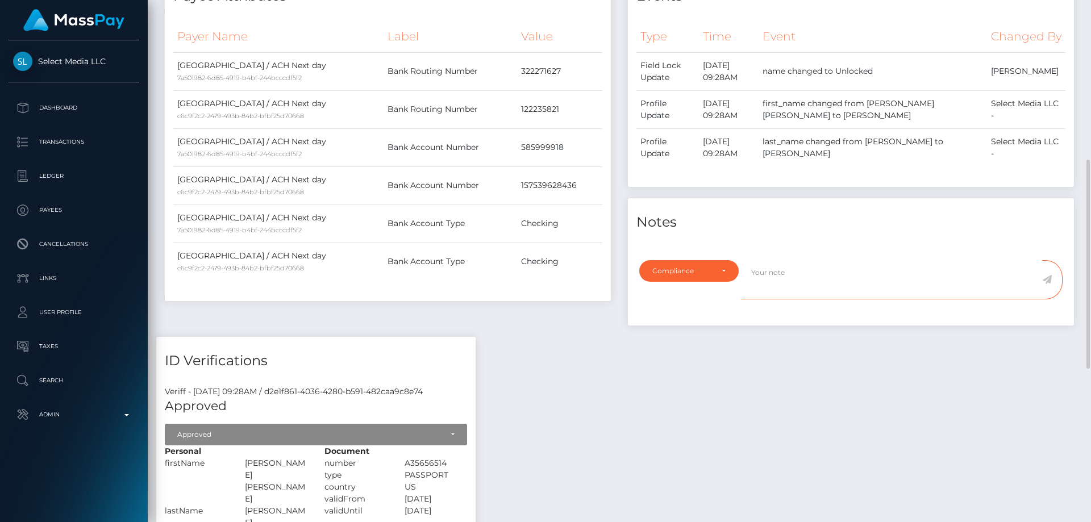
paste textarea "Documents on file for Mount Equinox Inc confirming that Kevin Jeffrey Bennett i…"
drag, startPoint x: 826, startPoint y: 287, endPoint x: 890, endPoint y: 285, distance: 63.6
click at [890, 285] on textarea "Documents on file for Mount Equinox Inc confirming that Kevin Jeffrey Bennett i…" at bounding box center [891, 279] width 301 height 39
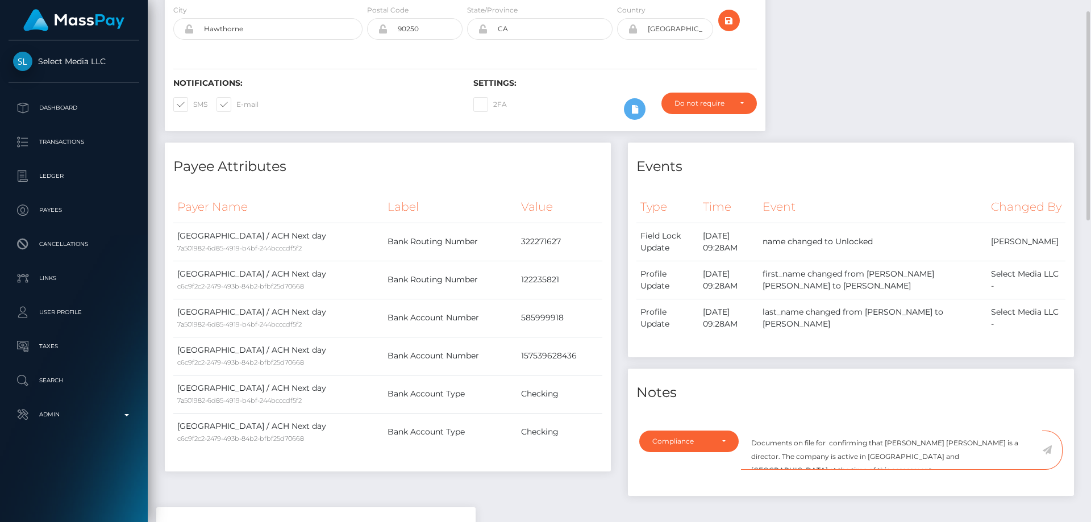
scroll to position [0, 0]
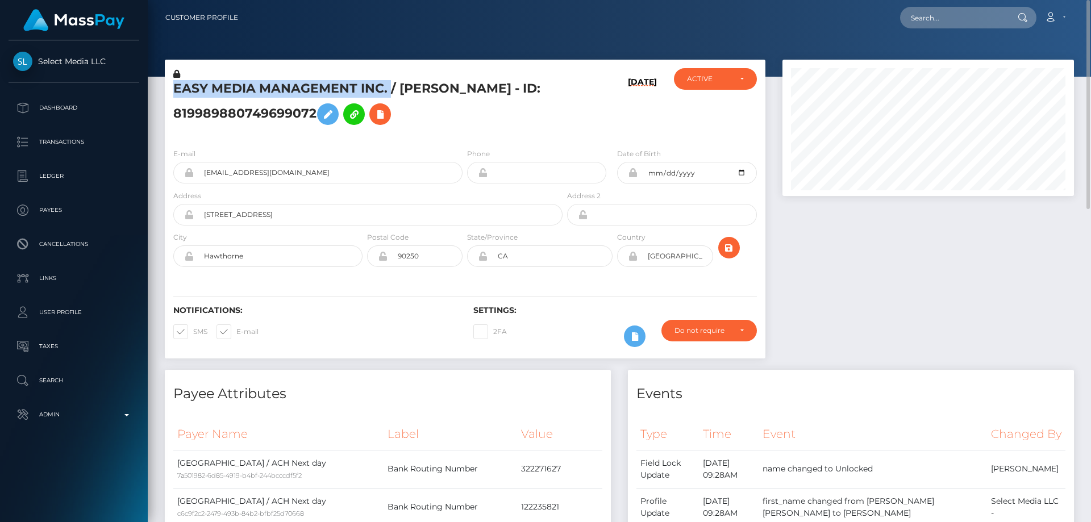
drag, startPoint x: 388, startPoint y: 88, endPoint x: 176, endPoint y: 89, distance: 212.5
click at [176, 89] on h5 "EASY MEDIA MANAGEMENT INC. / [PERSON_NAME] - ID: 819989880749699072" at bounding box center [364, 105] width 383 height 51
copy h5 "EASY MEDIA MANAGEMENT INC."
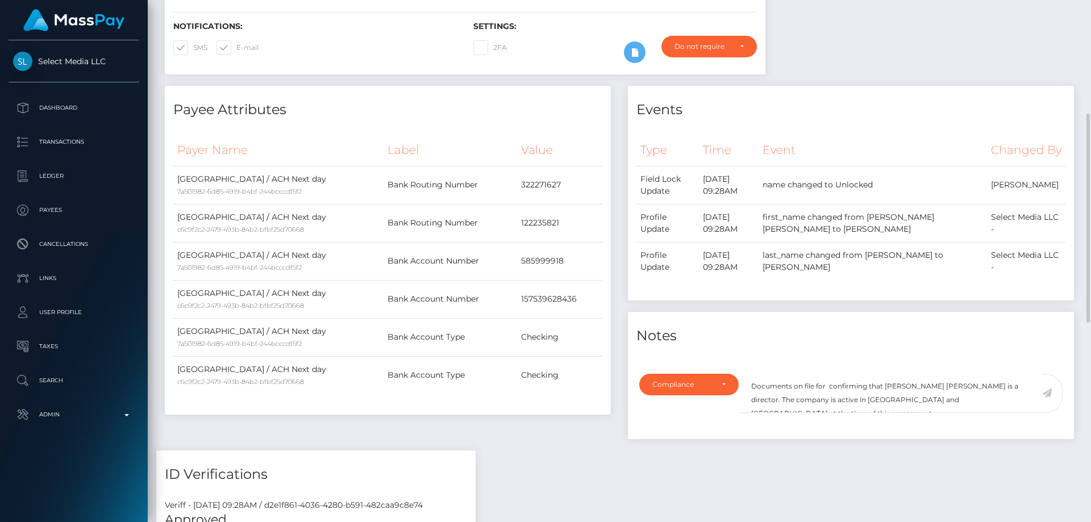
scroll to position [398, 0]
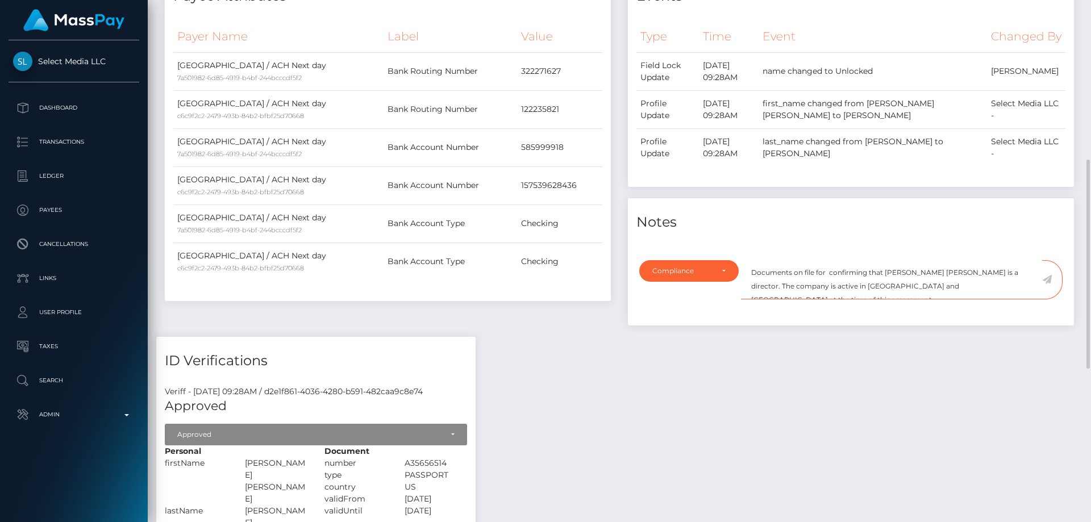
click at [828, 291] on textarea "Documents on file for confirming that Kevin Jeffrey Bennett is a director. The …" at bounding box center [891, 279] width 301 height 39
paste textarea "EASY MEDIA MANAGEMENT INC."
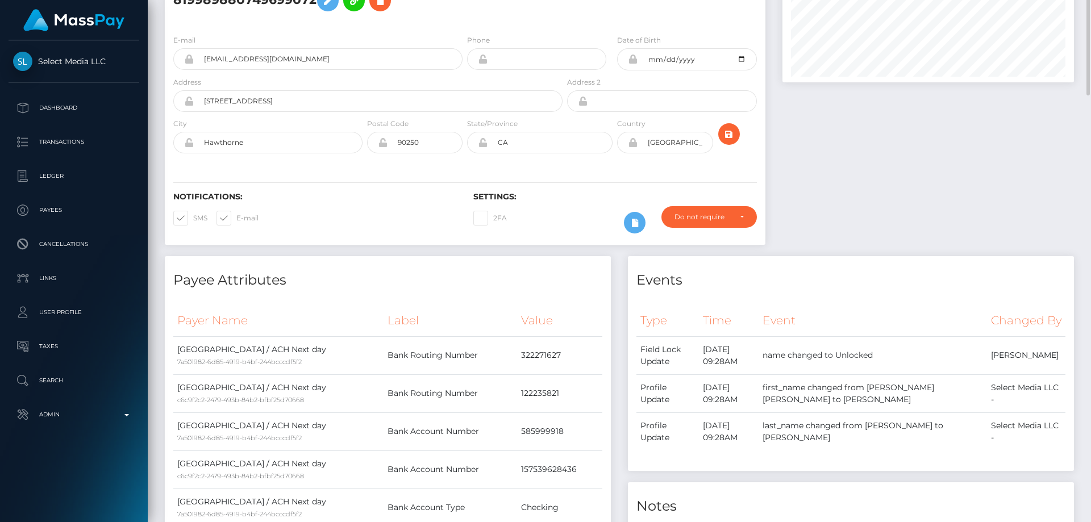
scroll to position [0, 0]
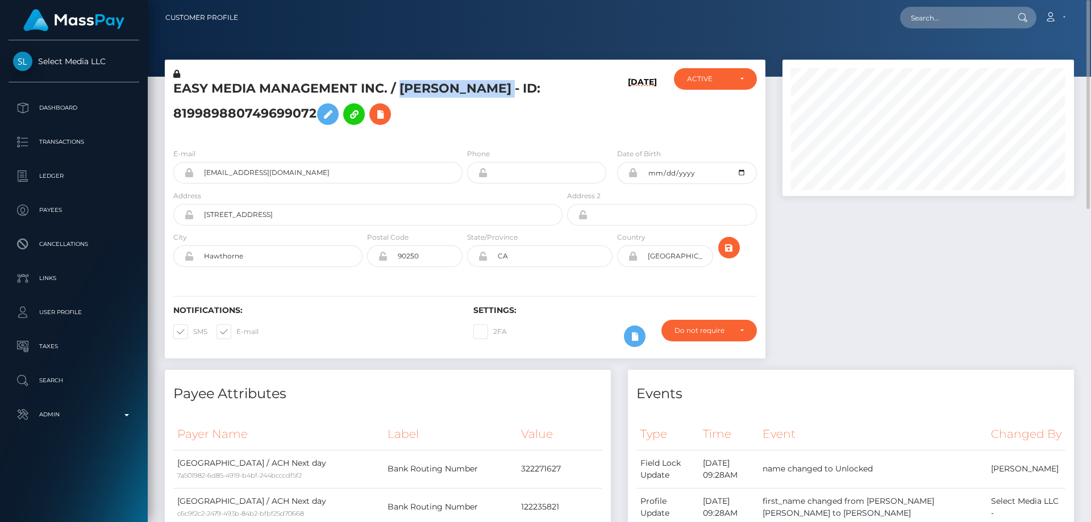
drag, startPoint x: 399, startPoint y: 85, endPoint x: 224, endPoint y: 106, distance: 176.3
click at [224, 106] on h5 "EASY MEDIA MANAGEMENT INC. / [PERSON_NAME] - ID: 819989880749699072" at bounding box center [364, 105] width 383 height 51
copy h5 "ARLENE YVETTE SUAREZ"
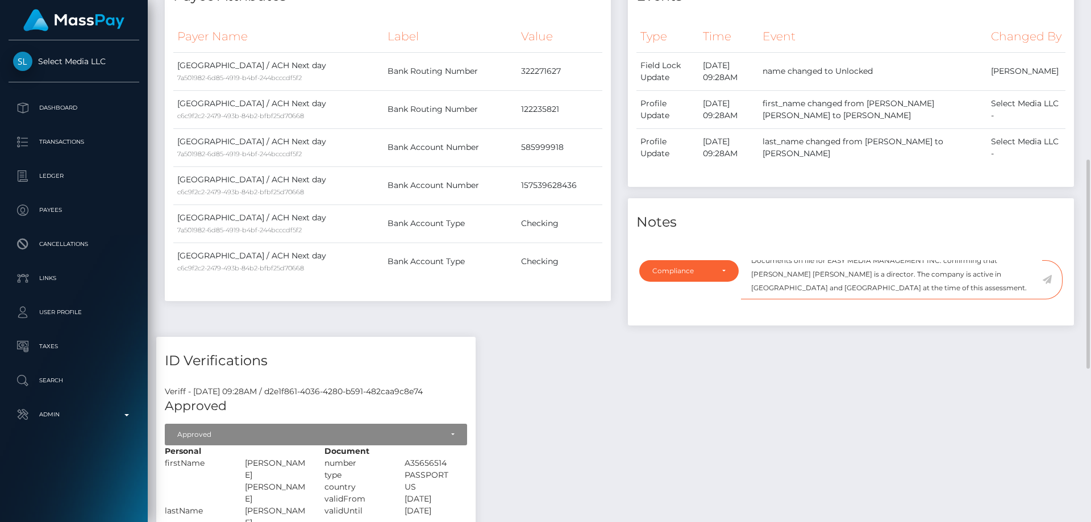
scroll to position [14, 0]
drag, startPoint x: 996, startPoint y: 288, endPoint x: 803, endPoint y: 289, distance: 193.7
click at [803, 289] on textarea "Documents on file for EASY MEDIA MANAGEMENT INC. confirming that Kevin Jeffrey …" at bounding box center [891, 279] width 301 height 39
paste textarea "ARLENE YVETTE SUAREZ"
click at [957, 291] on textarea "Documents on file for EASY MEDIA MANAGEMENT INC. confirming that ARLENE YVETTE …" at bounding box center [891, 279] width 301 height 39
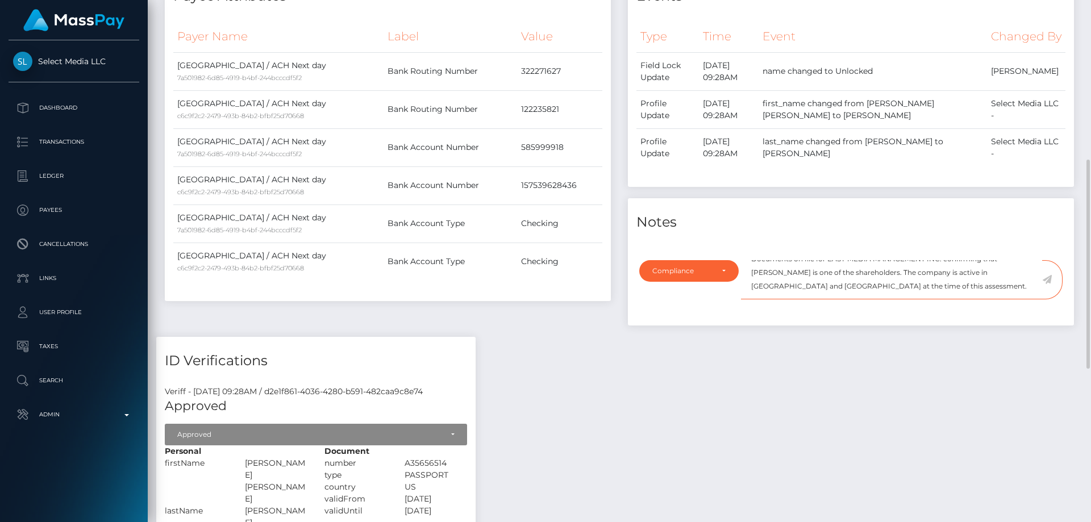
drag, startPoint x: 784, startPoint y: 304, endPoint x: 707, endPoint y: 322, distance: 79.2
click at [745, 299] on textarea "Documents on file for EASY MEDIA MANAGEMENT INC. confirming that ARLENE YVETTE …" at bounding box center [891, 279] width 301 height 39
type textarea "Documents on file for EASY MEDIA MANAGEMENT INC. confirming that [PERSON_NAME] …"
click at [1047, 284] on icon at bounding box center [1047, 279] width 10 height 9
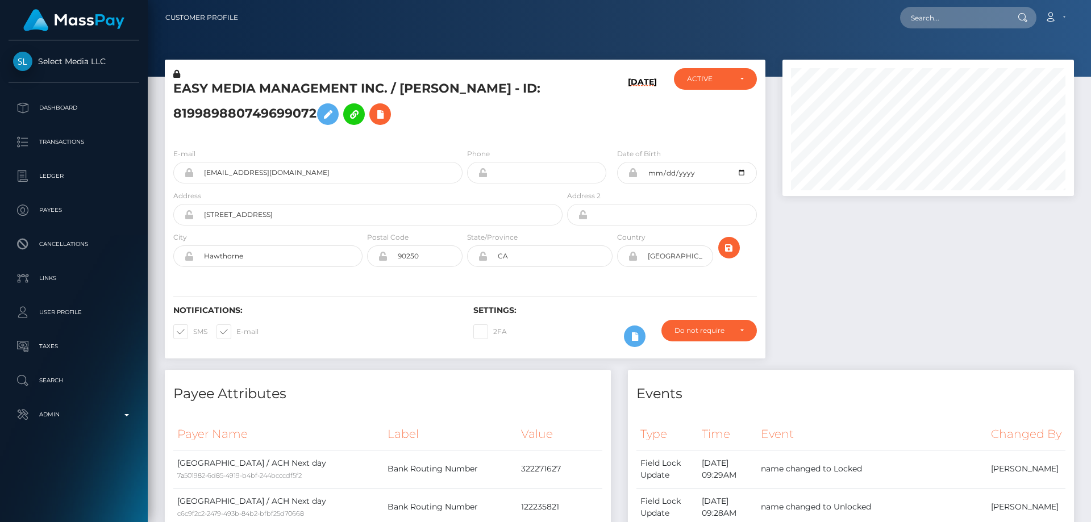
scroll to position [136, 292]
click at [391, 122] on button at bounding box center [380, 114] width 22 height 22
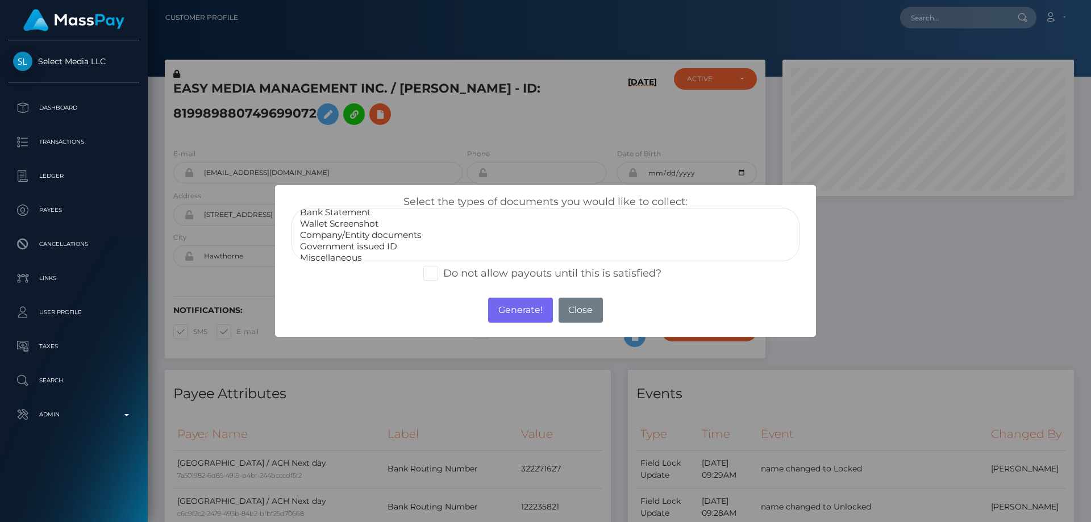
scroll to position [23, 0]
select select "Company/Entity documents"
click at [382, 231] on option "Company/Entity documents" at bounding box center [545, 228] width 493 height 11
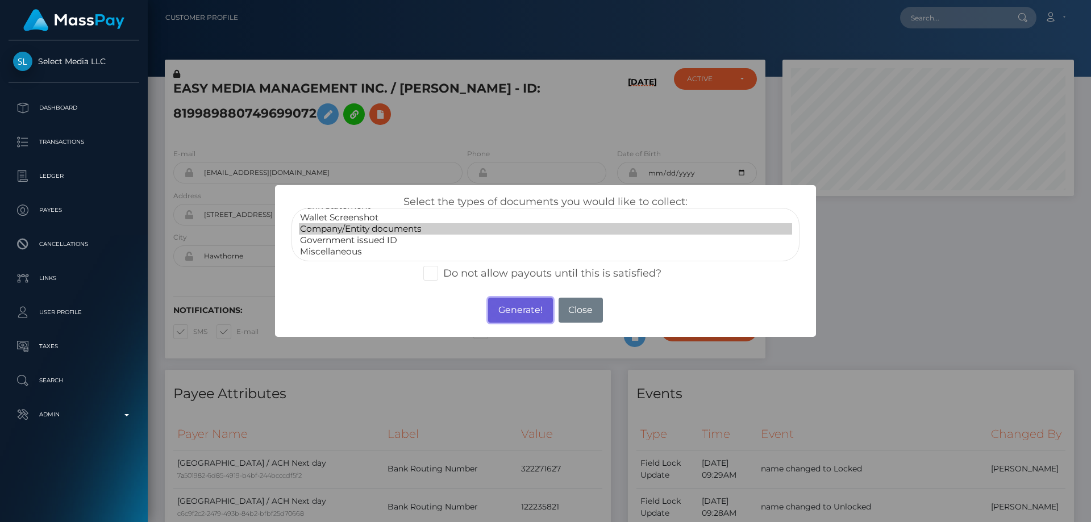
click at [523, 304] on button "Generate!" at bounding box center [520, 310] width 64 height 25
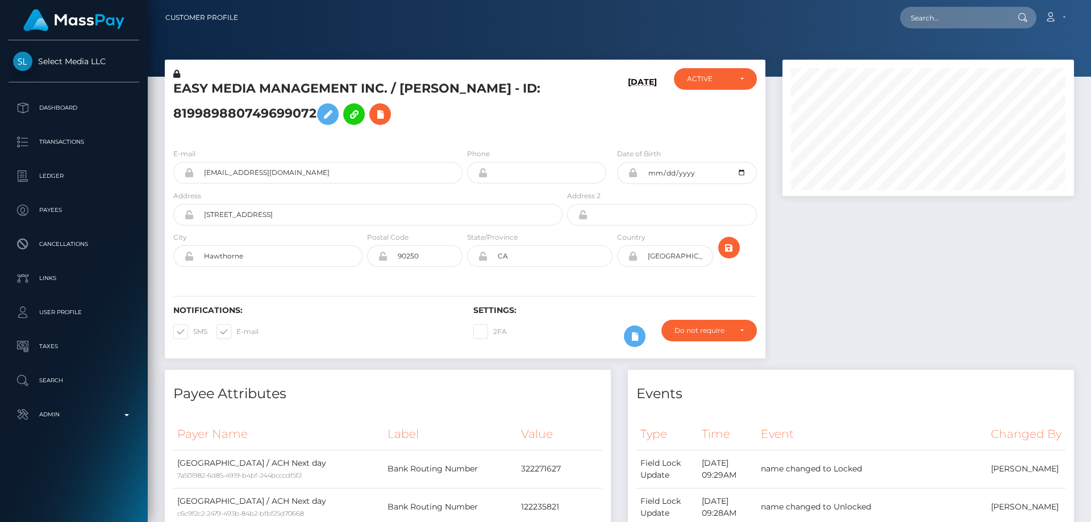
click at [295, 115] on h5 "EASY MEDIA MANAGEMENT INC. / [PERSON_NAME] - ID: 819989880749699072" at bounding box center [364, 105] width 383 height 51
copy h5 "EASY MEDIA MANAGEMENT INC. / [PERSON_NAME] - ID: 819989880749699072"
click at [729, 249] on icon "submit" at bounding box center [729, 248] width 14 height 14
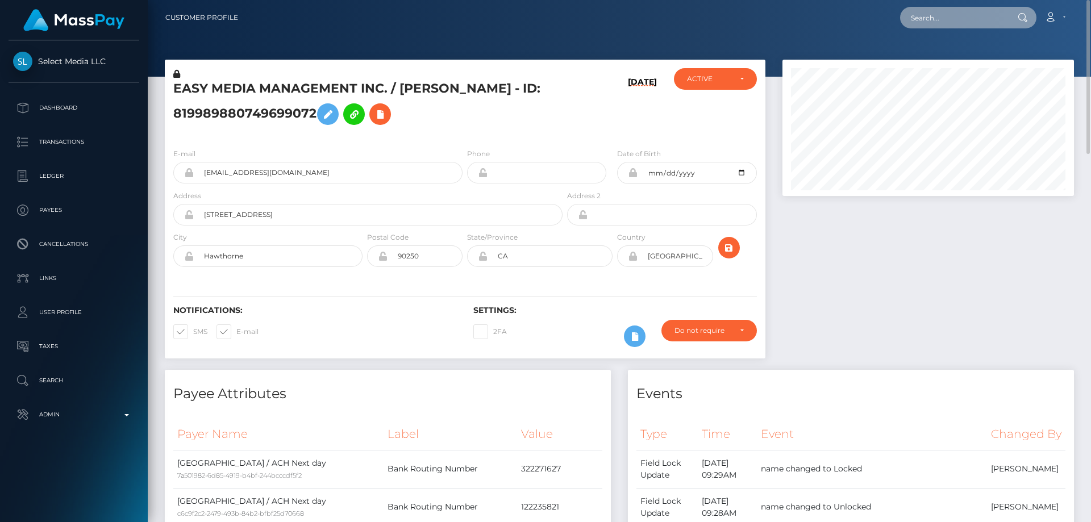
paste input "poact_TRVQLpl9CrC7"
type input "poact_TRVQLpl9CrC7"
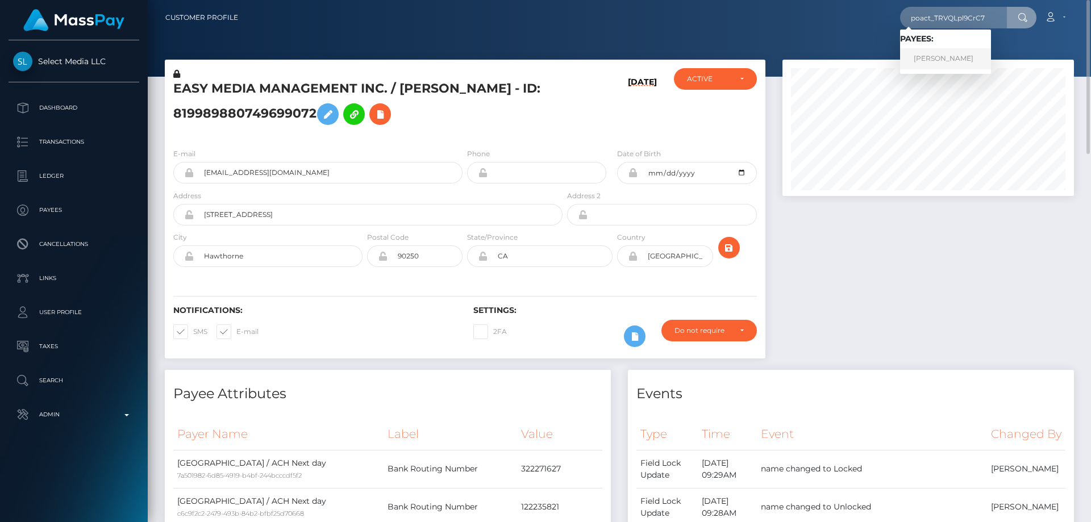
click at [950, 61] on link "[PERSON_NAME]" at bounding box center [945, 58] width 91 height 21
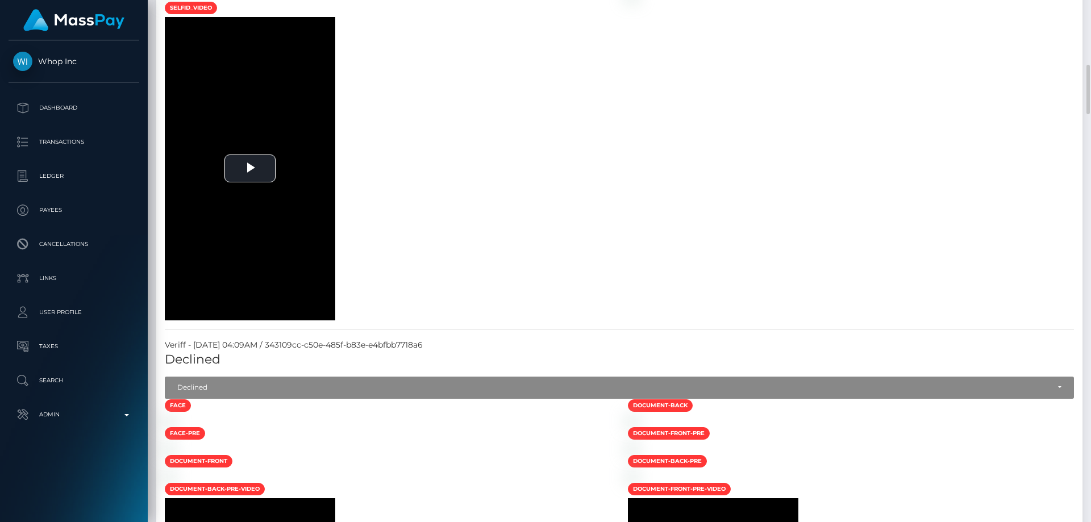
scroll to position [852, 0]
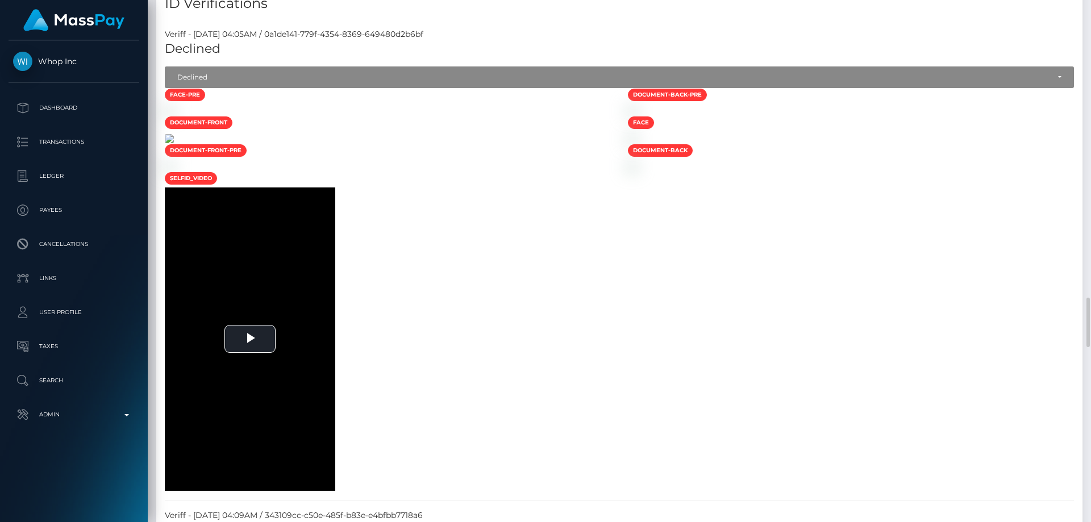
scroll to position [738, 0]
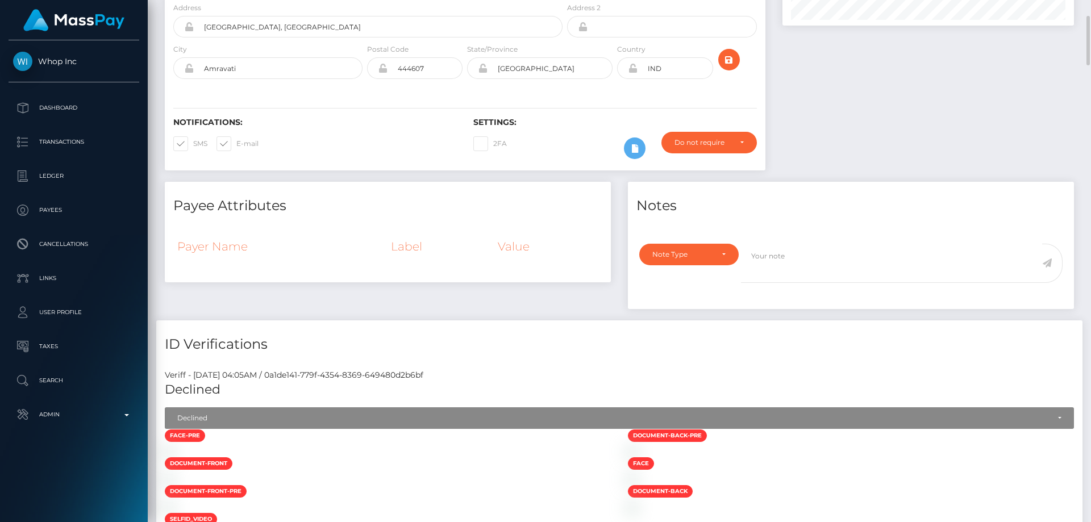
scroll to position [0, 0]
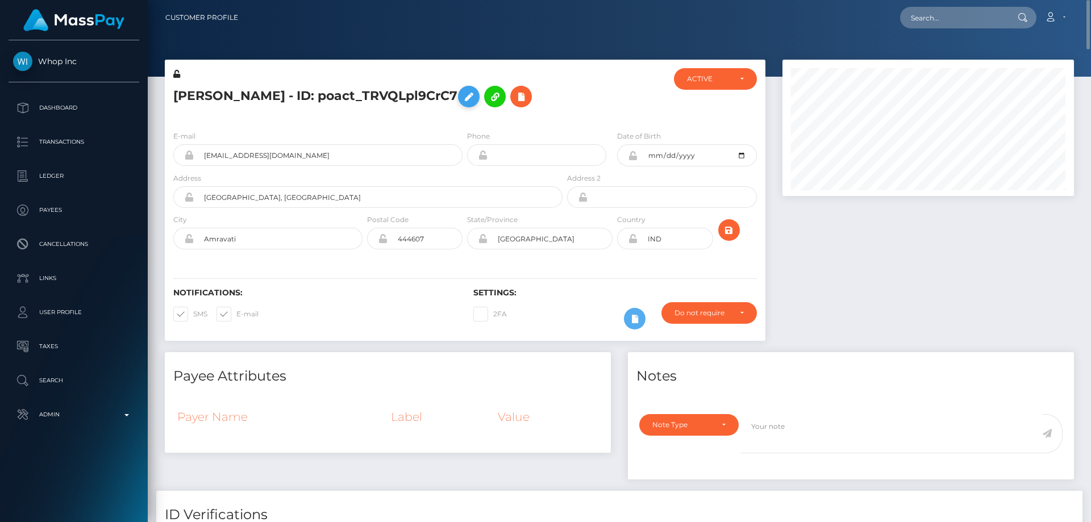
click at [462, 97] on icon at bounding box center [469, 97] width 14 height 14
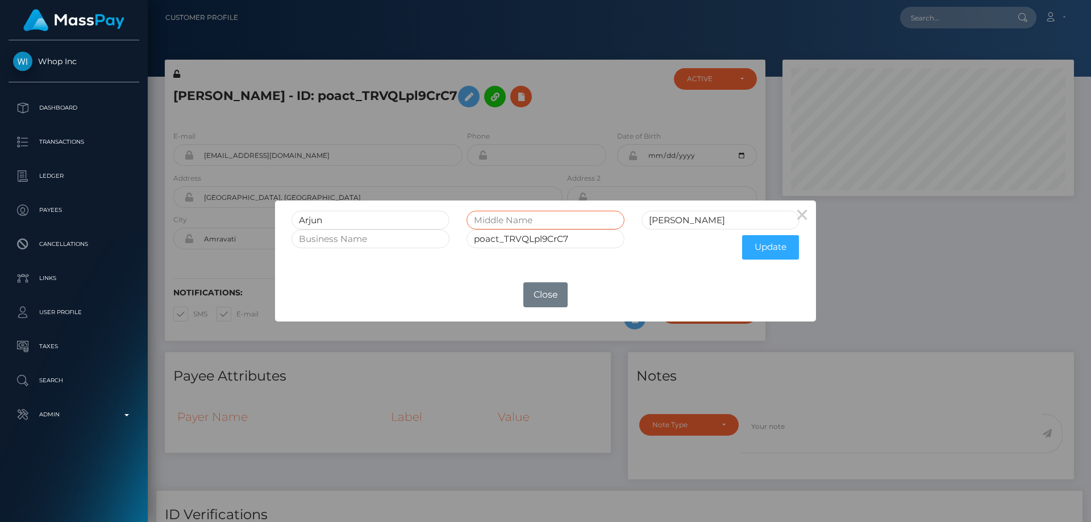
click at [512, 224] on input "text" at bounding box center [545, 220] width 158 height 19
type input "Prashant"
click at [781, 249] on button "Update" at bounding box center [770, 247] width 57 height 24
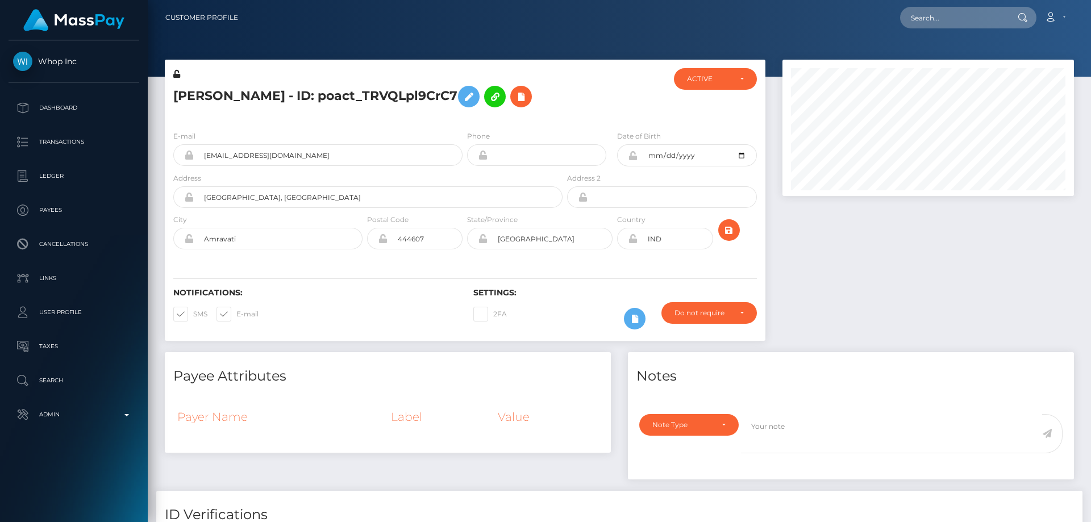
scroll to position [136, 292]
click at [177, 76] on icon at bounding box center [176, 74] width 7 height 8
click at [635, 160] on icon at bounding box center [633, 155] width 10 height 9
click at [632, 243] on icon at bounding box center [633, 238] width 10 height 9
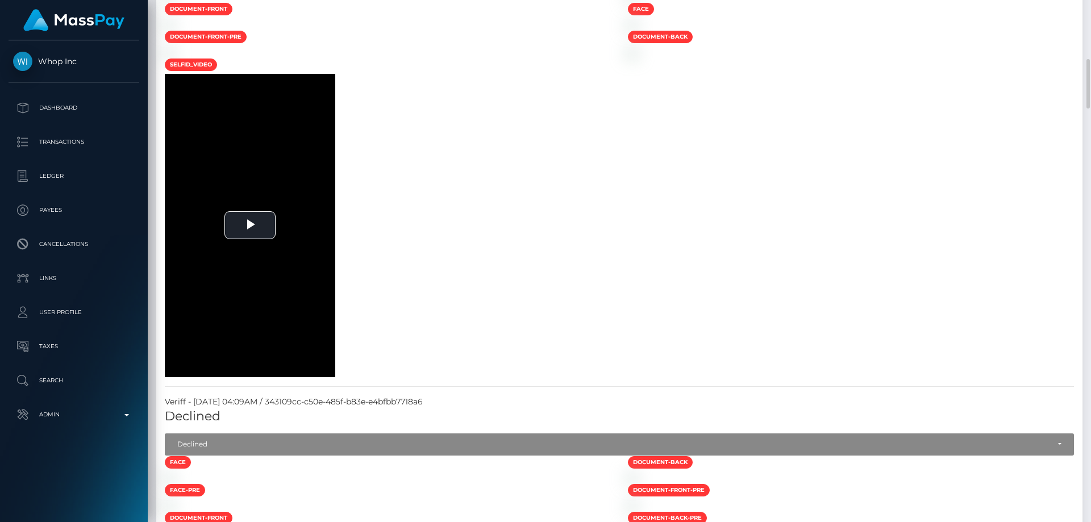
scroll to position [454, 0]
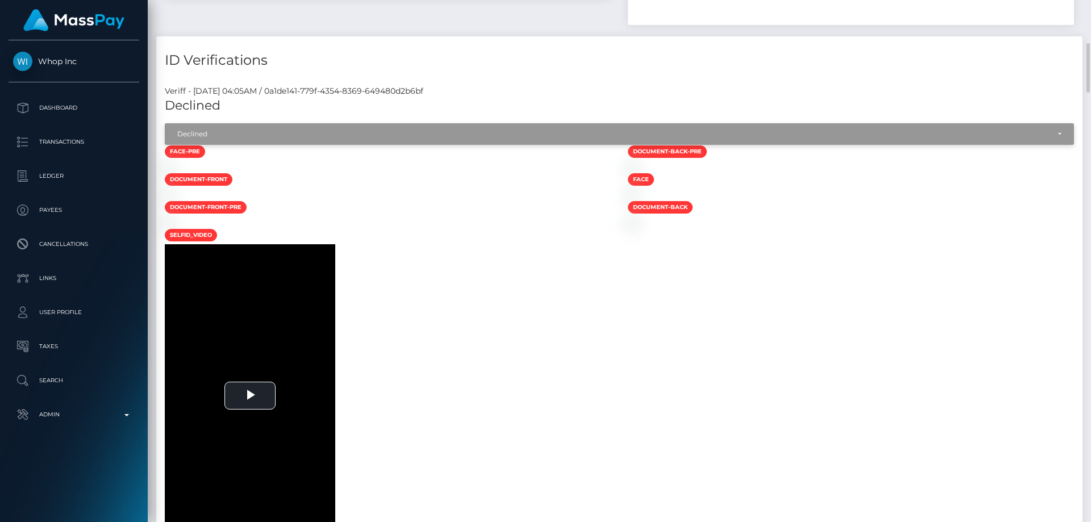
click at [290, 139] on div "Declined" at bounding box center [612, 134] width 871 height 9
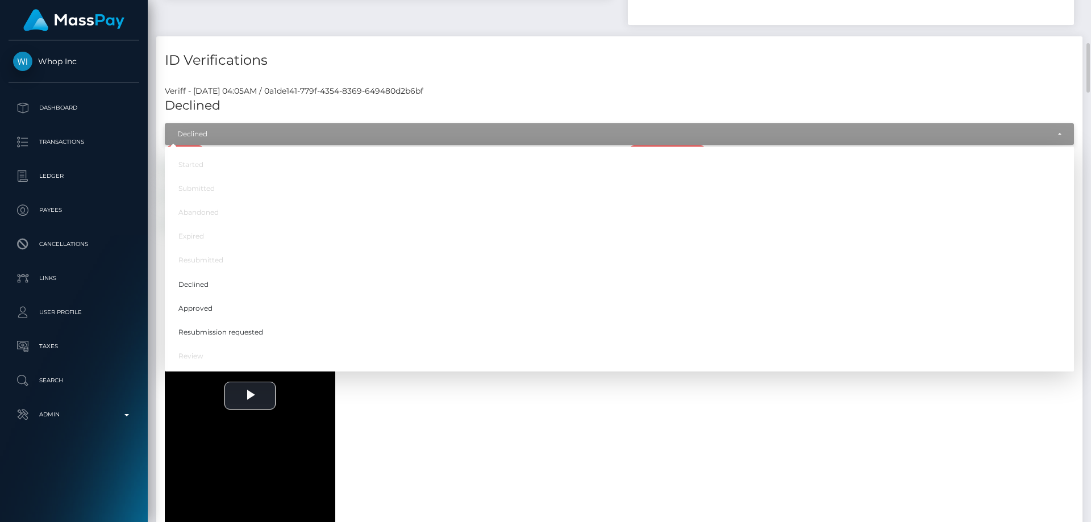
scroll to position [136, 292]
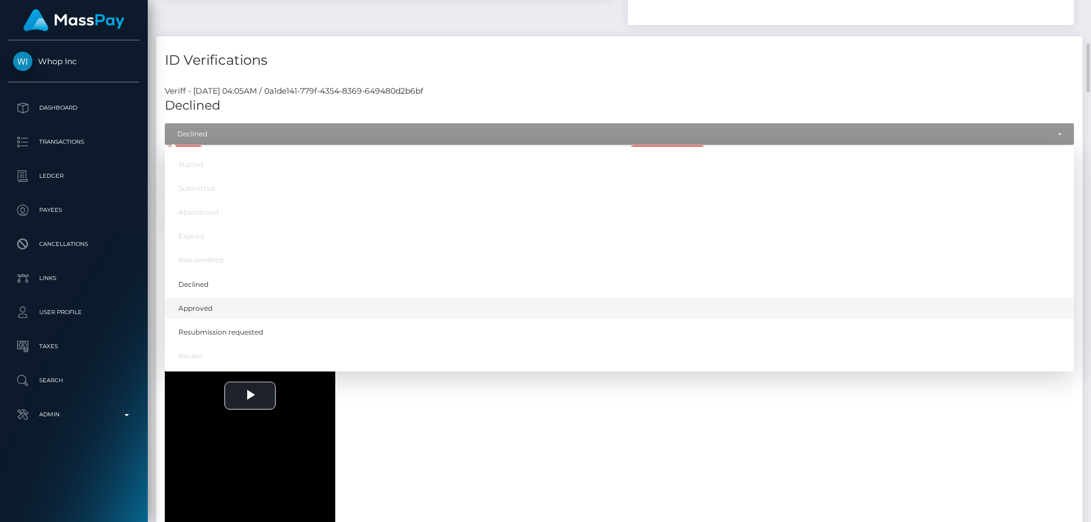
click at [240, 319] on link "Approved" at bounding box center [619, 308] width 909 height 21
select select "Approved"
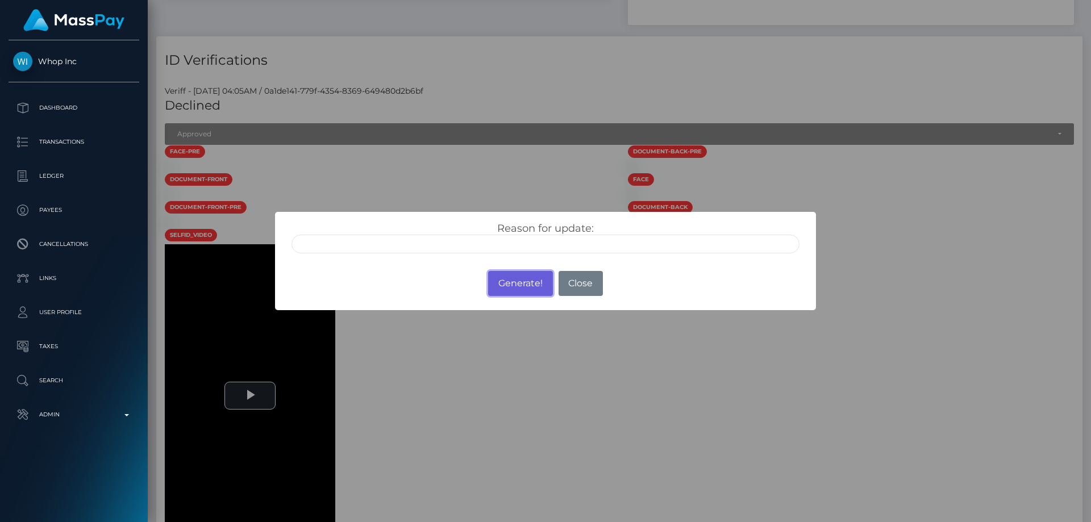
click at [512, 284] on button "Generate!" at bounding box center [520, 283] width 64 height 25
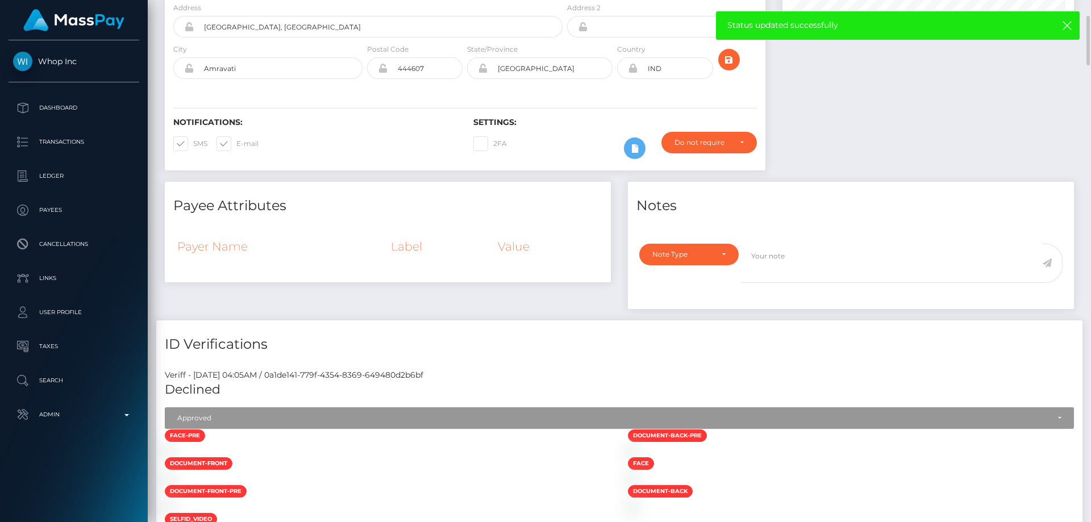
scroll to position [0, 0]
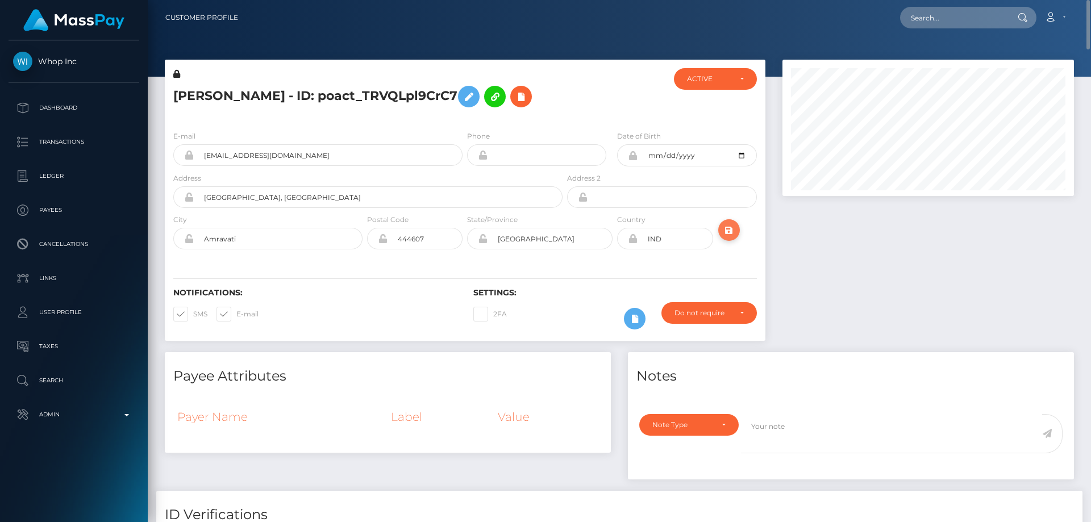
click at [726, 237] on icon "submit" at bounding box center [729, 230] width 14 height 14
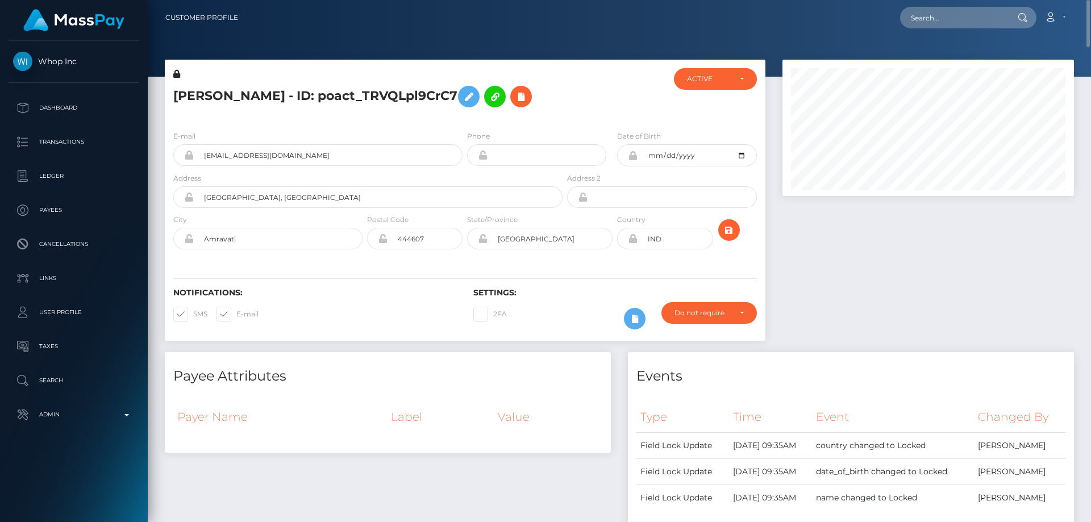
click at [303, 99] on h5 "[PERSON_NAME] - ID: poact_TRVQLpl9CrC7" at bounding box center [364, 96] width 383 height 33
copy h5 "Arjun Prashant Jadhao - ID: poact_TRVQLpl9CrC7"
paste input "poact_zYmYic1lQgEQ"
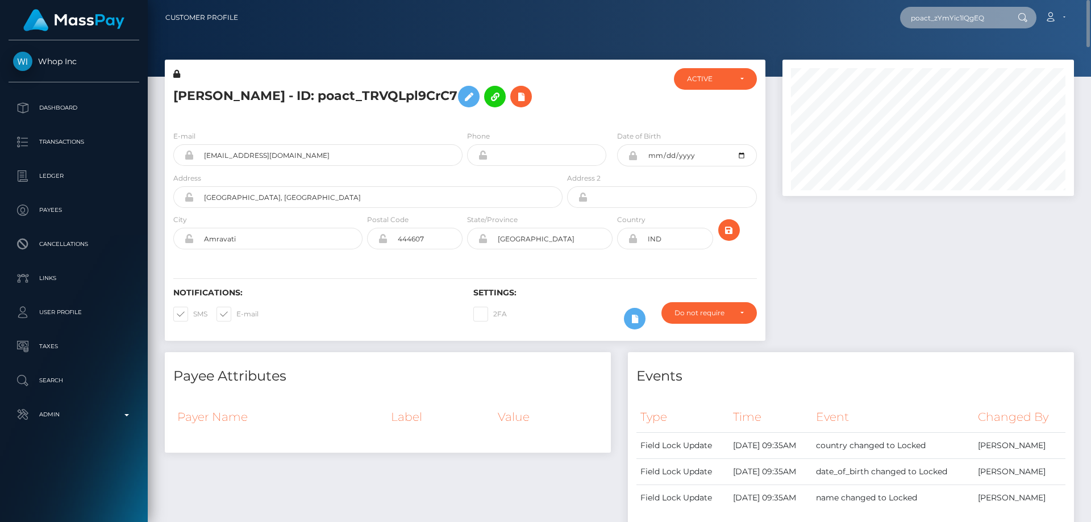
type input "poact_zYmYic1lQgEQ"
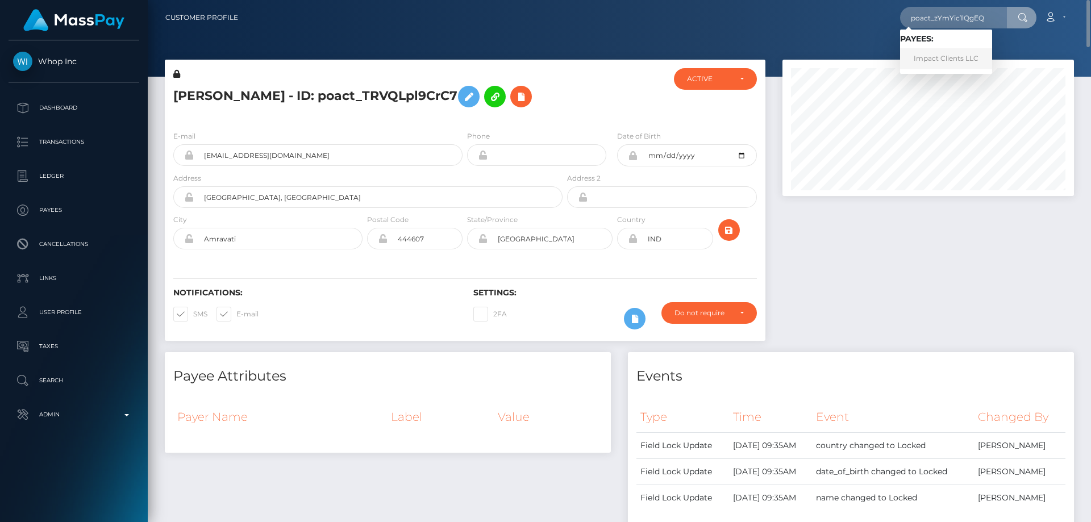
click at [938, 58] on link "Impact Clients LLC" at bounding box center [946, 58] width 92 height 21
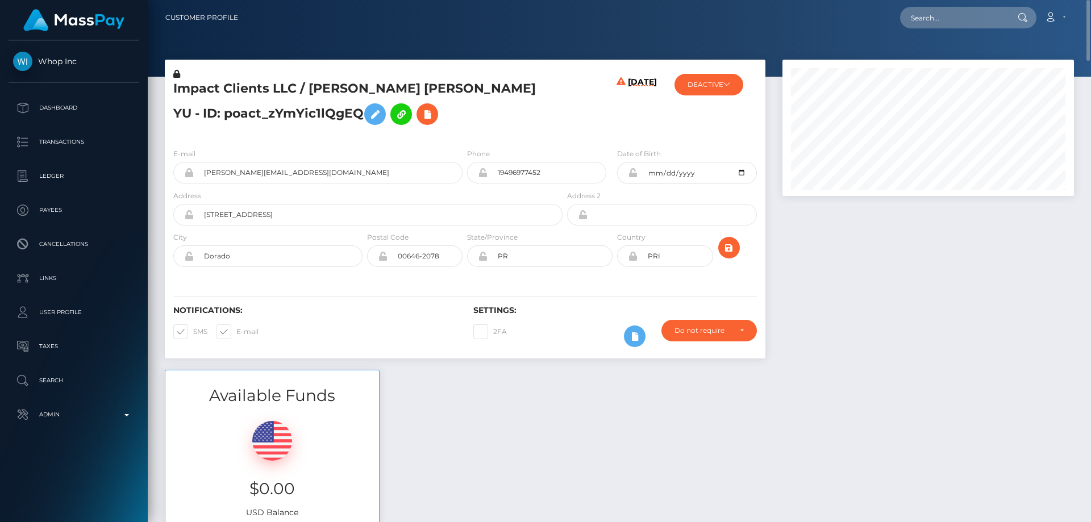
click at [500, 127] on h5 "Impact Clients LLC / [PERSON_NAME] [PERSON_NAME] YU - ID: poact_zYmYic1lQgEQ" at bounding box center [364, 105] width 383 height 51
drag, startPoint x: 552, startPoint y: 86, endPoint x: 307, endPoint y: 82, distance: 244.9
click at [307, 82] on h5 "Impact Clients LLC / [PERSON_NAME] [PERSON_NAME] YU - ID: poact_zYmYic1lQgEQ" at bounding box center [364, 105] width 383 height 51
copy h5 "[PERSON_NAME] [PERSON_NAME] YU"
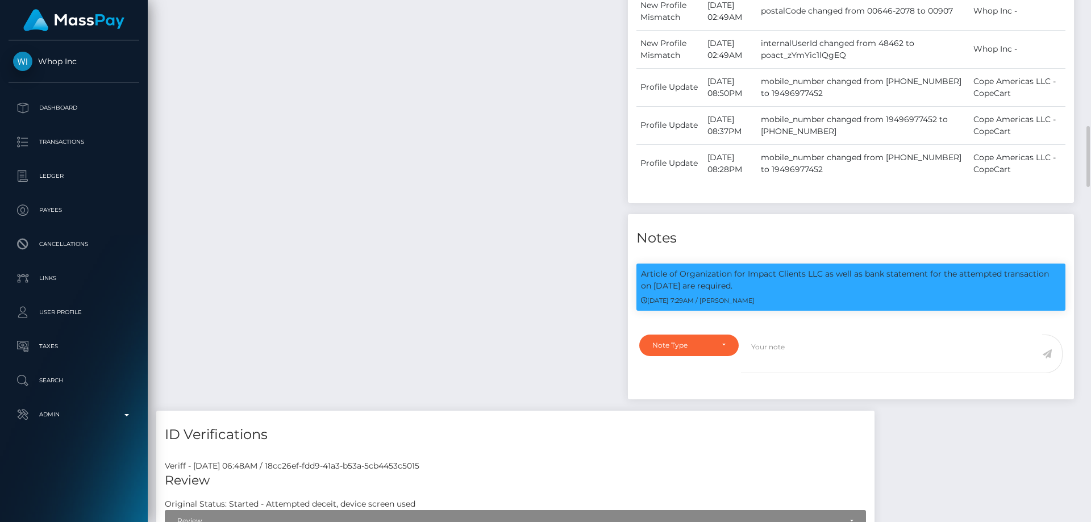
scroll to position [136, 292]
drag, startPoint x: 713, startPoint y: 335, endPoint x: 670, endPoint y: 335, distance: 42.6
click at [712, 335] on div "Note Type Compliance Clear Compliance General Note Type" at bounding box center [686, 361] width 110 height 53
click at [682, 341] on div "Note Type" at bounding box center [682, 345] width 60 height 9
click at [712, 419] on span "Clear Compliance" at bounding box center [683, 424] width 61 height 10
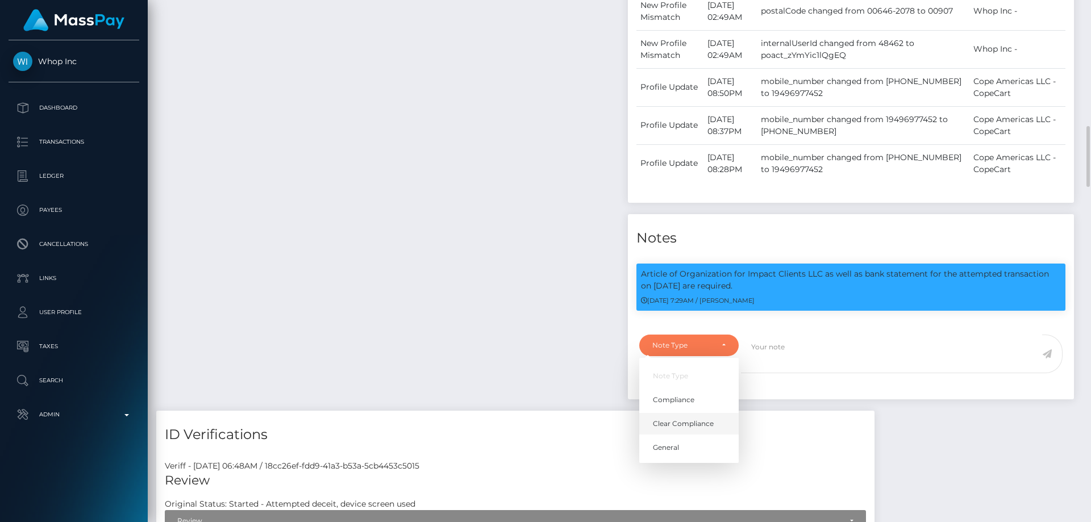
select select "CLEAR_COMPLIANCE"
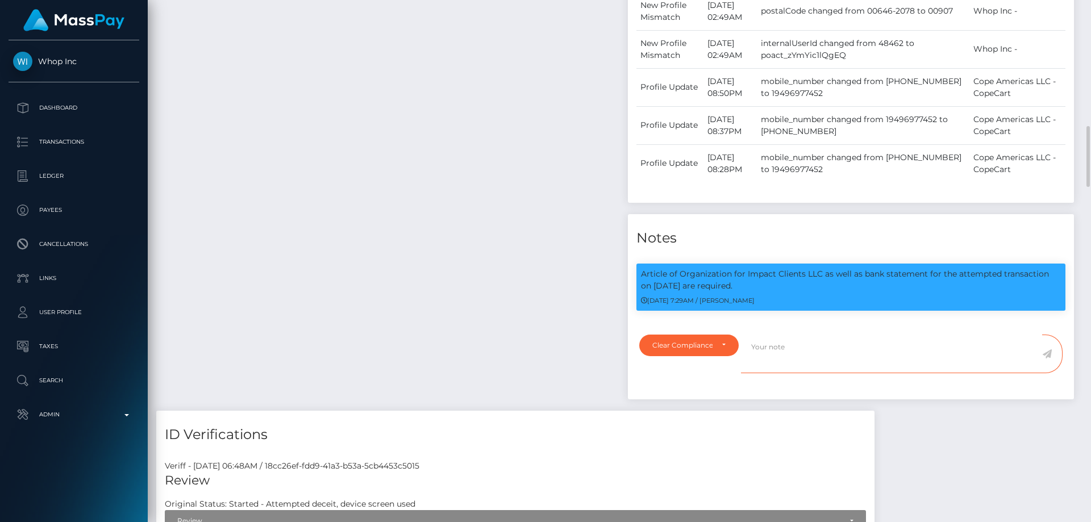
click at [762, 335] on textarea at bounding box center [891, 354] width 301 height 39
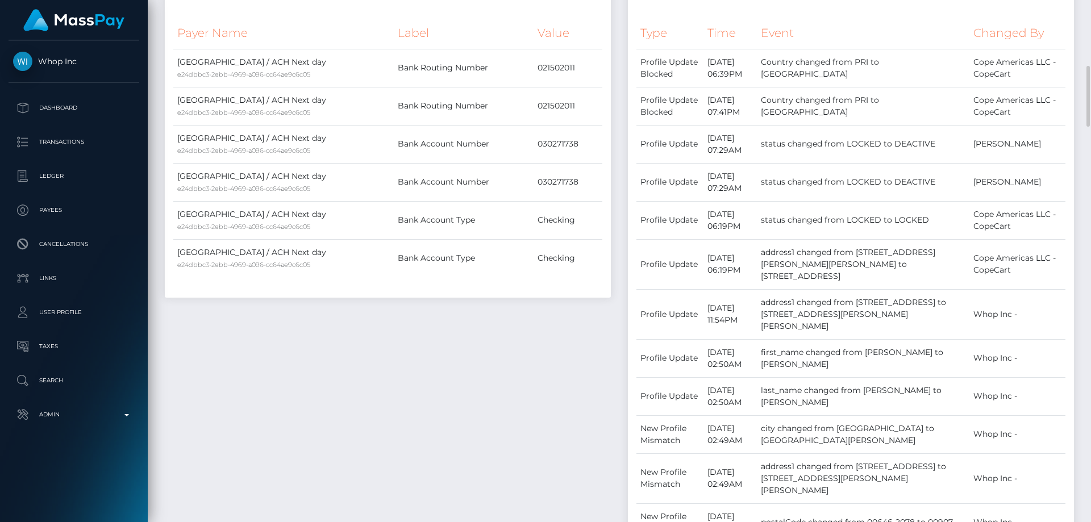
scroll to position [511, 0]
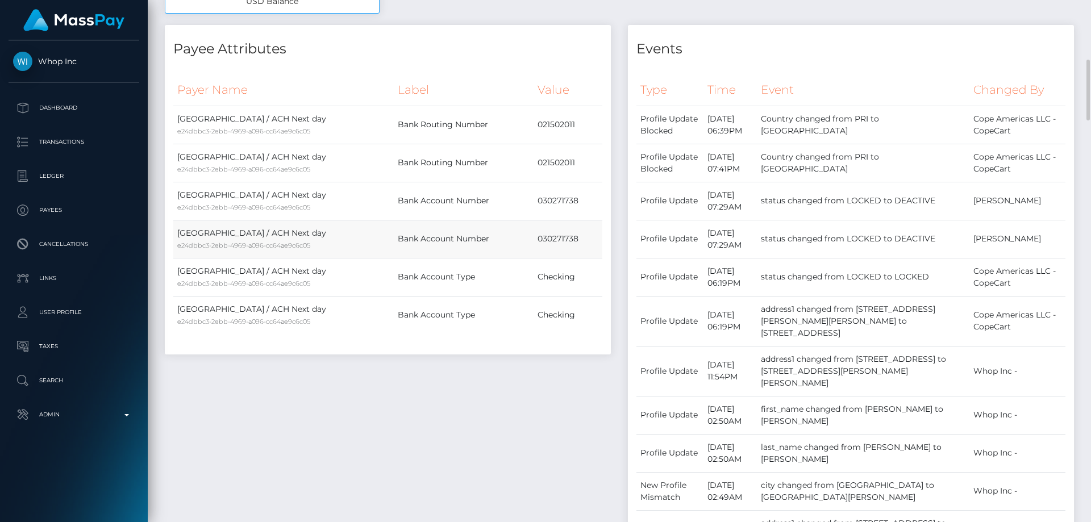
drag, startPoint x: 524, startPoint y: 237, endPoint x: 581, endPoint y: 238, distance: 56.8
click at [581, 238] on tr "United States / ACH Next day e24dbbc3-2ebb-4969-a096-cc64ae9c6c05 Bank Account …" at bounding box center [387, 239] width 429 height 38
copy tr "030271738"
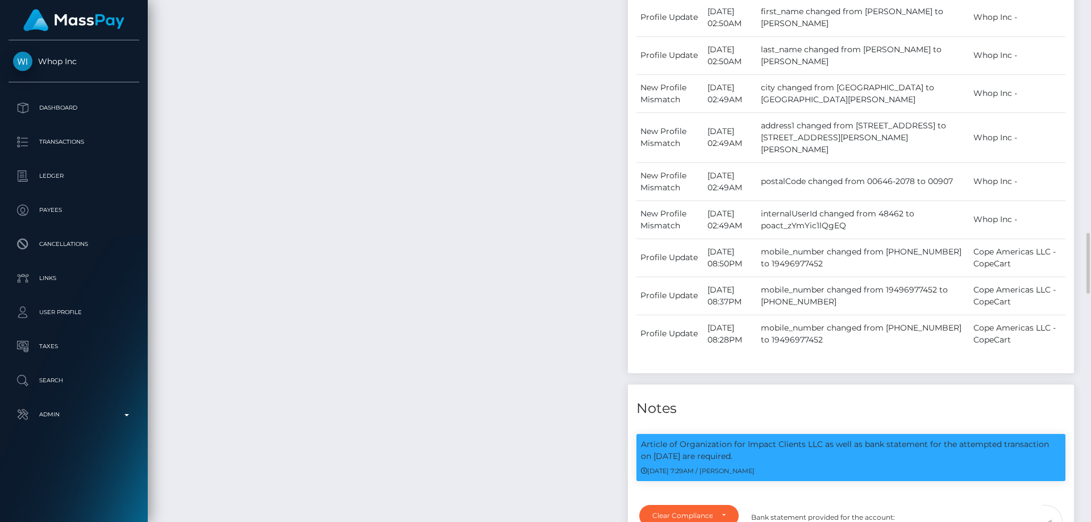
scroll to position [136, 292]
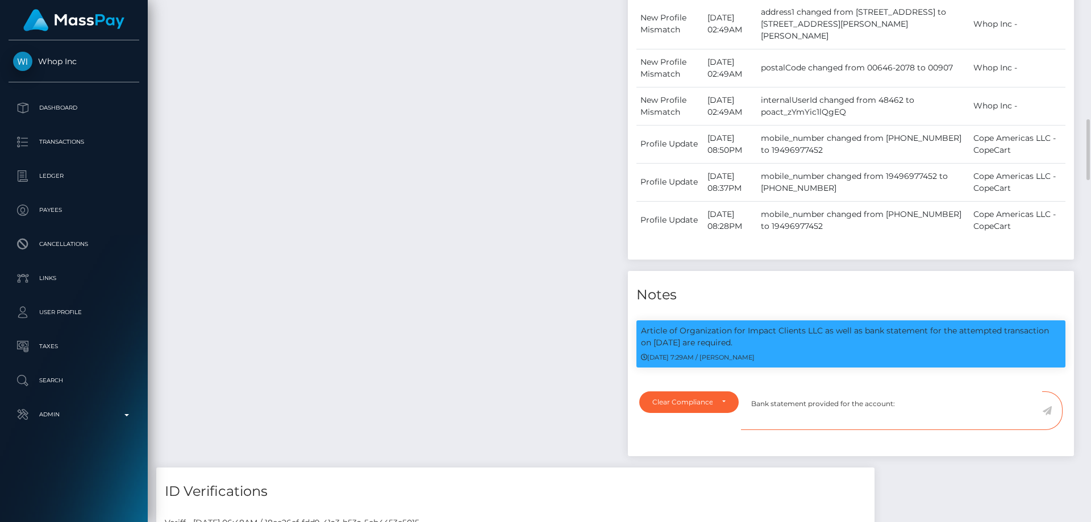
click at [926, 391] on textarea "Bank statement provided for the account:" at bounding box center [891, 410] width 301 height 39
paste textarea "030271738"
click at [905, 391] on textarea "Bank statement provided for the account: 030271738" at bounding box center [891, 410] width 301 height 39
click at [961, 391] on textarea "Bank statement provided for the account: 030271738" at bounding box center [891, 410] width 301 height 39
type textarea "Bank statement provided for the account: 030271738. NBCOU flag cleared."
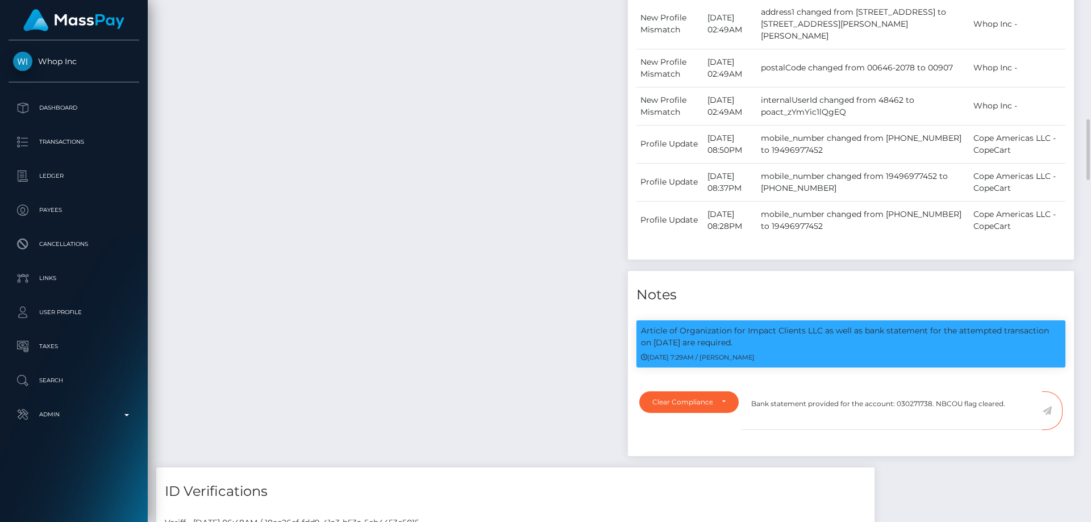
click at [1047, 406] on icon at bounding box center [1047, 410] width 10 height 9
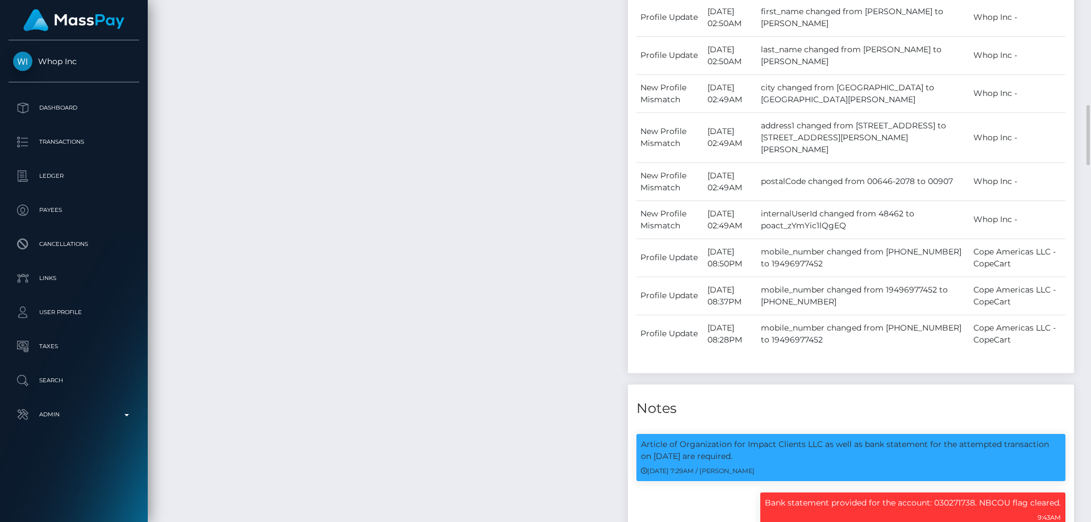
scroll to position [1136, 0]
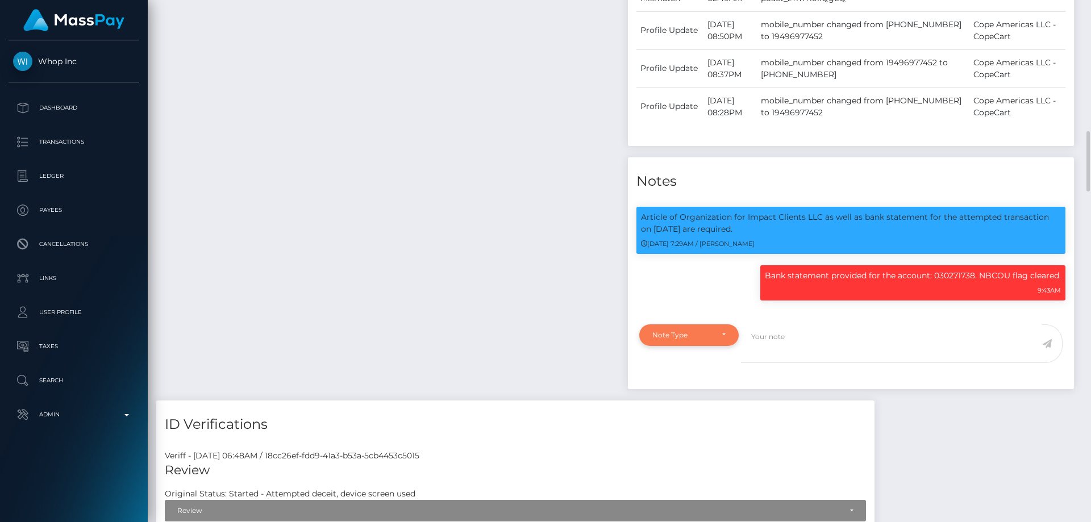
click at [675, 324] on div "Note Type" at bounding box center [688, 335] width 99 height 22
click at [675, 384] on span "Compliance" at bounding box center [673, 389] width 41 height 10
select select "COMPLIANCE"
click at [816, 324] on textarea at bounding box center [891, 343] width 301 height 39
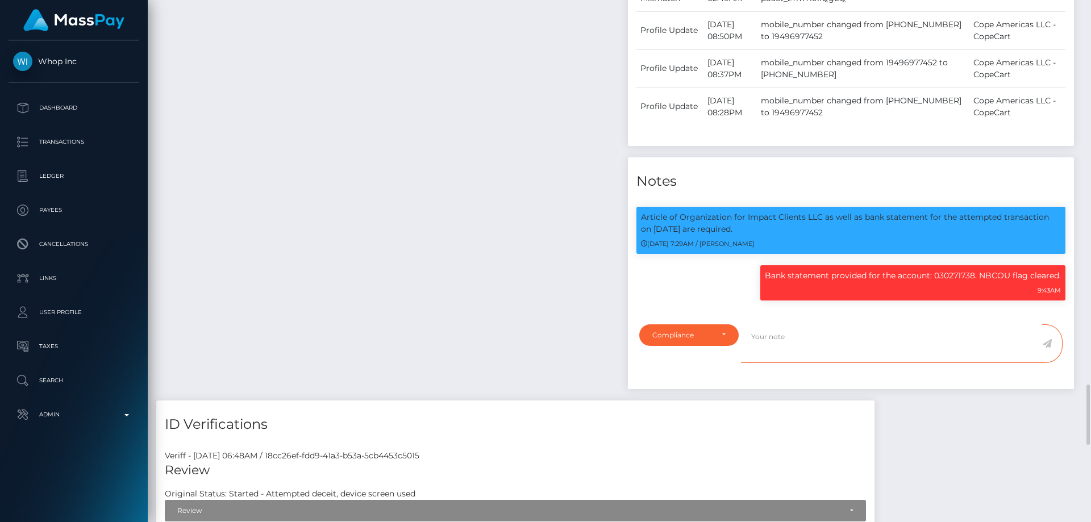
scroll to position [1363, 0]
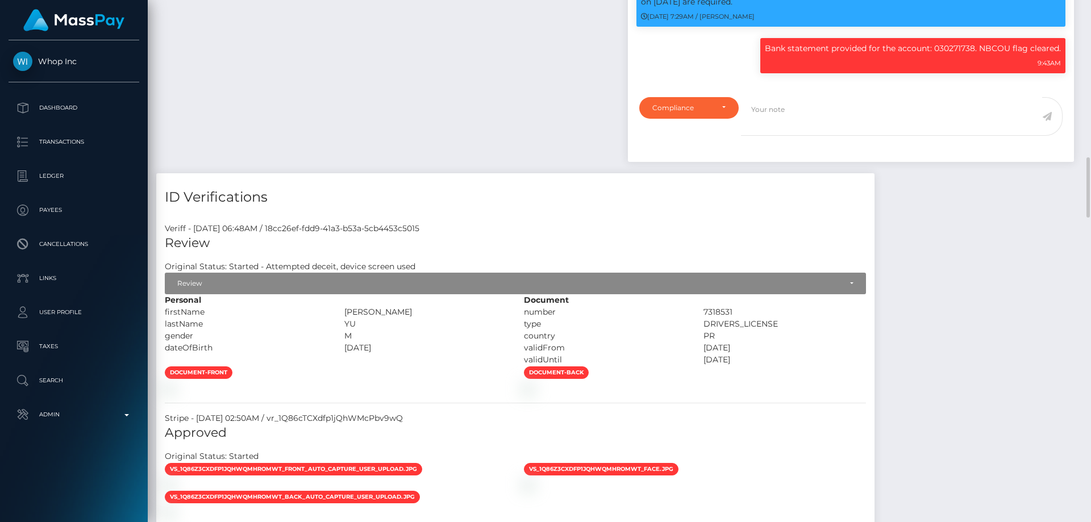
drag, startPoint x: 416, startPoint y: 283, endPoint x: 299, endPoint y: 308, distance: 119.1
click at [334, 306] on div "firstName [PERSON_NAME]" at bounding box center [335, 312] width 359 height 12
copy div "[PERSON_NAME]"
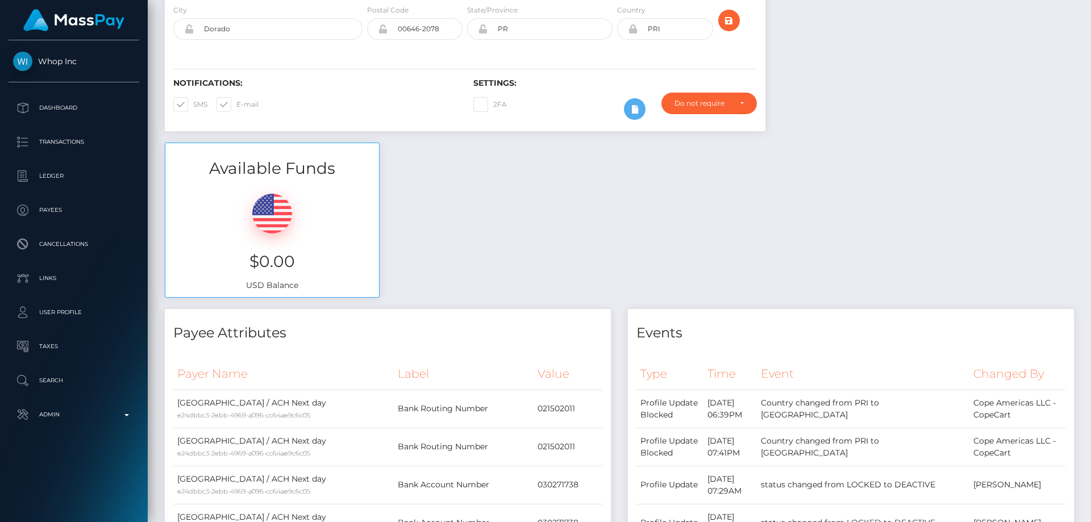
scroll to position [0, 0]
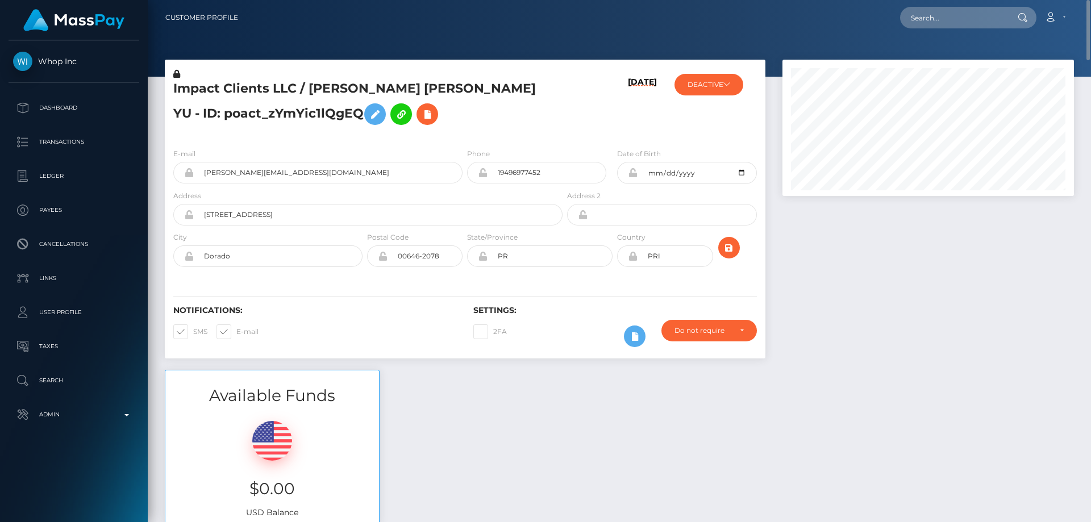
click at [504, 121] on h5 "Impact Clients LLC / [PERSON_NAME] [PERSON_NAME] YU - ID: poact_zYmYic1lQgEQ" at bounding box center [364, 105] width 383 height 51
click at [177, 73] on icon at bounding box center [176, 74] width 7 height 8
click at [364, 110] on button at bounding box center [375, 114] width 22 height 22
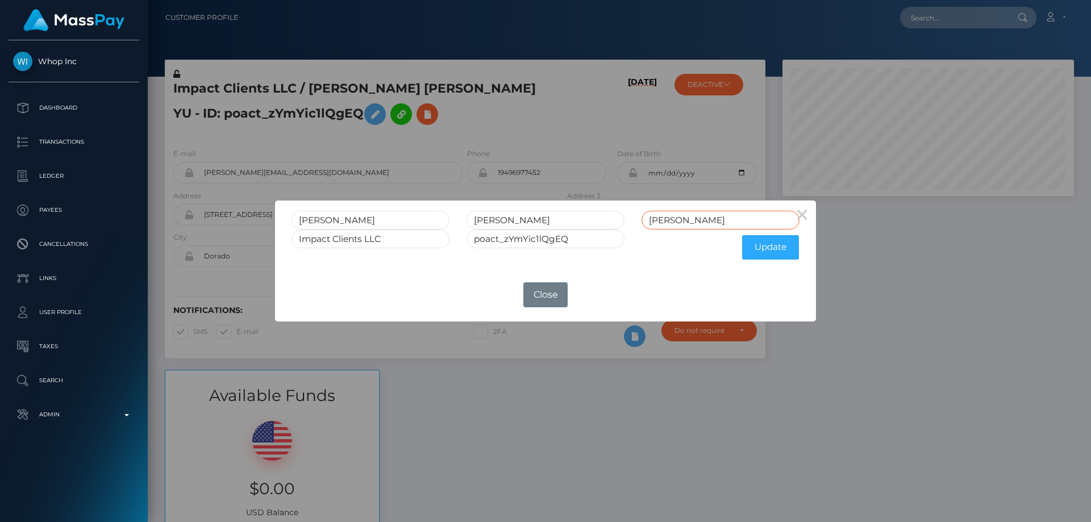
drag, startPoint x: 722, startPoint y: 222, endPoint x: 610, endPoint y: 233, distance: 112.4
click at [622, 233] on form "[PERSON_NAME] [PERSON_NAME] YU Impact Clients LLC poact_zYmYic1lQgEQ Update" at bounding box center [545, 238] width 508 height 55
type input "YU"
click at [756, 242] on button "Update" at bounding box center [770, 247] width 57 height 24
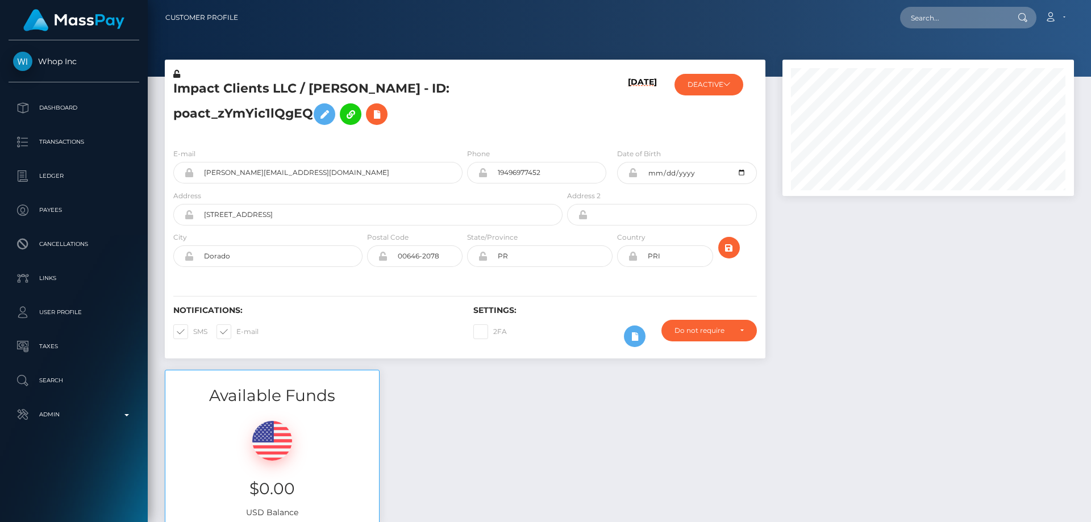
scroll to position [136, 292]
click at [176, 74] on icon at bounding box center [176, 74] width 7 height 8
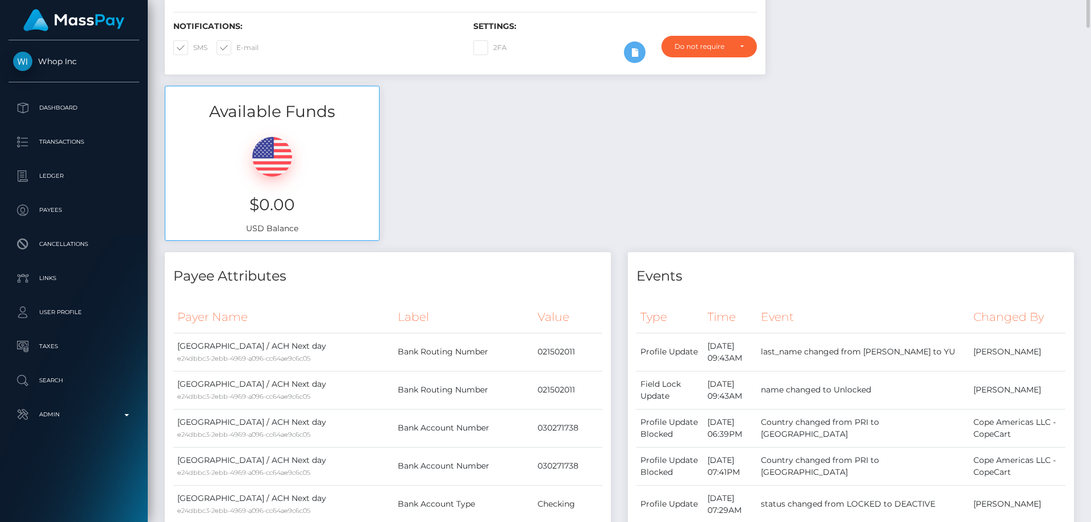
scroll to position [0, 0]
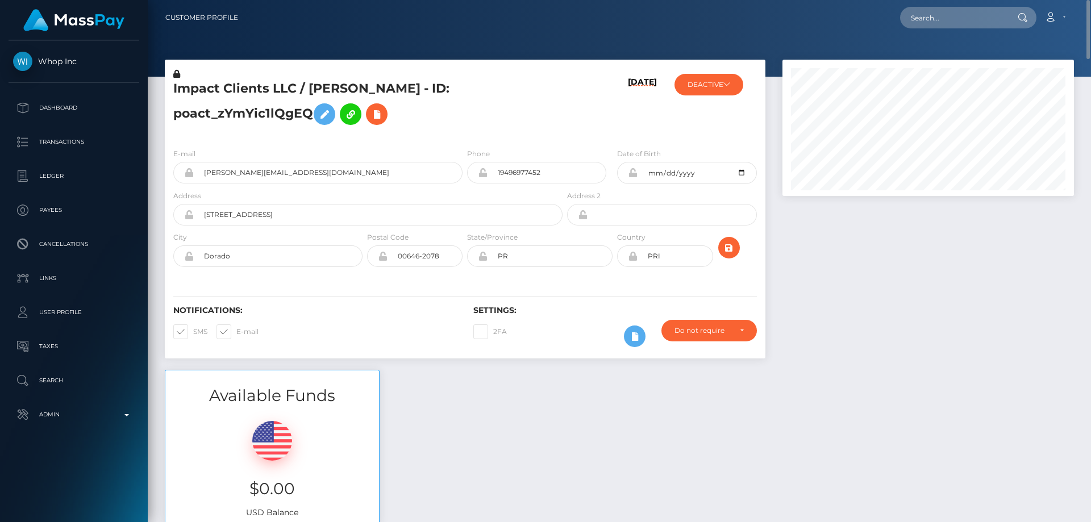
click at [635, 173] on icon at bounding box center [633, 172] width 10 height 9
click at [726, 86] on icon at bounding box center [726, 84] width 7 height 7
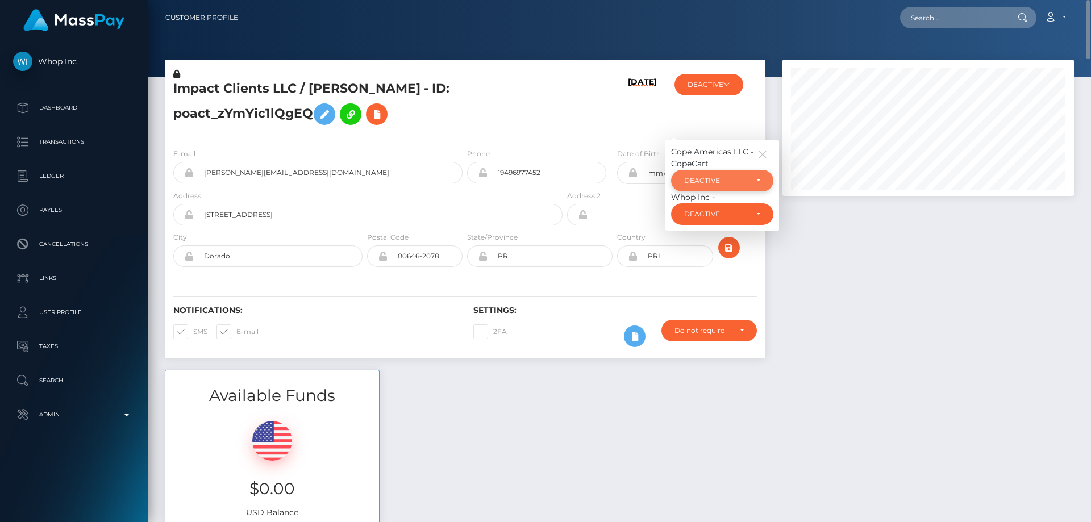
click at [724, 176] on div "DEACTIVE" at bounding box center [715, 180] width 63 height 9
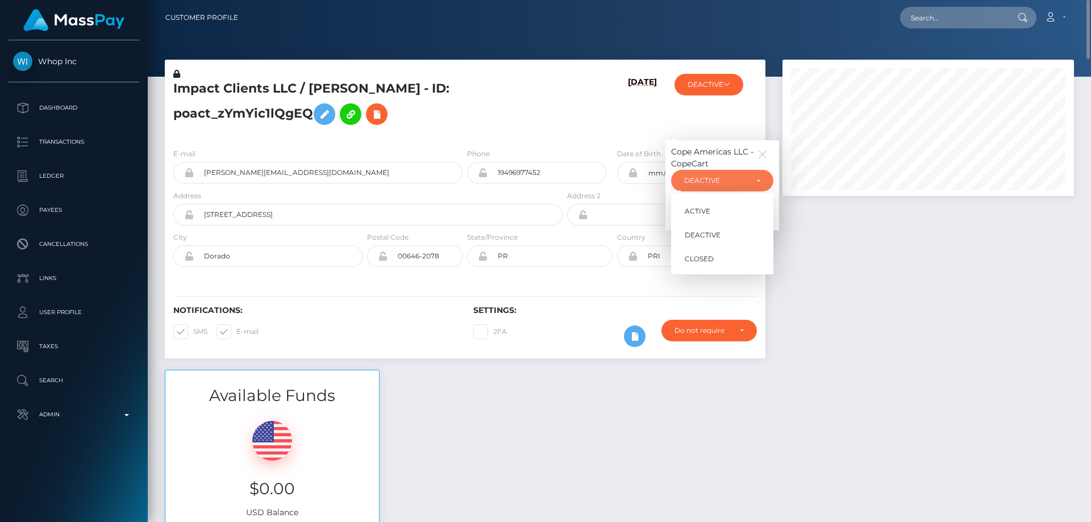
scroll to position [136, 292]
click at [715, 210] on link "ACTIVE" at bounding box center [722, 211] width 102 height 21
select select "ACTIVE"
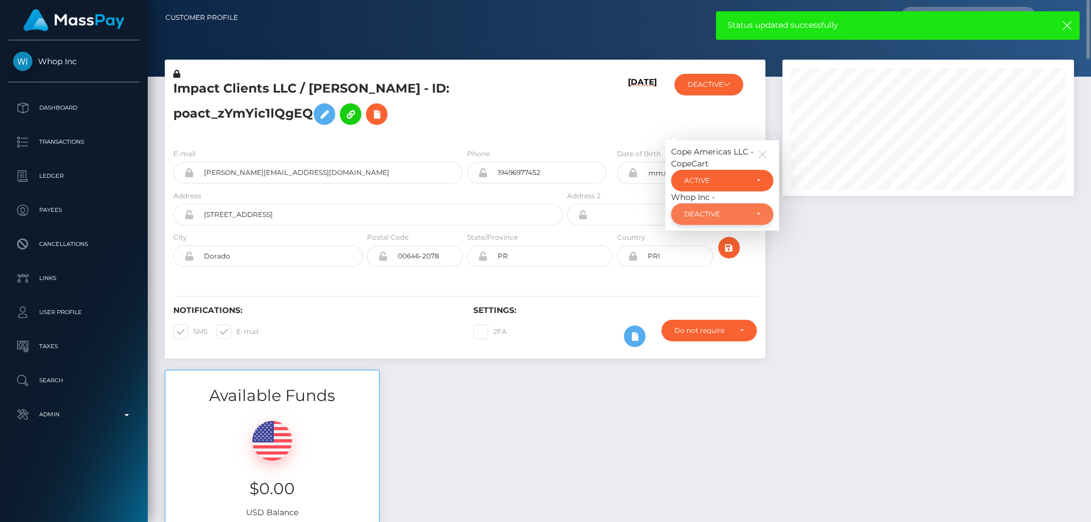
click at [752, 207] on div "DEACTIVE" at bounding box center [722, 214] width 102 height 22
click at [708, 247] on span "ACTIVE" at bounding box center [698, 245] width 26 height 10
select select "ACTIVE"
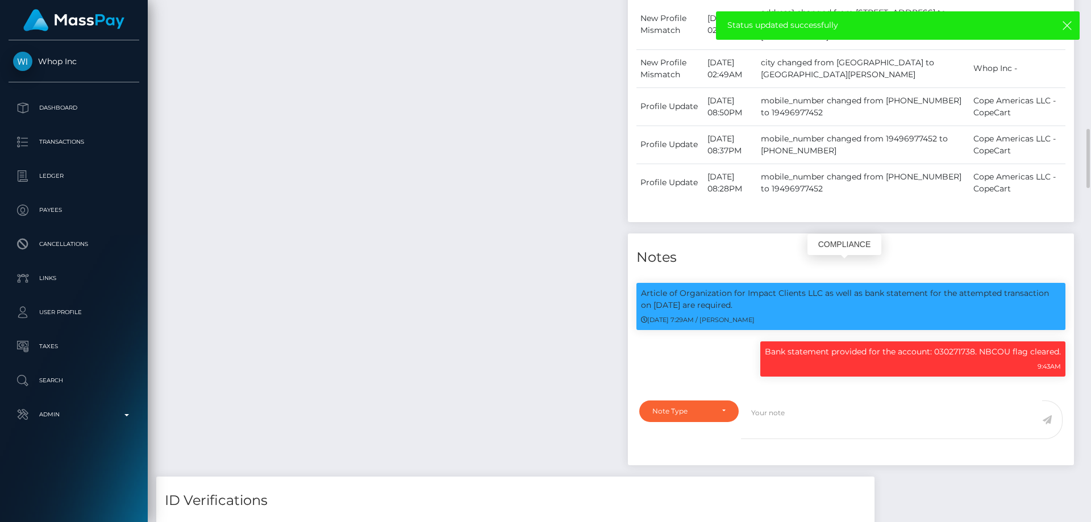
scroll to position [1307, 0]
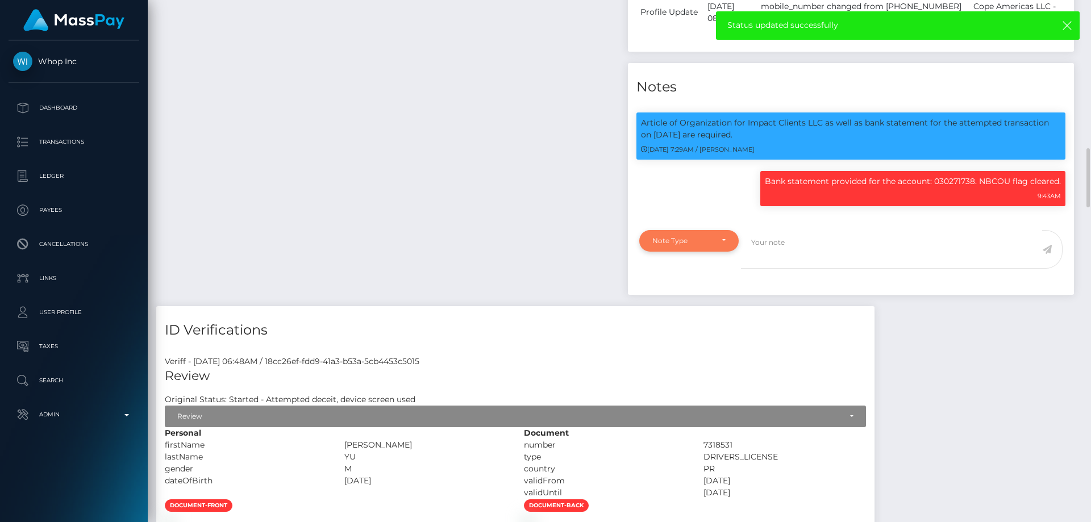
click at [688, 236] on div "Note Type" at bounding box center [682, 240] width 60 height 9
click at [670, 290] on span "Compliance" at bounding box center [673, 295] width 41 height 10
select select "COMPLIANCE"
click at [773, 230] on textarea at bounding box center [891, 249] width 301 height 39
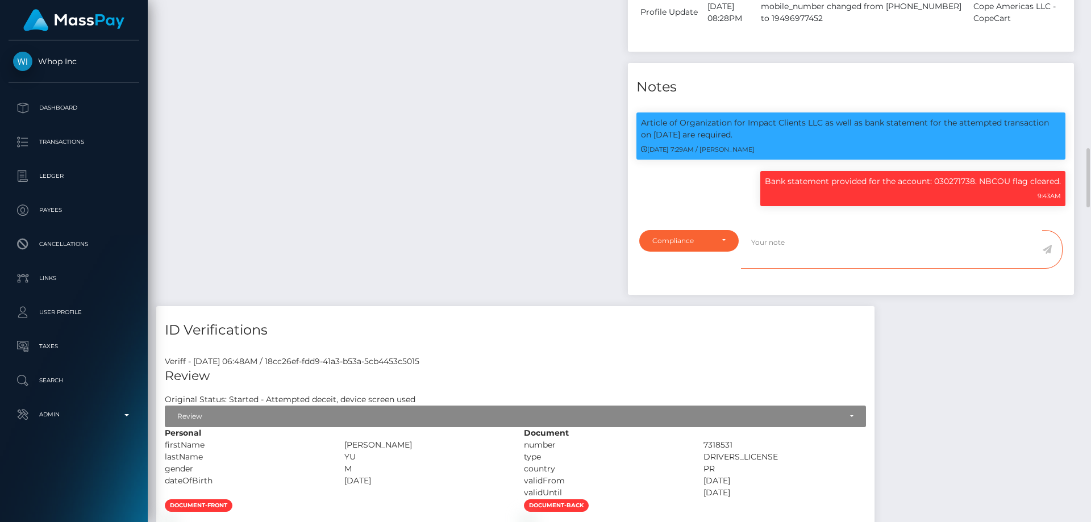
paste textarea "Documents on file for Mount Equinox Inc confirming that Kevin Jeffrey Bennett i…"
drag, startPoint x: 829, startPoint y: 218, endPoint x: 892, endPoint y: 220, distance: 63.7
click at [892, 230] on textarea "Documents on file for Mount Equinox Inc confirming that Kevin Jeffrey Bennett i…" at bounding box center [891, 249] width 301 height 39
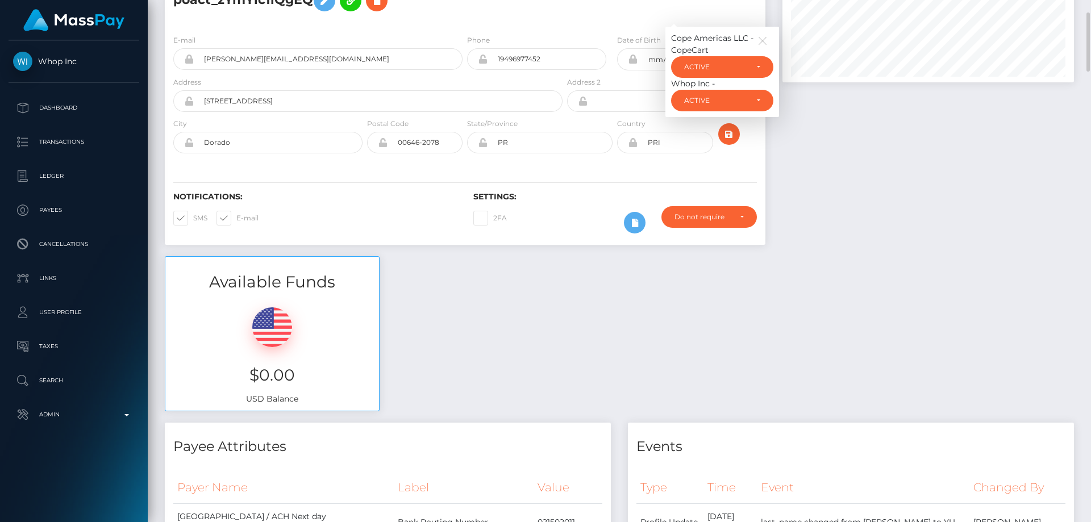
scroll to position [0, 0]
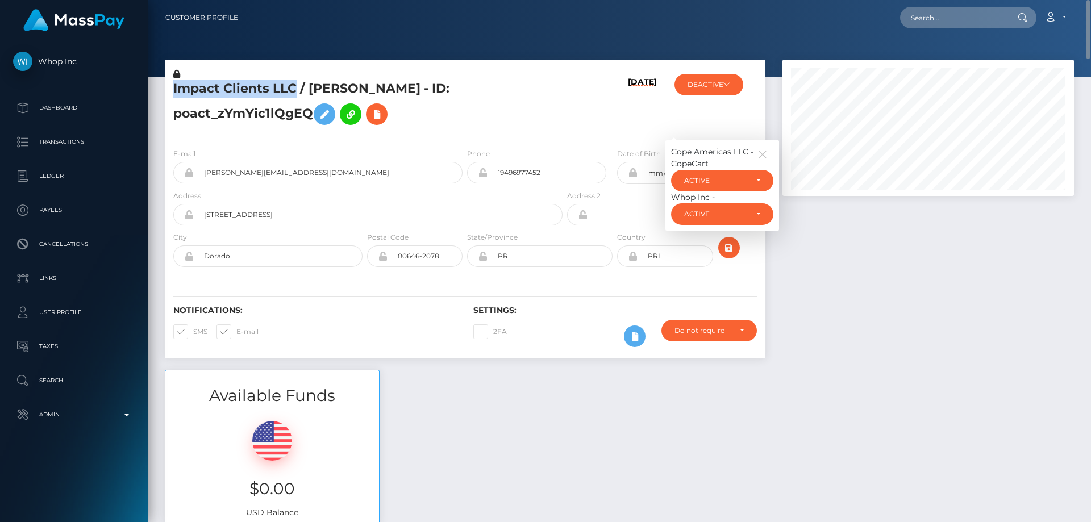
drag, startPoint x: 296, startPoint y: 85, endPoint x: 172, endPoint y: 87, distance: 124.4
click at [172, 87] on div "Impact Clients LLC / [PERSON_NAME] - ID: poact_zYmYic1lQgEQ" at bounding box center [365, 103] width 400 height 71
copy h5 "Impact Clients LLC"
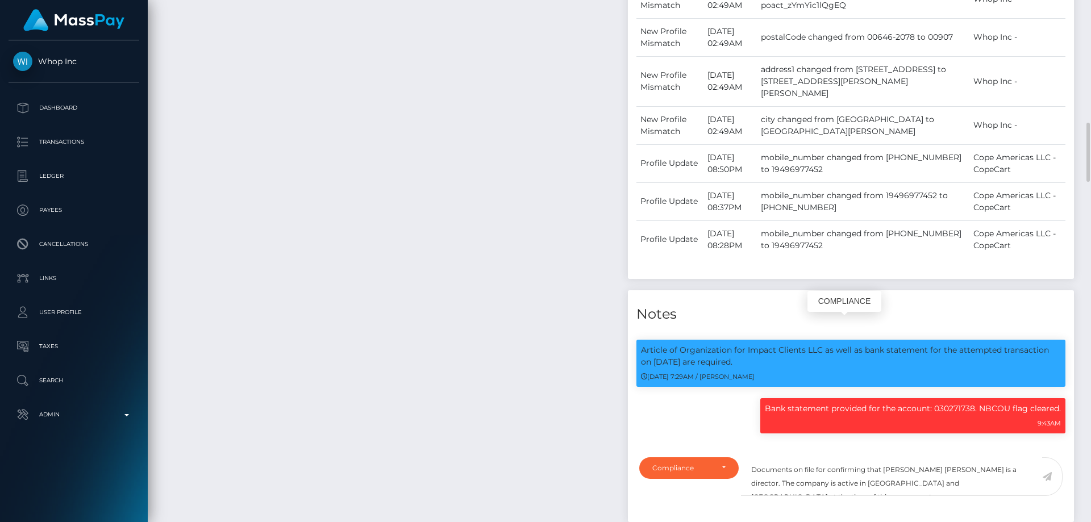
scroll to position [136, 292]
click at [826, 457] on textarea "Documents on file for confirming that Kevin Jeffrey Bennett is a director. The …" at bounding box center [891, 476] width 301 height 39
paste textarea "Impact Clients LLC"
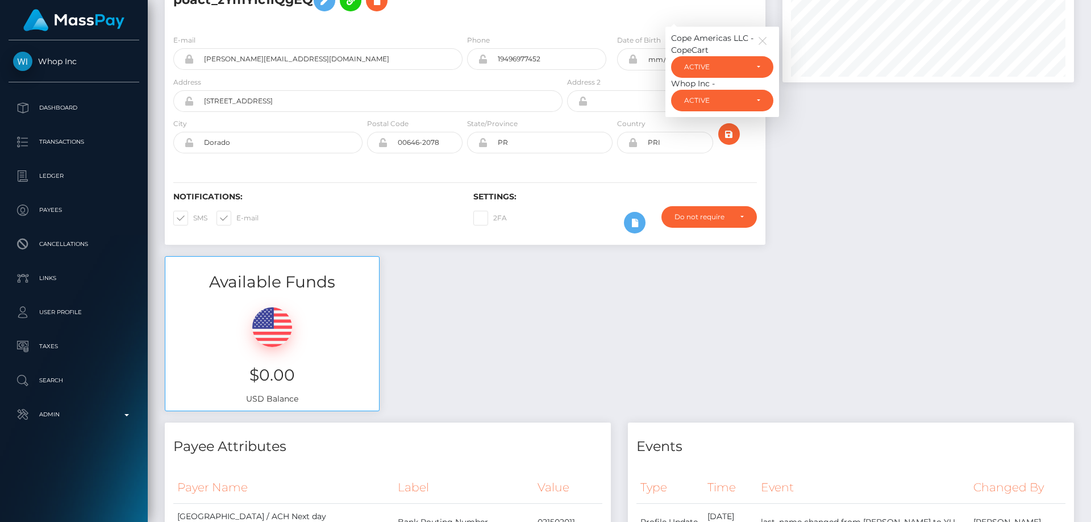
scroll to position [0, 0]
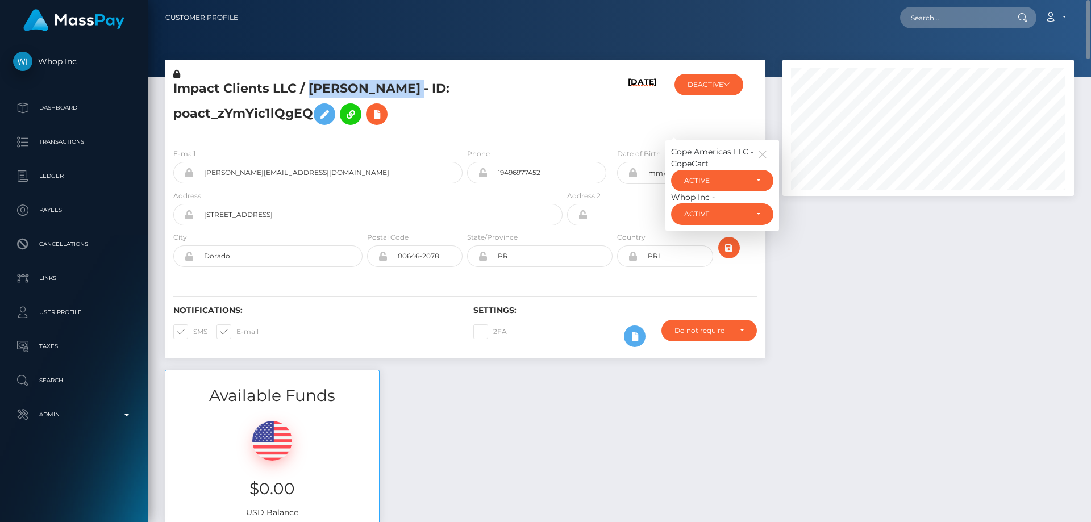
drag, startPoint x: 308, startPoint y: 87, endPoint x: 437, endPoint y: 84, distance: 129.0
click at [437, 84] on h5 "Impact Clients LLC / RICHARD ALLEN YU - ID: poact_zYmYic1lQgEQ" at bounding box center [364, 105] width 383 height 51
copy h5 "RICHARD ALLEN YU"
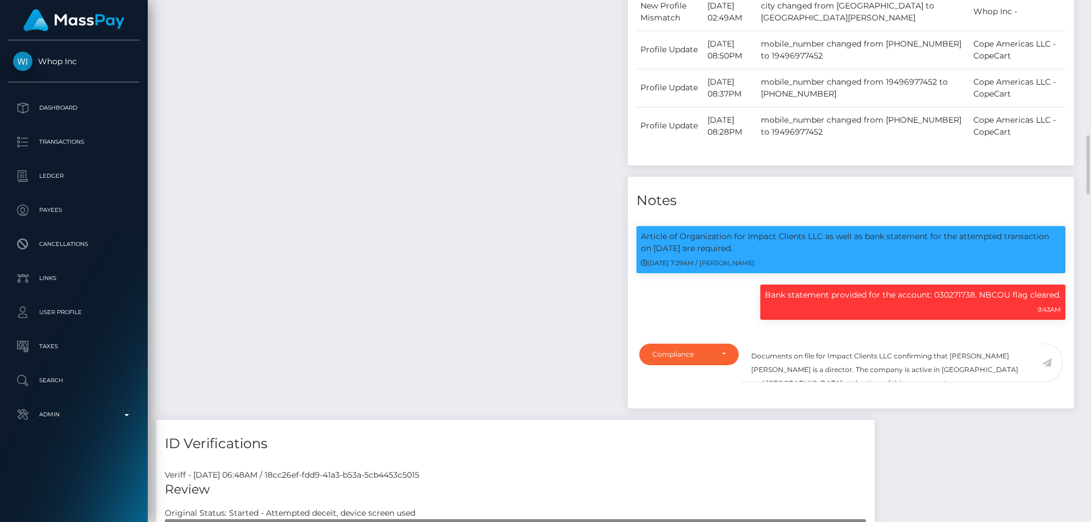
scroll to position [136, 292]
drag, startPoint x: 950, startPoint y: 331, endPoint x: 1020, endPoint y: 331, distance: 70.4
click at [1020, 344] on textarea "Documents on file for Impact Clients LLC confirming that Kevin Jeffrey Bennett …" at bounding box center [891, 363] width 301 height 39
paste textarea "RICHARD ALLEN YU"
drag, startPoint x: 867, startPoint y: 347, endPoint x: 900, endPoint y: 344, distance: 33.0
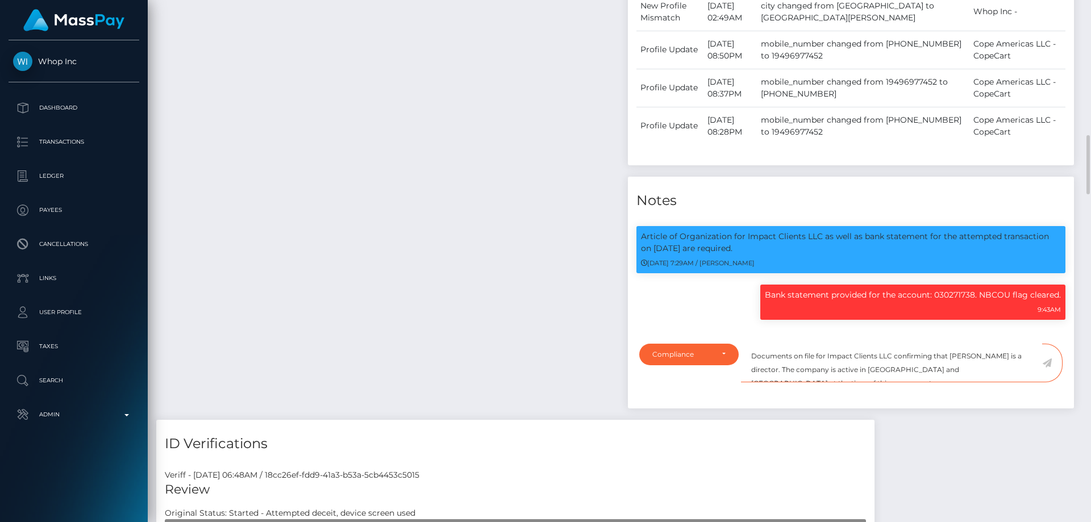
click at [900, 344] on textarea "Documents on file for Impact Clients LLC confirming that RICHARD ALLEN YU is a …" at bounding box center [891, 363] width 301 height 39
type textarea "Documents on file for Impact Clients LLC confirming that RICHARD ALLEN YU is a …"
click at [1047, 358] on icon at bounding box center [1047, 362] width 10 height 9
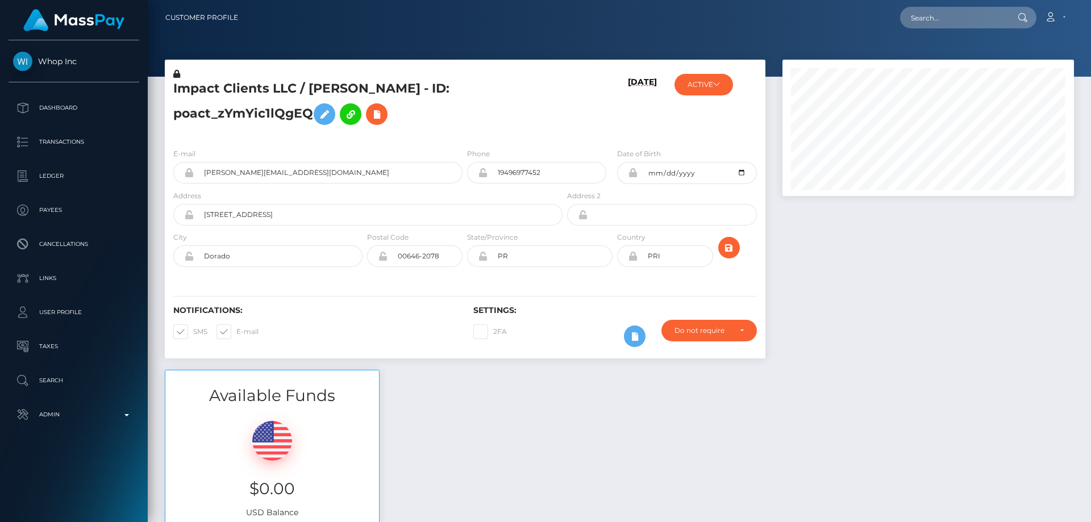
scroll to position [136, 292]
paste input "1347291596"
type input "1347291596"
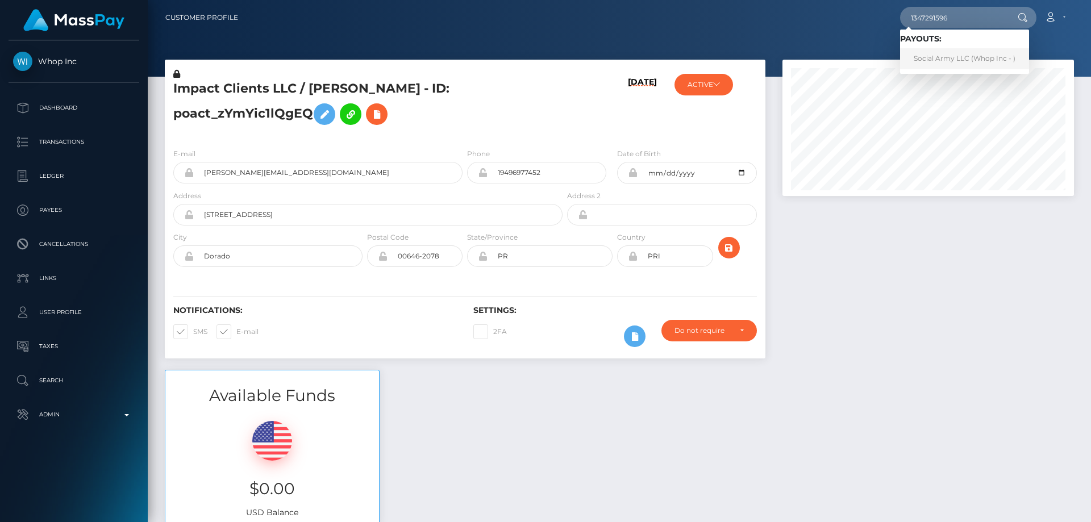
click at [946, 56] on link "Social Army LLC (Whop Inc - )" at bounding box center [964, 58] width 129 height 21
